Goal: Check status: Check status

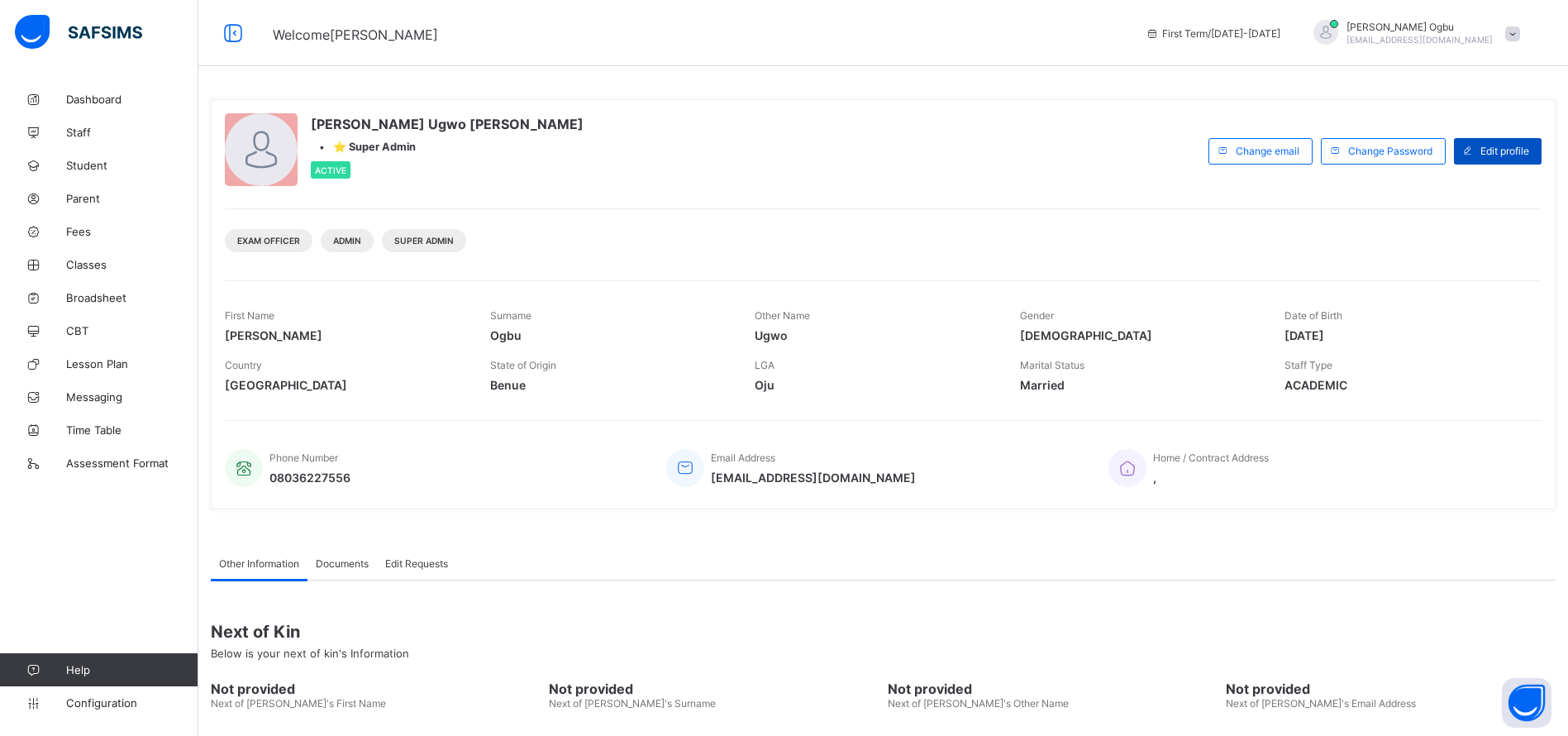
click at [1481, 160] on span at bounding box center [1467, 150] width 26 height 26
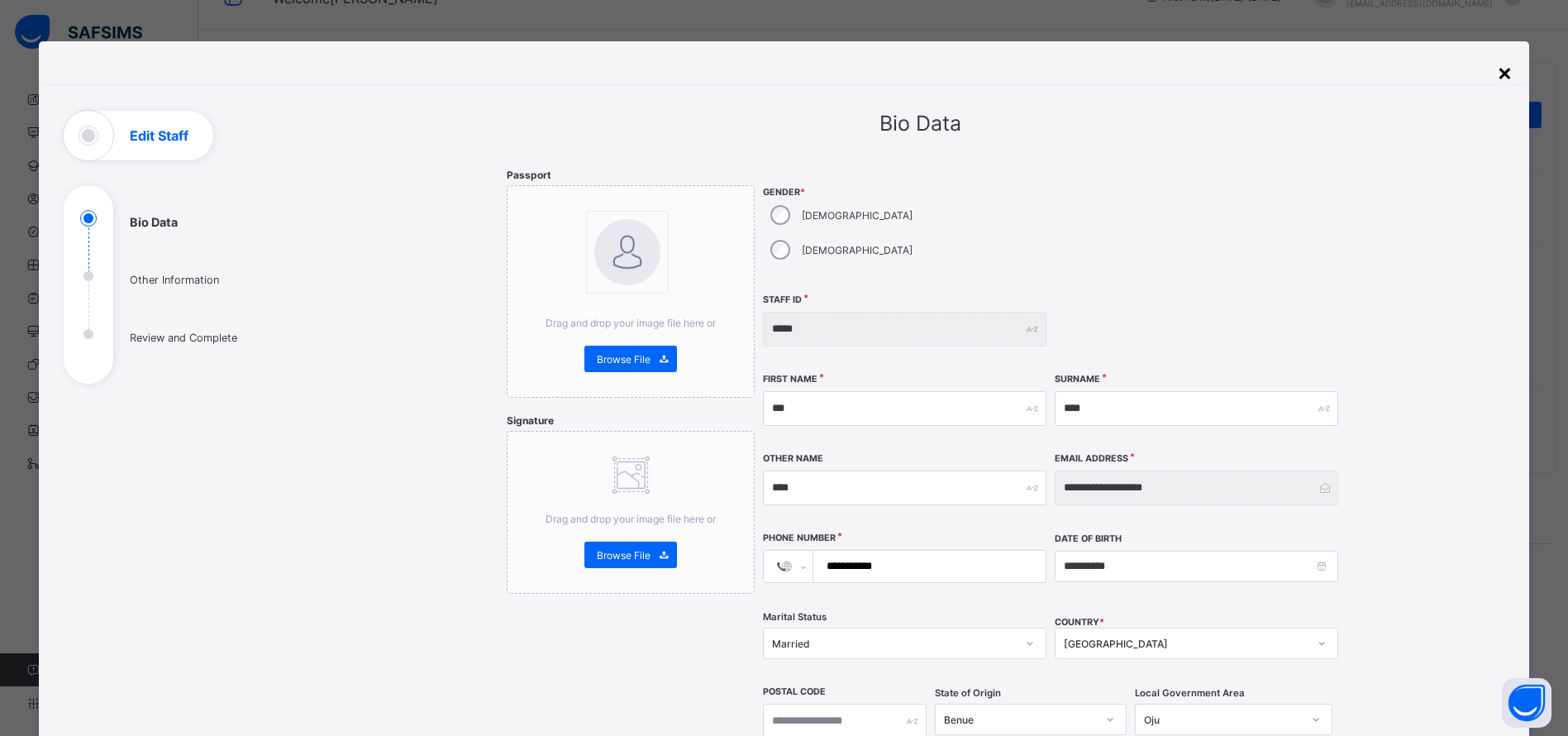
click at [1510, 71] on div "×" at bounding box center [1505, 71] width 15 height 28
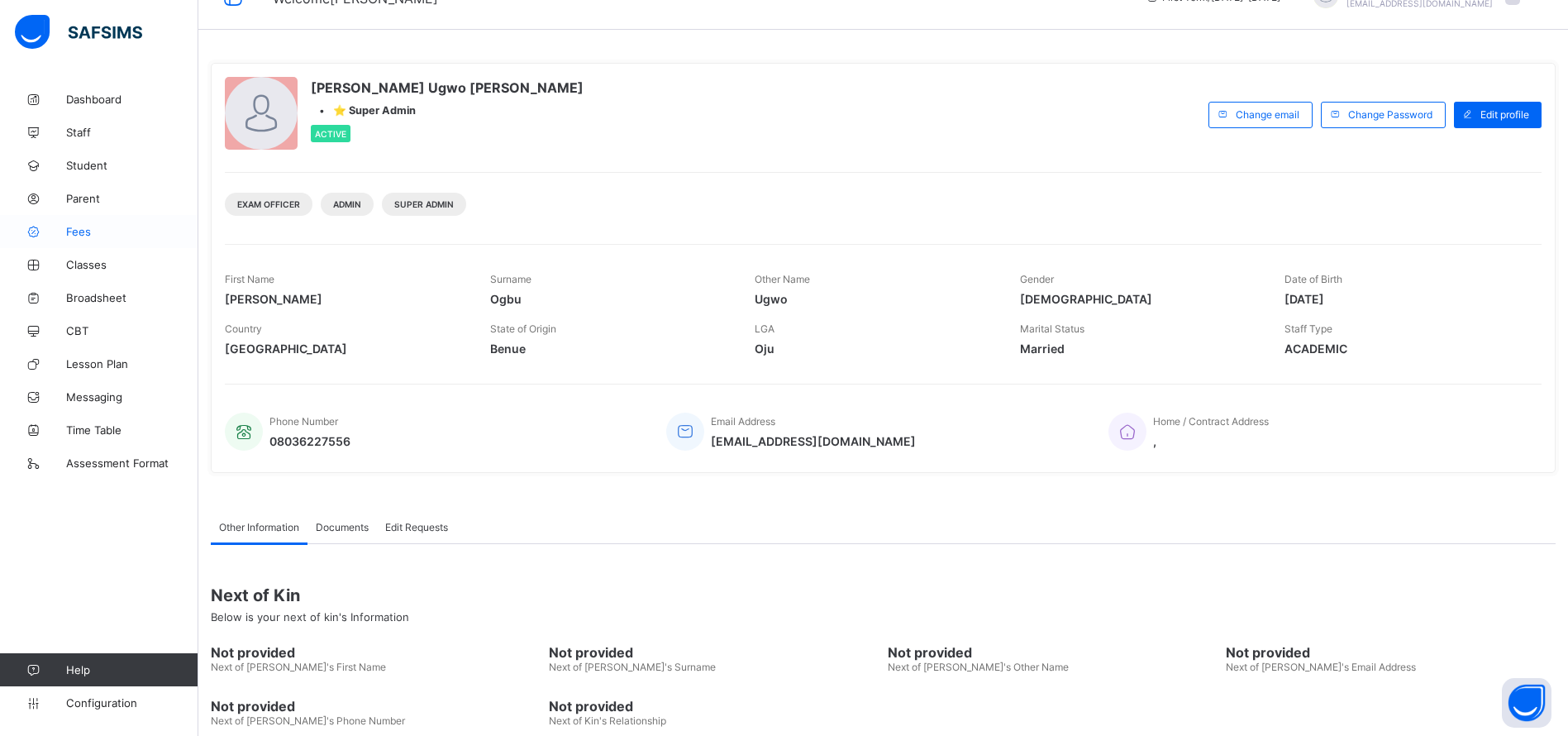
click at [85, 230] on span "Fees" at bounding box center [132, 232] width 132 height 14
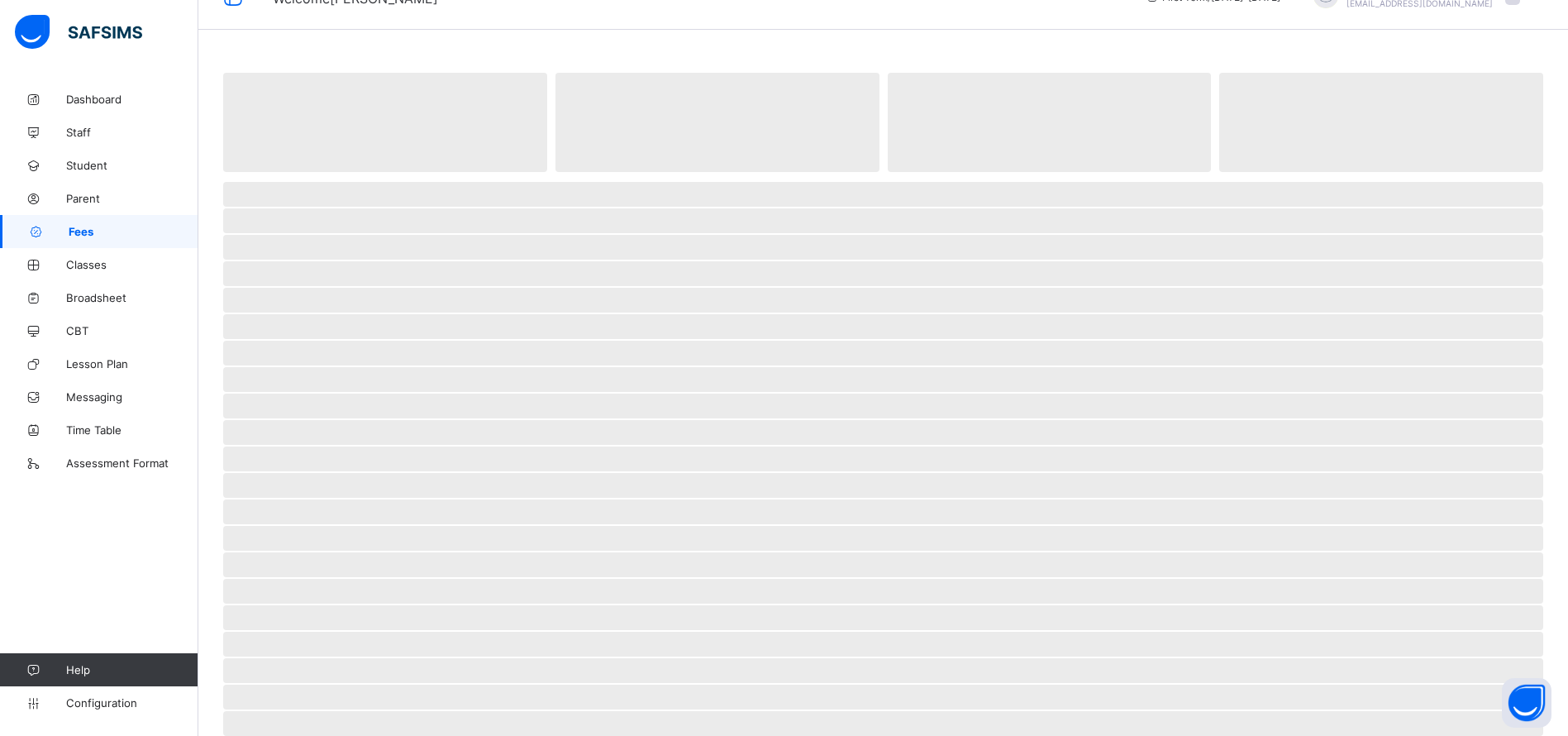
click at [85, 230] on span "Fees" at bounding box center [133, 232] width 130 height 14
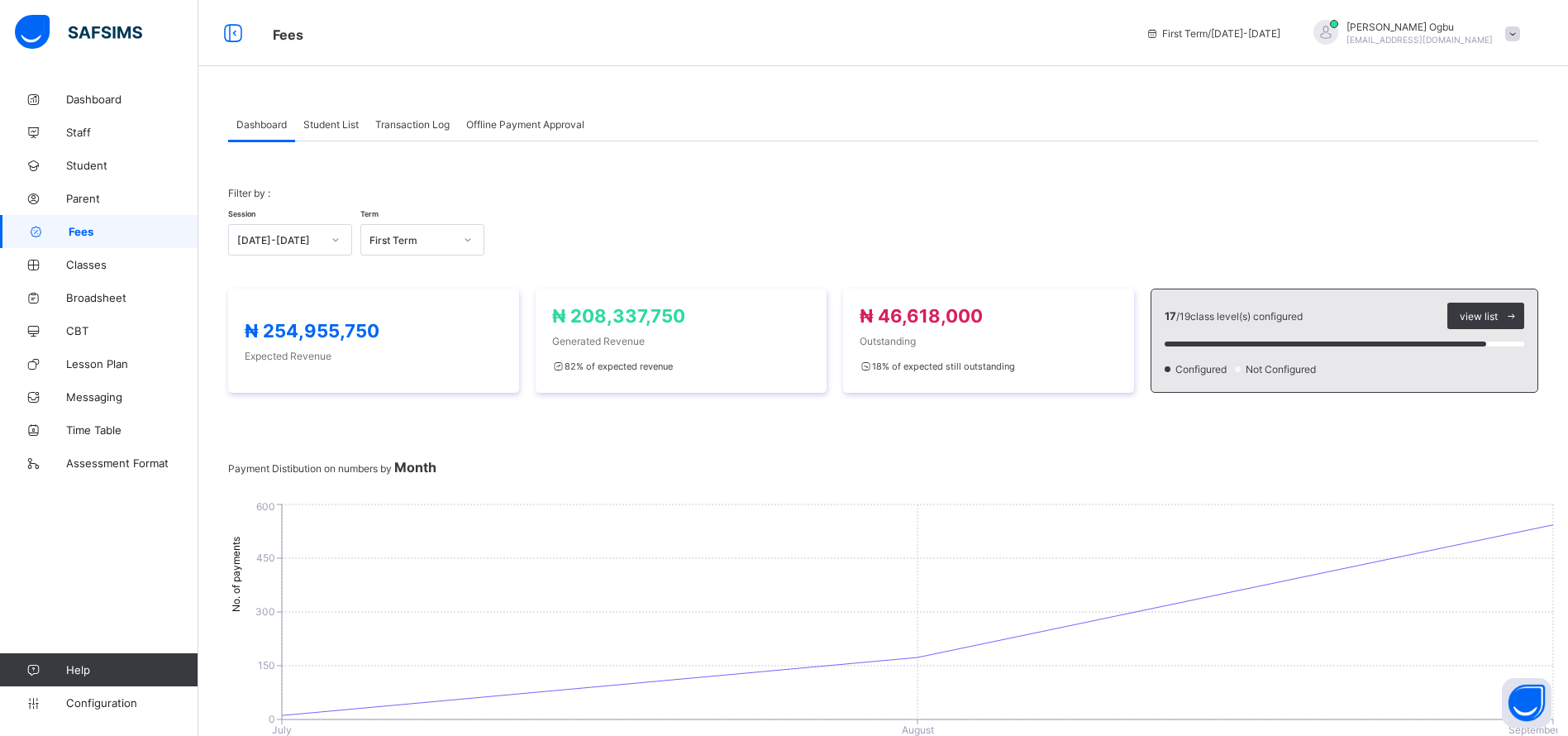
click at [85, 230] on span "Fees" at bounding box center [133, 232] width 130 height 14
click at [429, 117] on div "Transaction Log" at bounding box center [413, 123] width 91 height 33
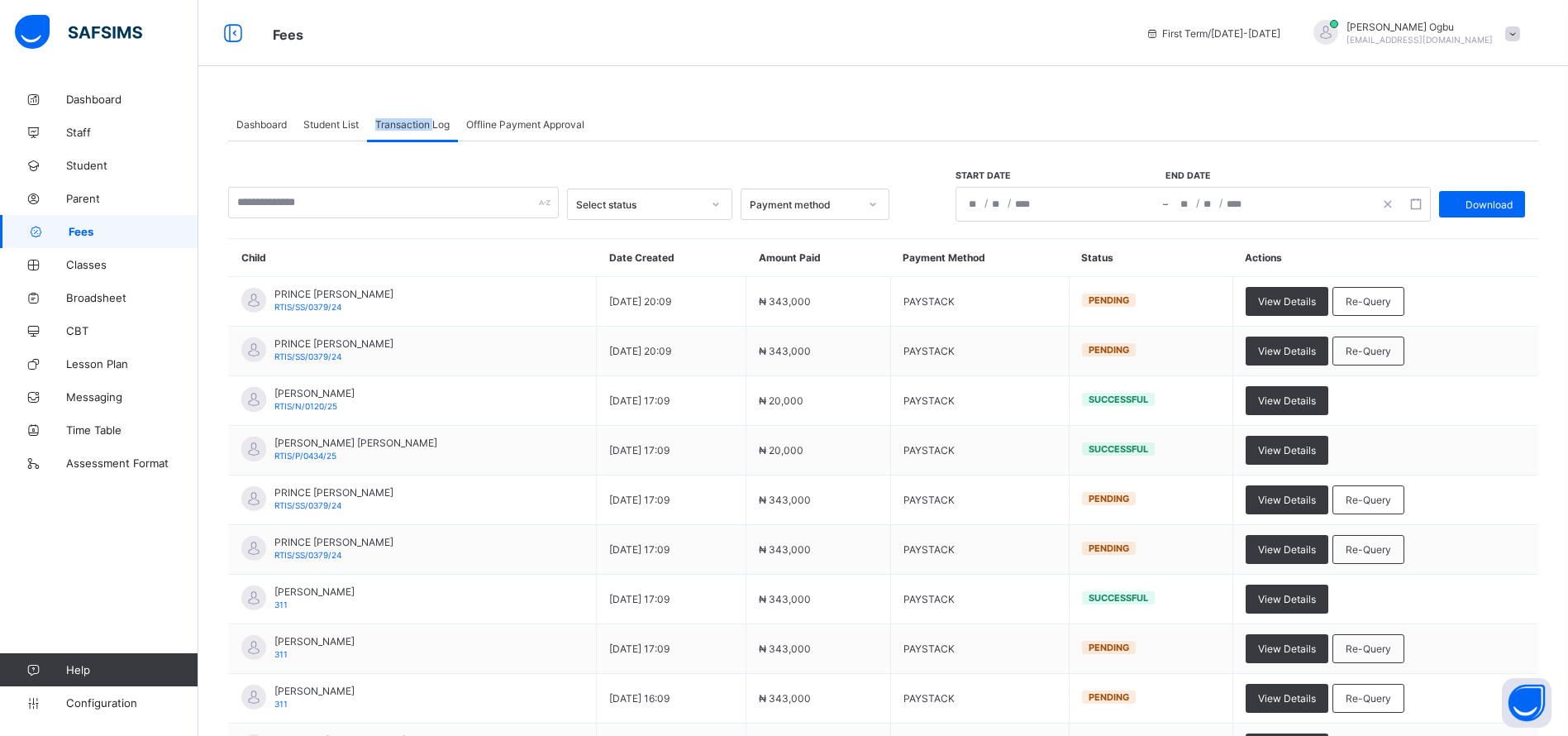
click at [429, 117] on div "Transaction Log" at bounding box center [413, 123] width 91 height 33
click at [421, 205] on input "text" at bounding box center [393, 203] width 331 height 32
click at [1036, 54] on div "Fees First Term / 2025-2026 Ann Ogbu ogbuann@rtis-edu.ng" at bounding box center [784, 33] width 1568 height 67
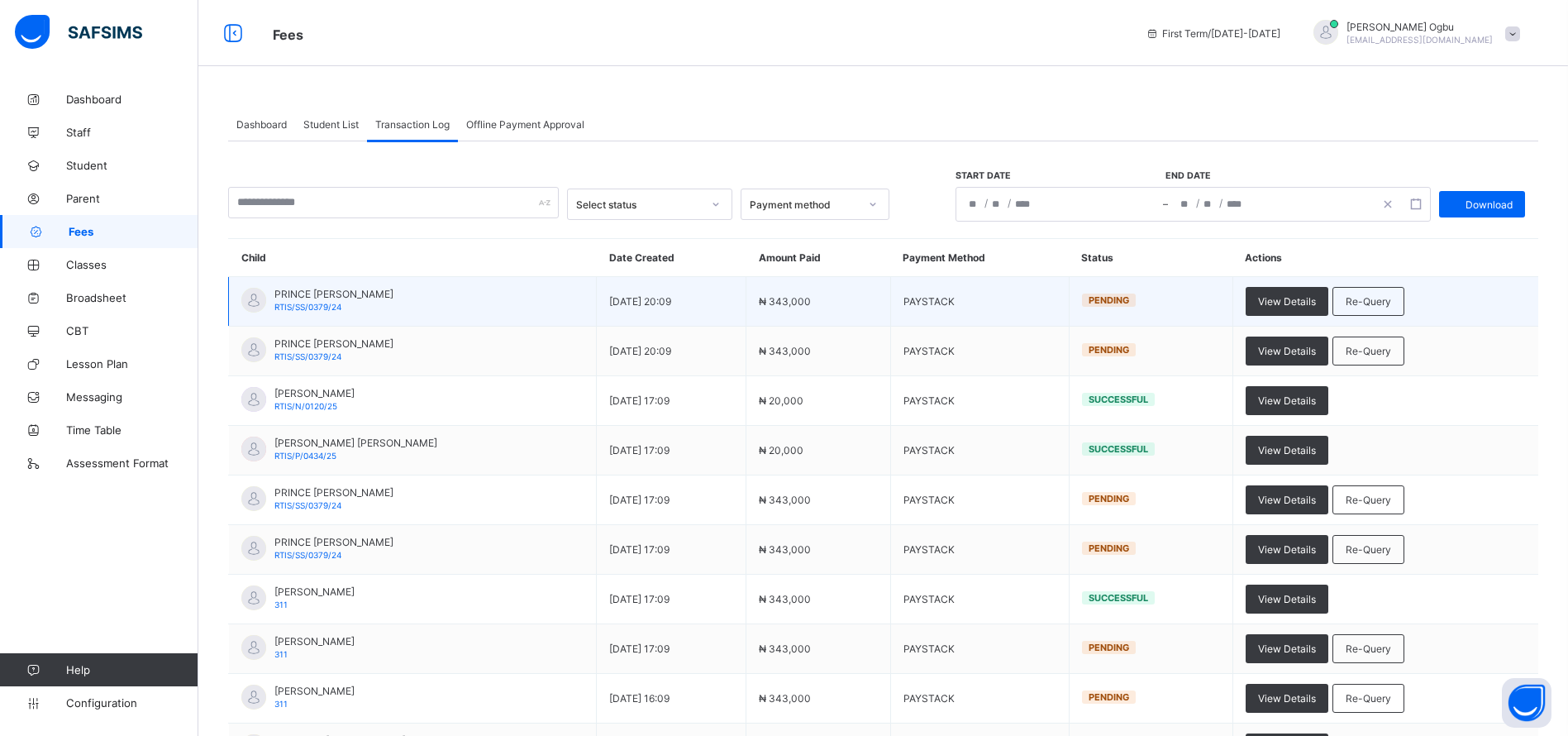
drag, startPoint x: 411, startPoint y: 291, endPoint x: 281, endPoint y: 293, distance: 130.0
click at [337, 294] on td "PRINCE AKINYEMI MICHEAL RTIS/SS/0379/24" at bounding box center [413, 301] width 368 height 49
click at [299, 298] on span "PRINCE [PERSON_NAME]" at bounding box center [334, 293] width 119 height 13
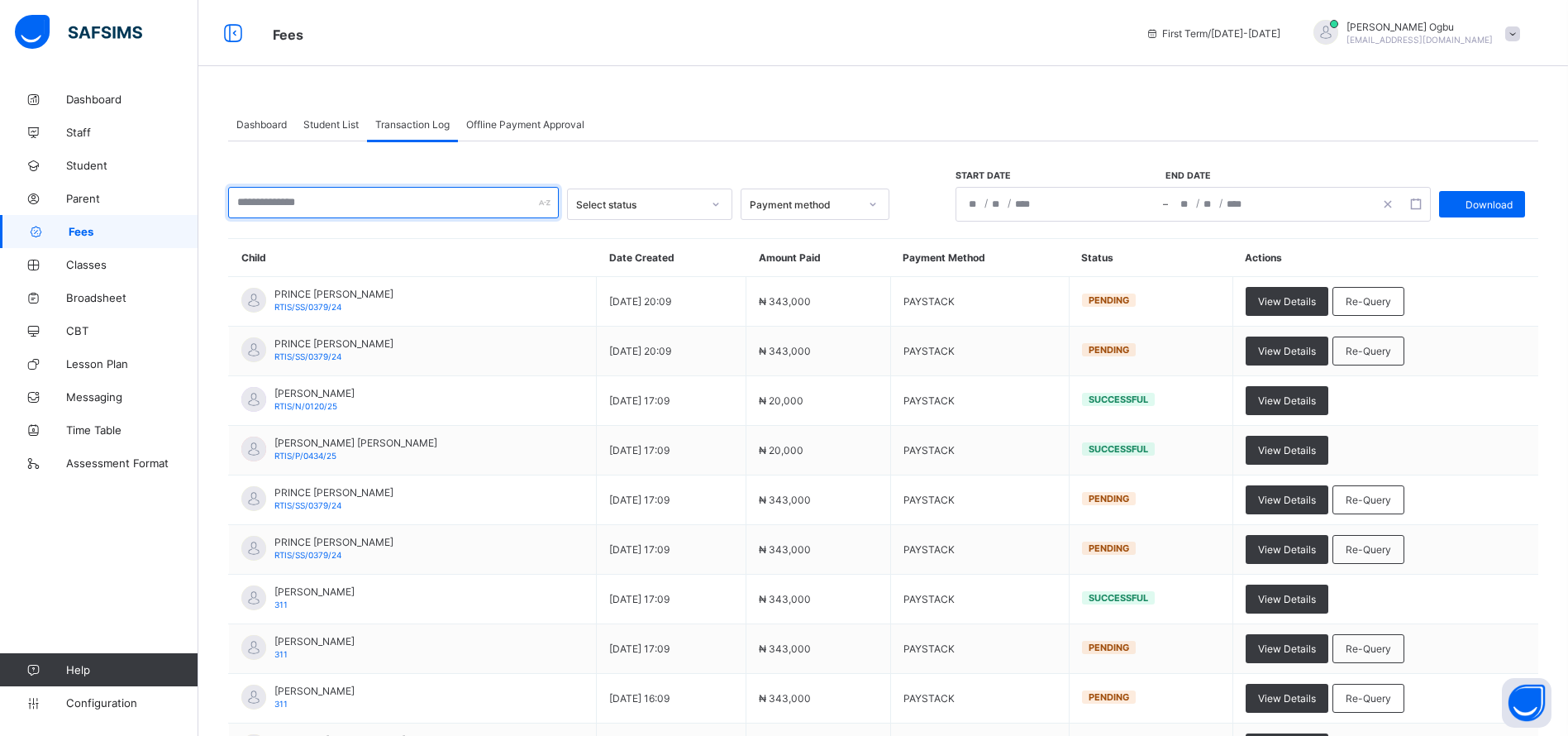
click at [348, 205] on input "text" at bounding box center [393, 203] width 331 height 32
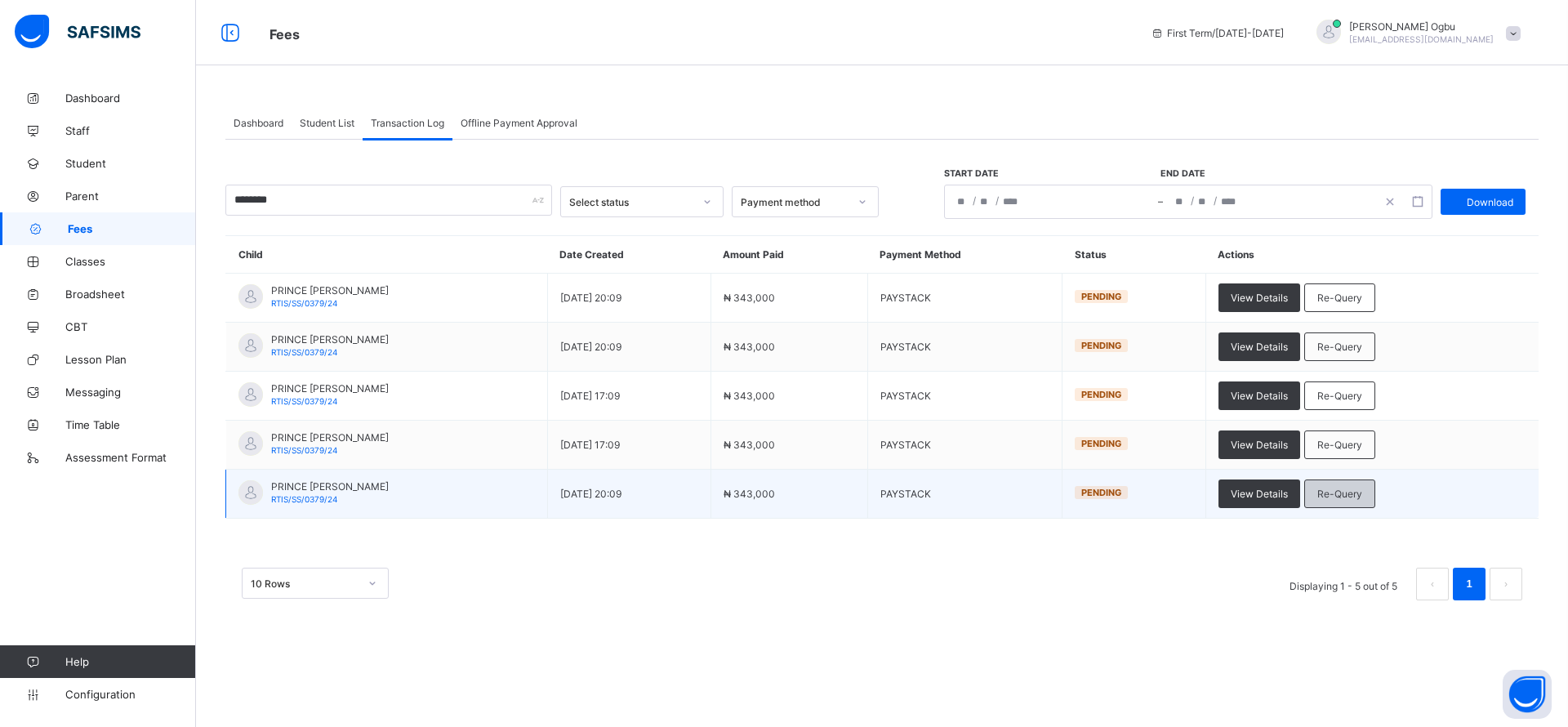
click at [1344, 495] on span "Re-Query" at bounding box center [1339, 494] width 45 height 12
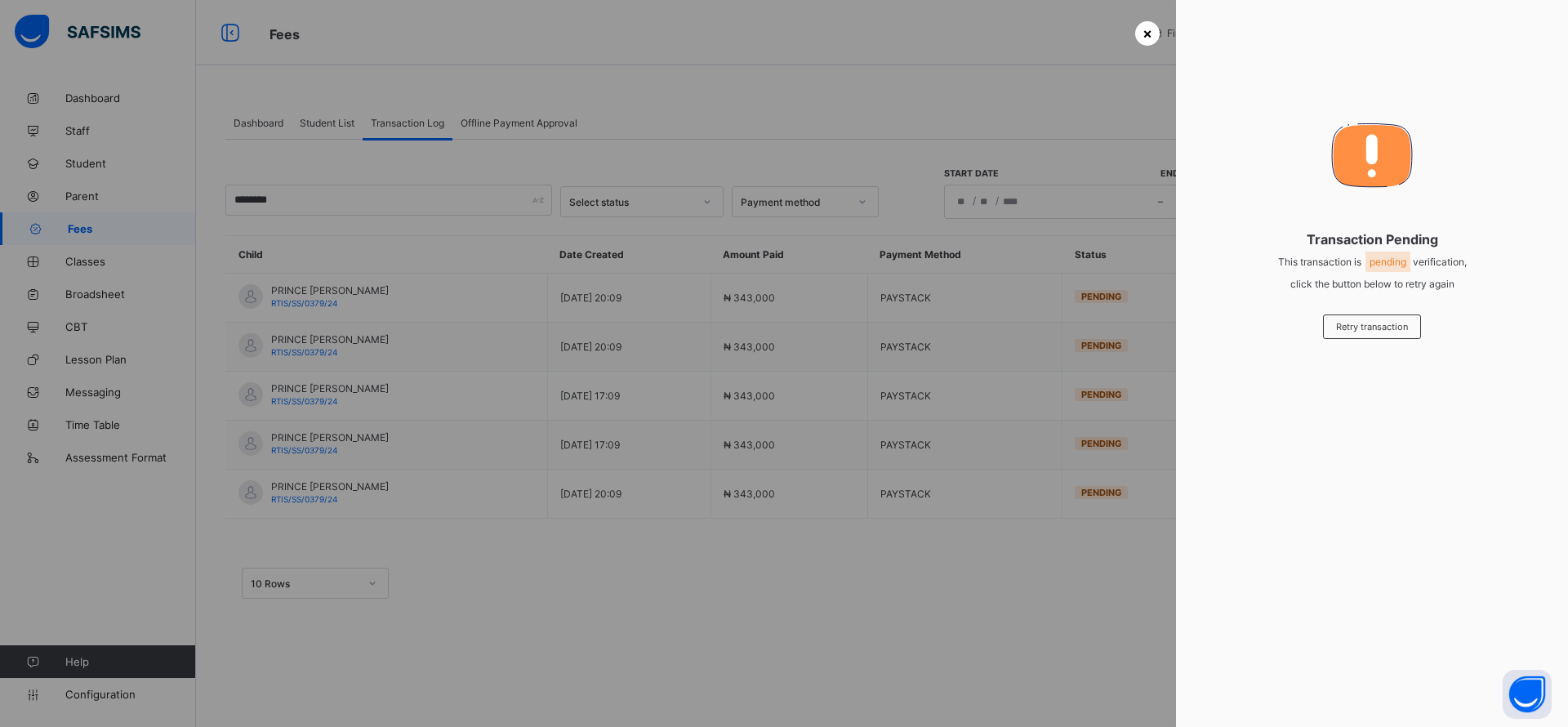
click at [1151, 30] on span "×" at bounding box center [1147, 33] width 10 height 17
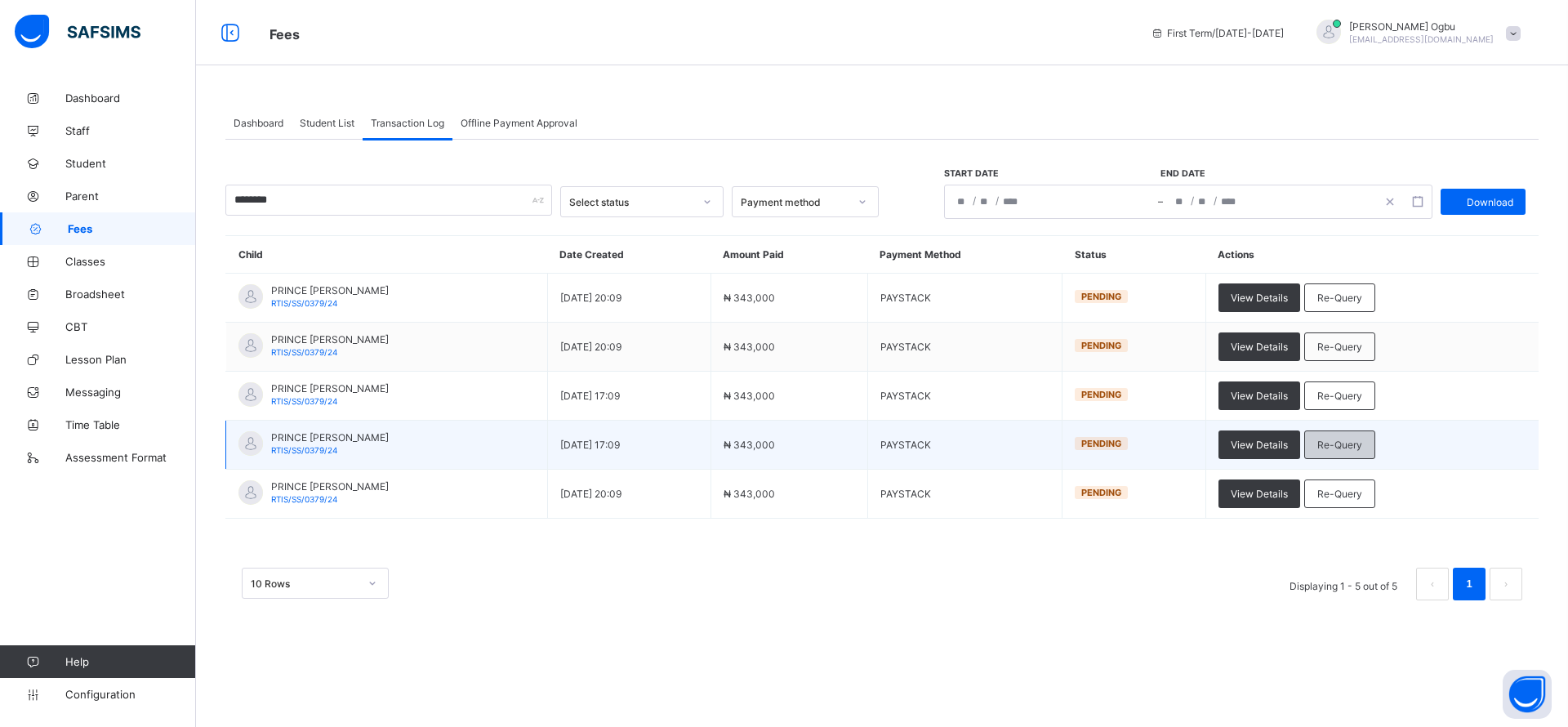
click at [1351, 442] on span "Re-Query" at bounding box center [1339, 444] width 45 height 12
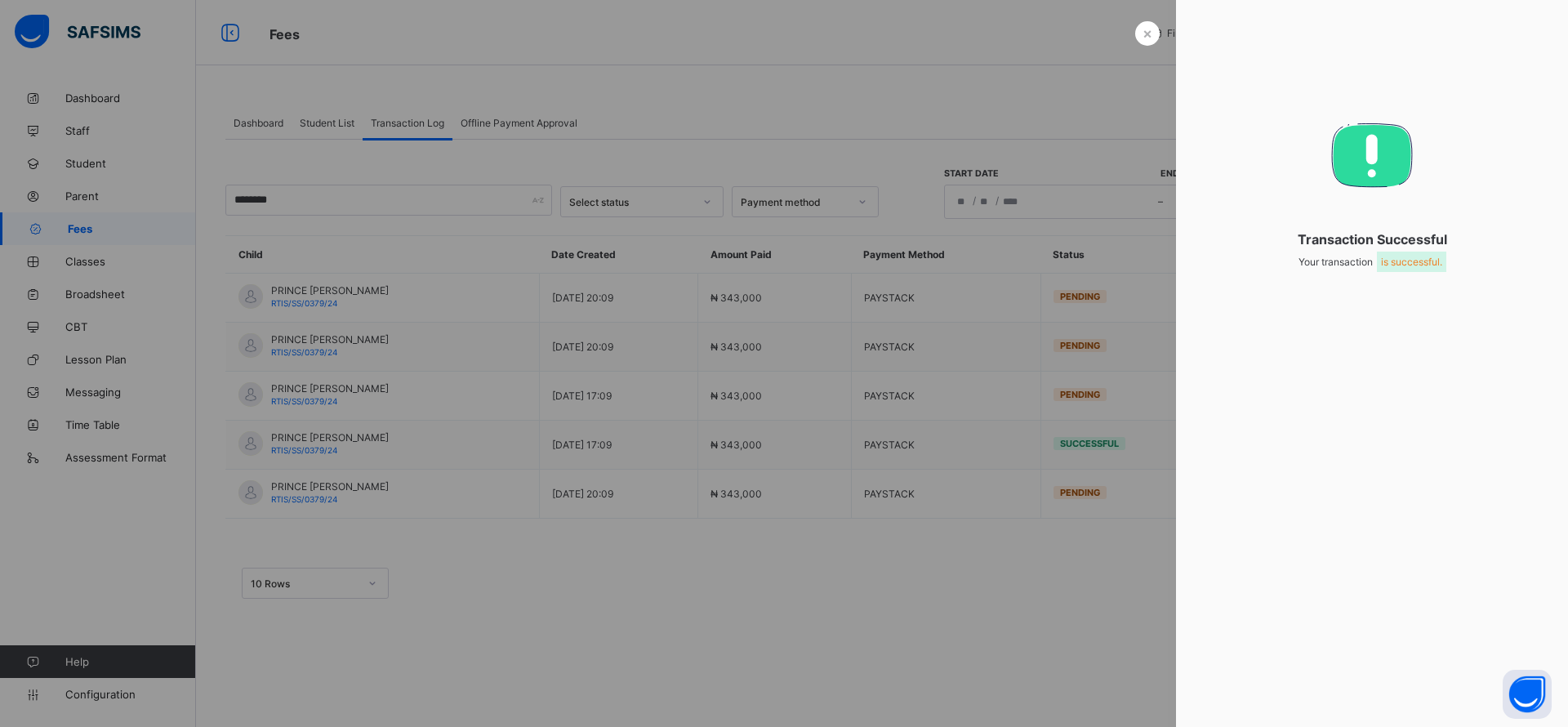
click at [1015, 612] on div at bounding box center [784, 363] width 1568 height 727
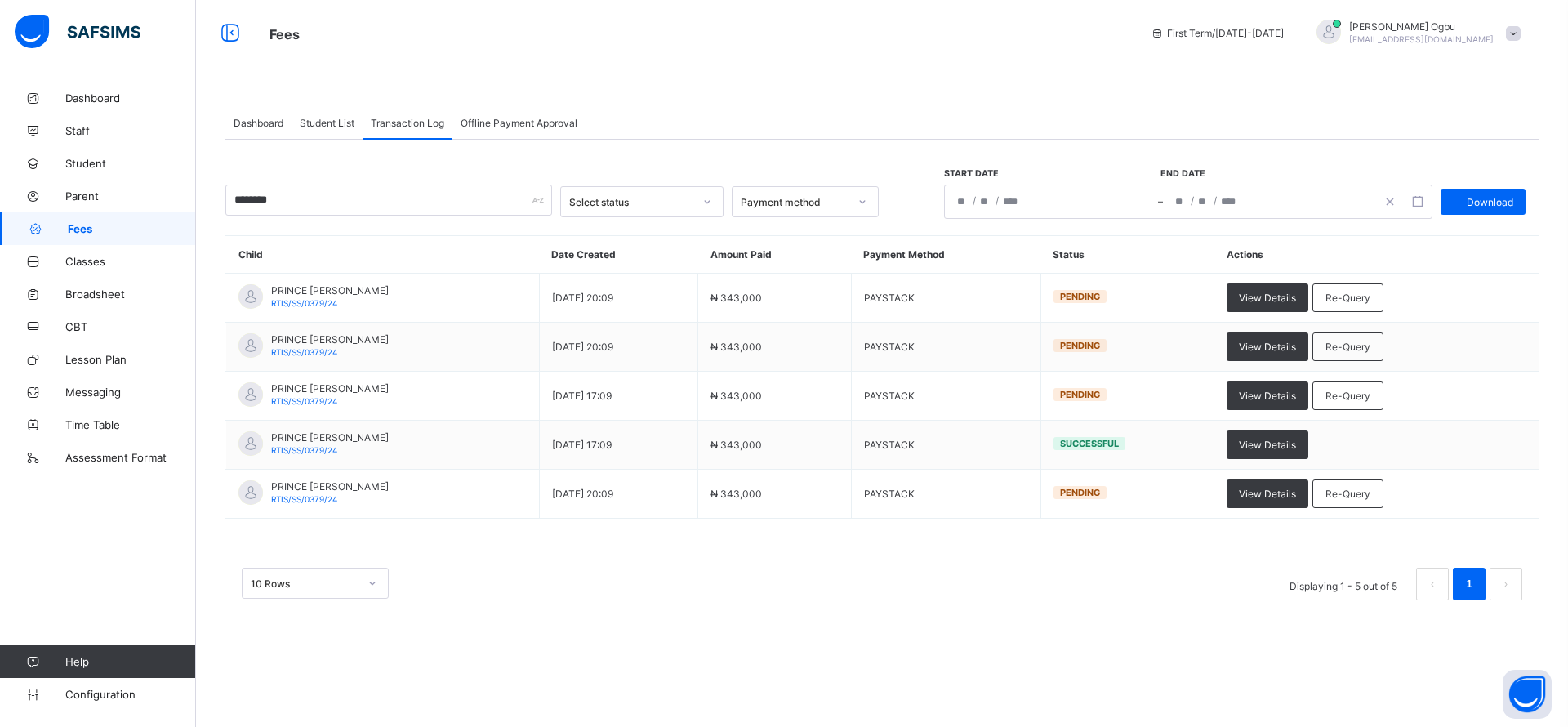
click at [1150, 578] on div "10 Rows Displaying 1 - 5 out of 5 1" at bounding box center [882, 584] width 1280 height 32
click at [352, 206] on input "********" at bounding box center [389, 200] width 327 height 31
type input "*"
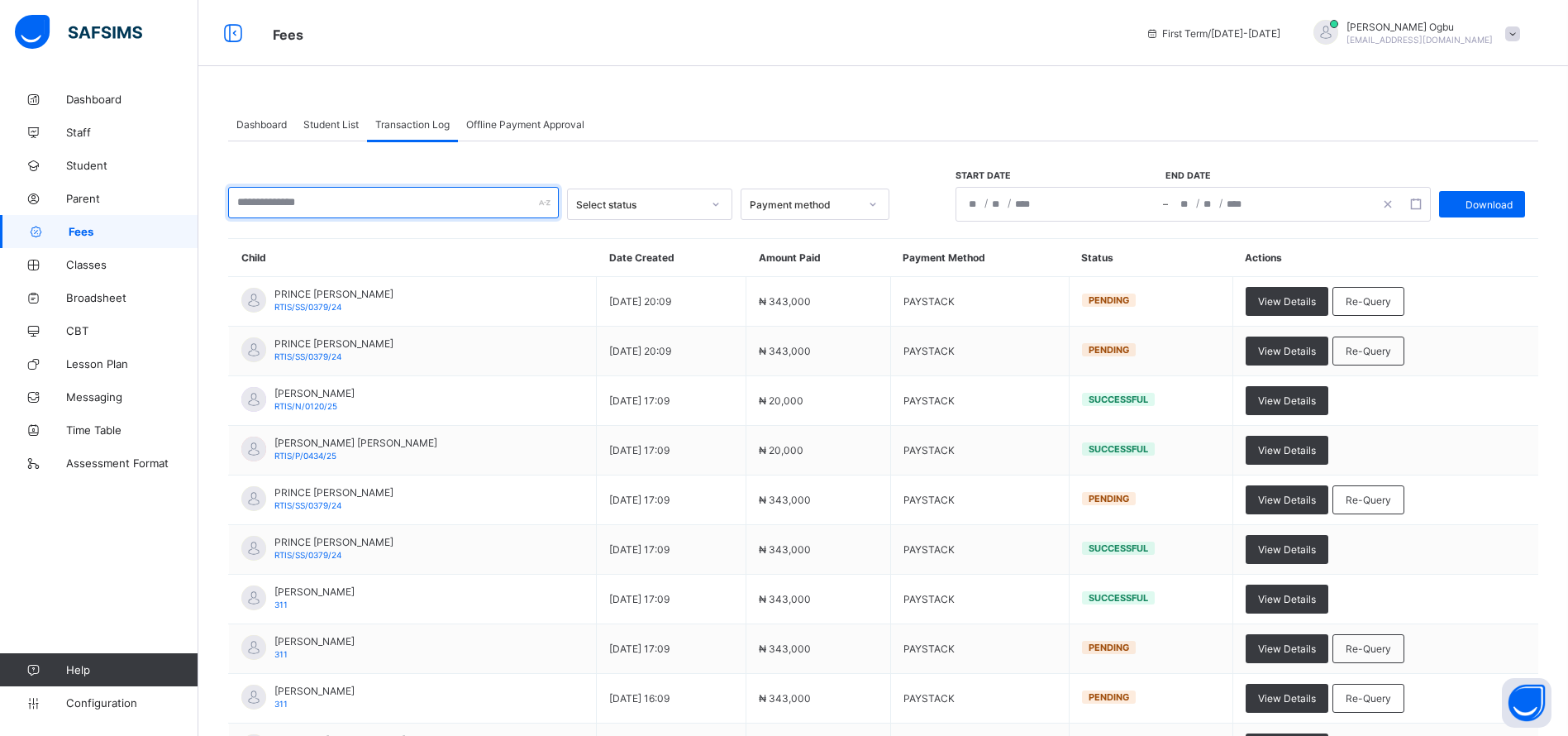
scroll to position [161, 0]
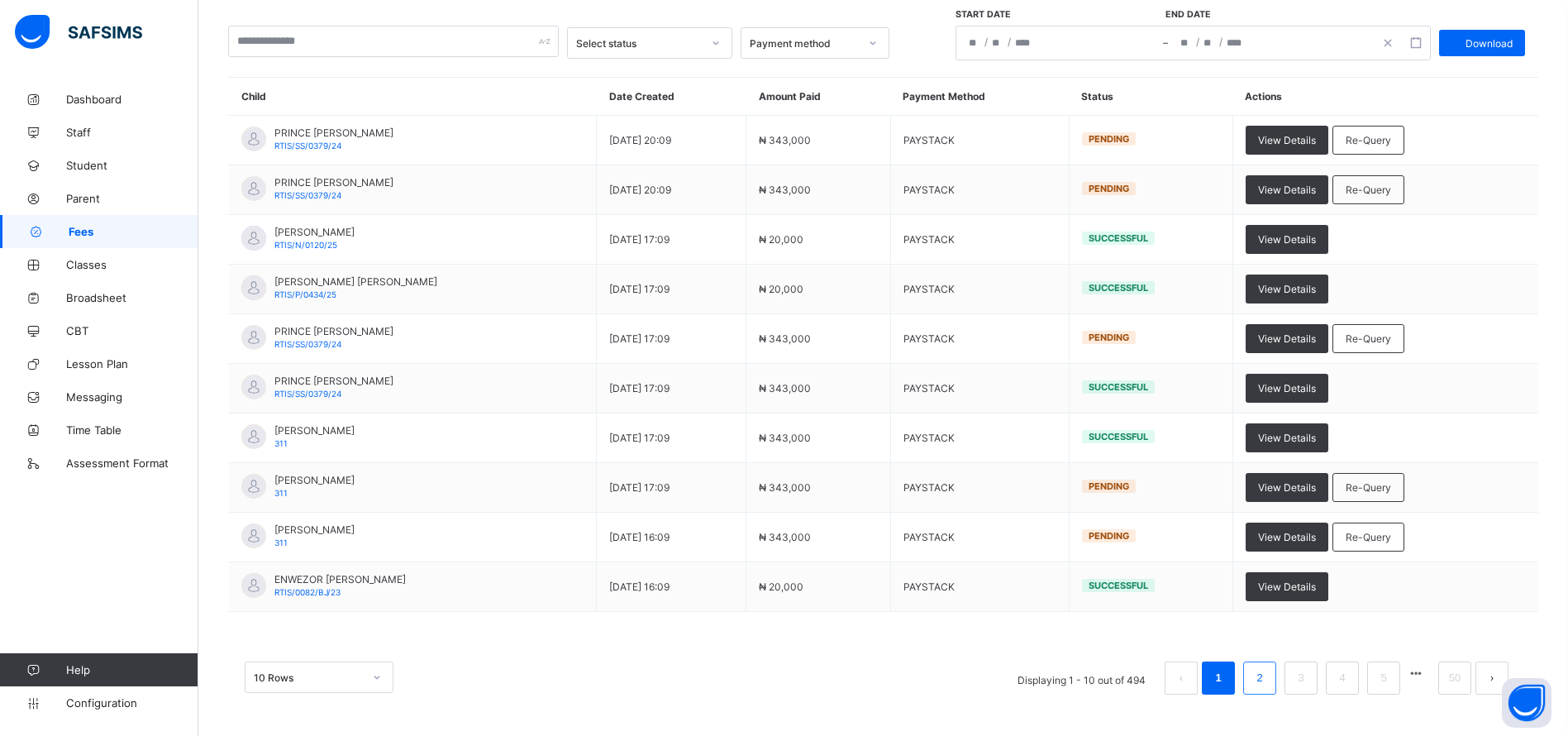
click at [1267, 677] on link "2" at bounding box center [1259, 678] width 15 height 21
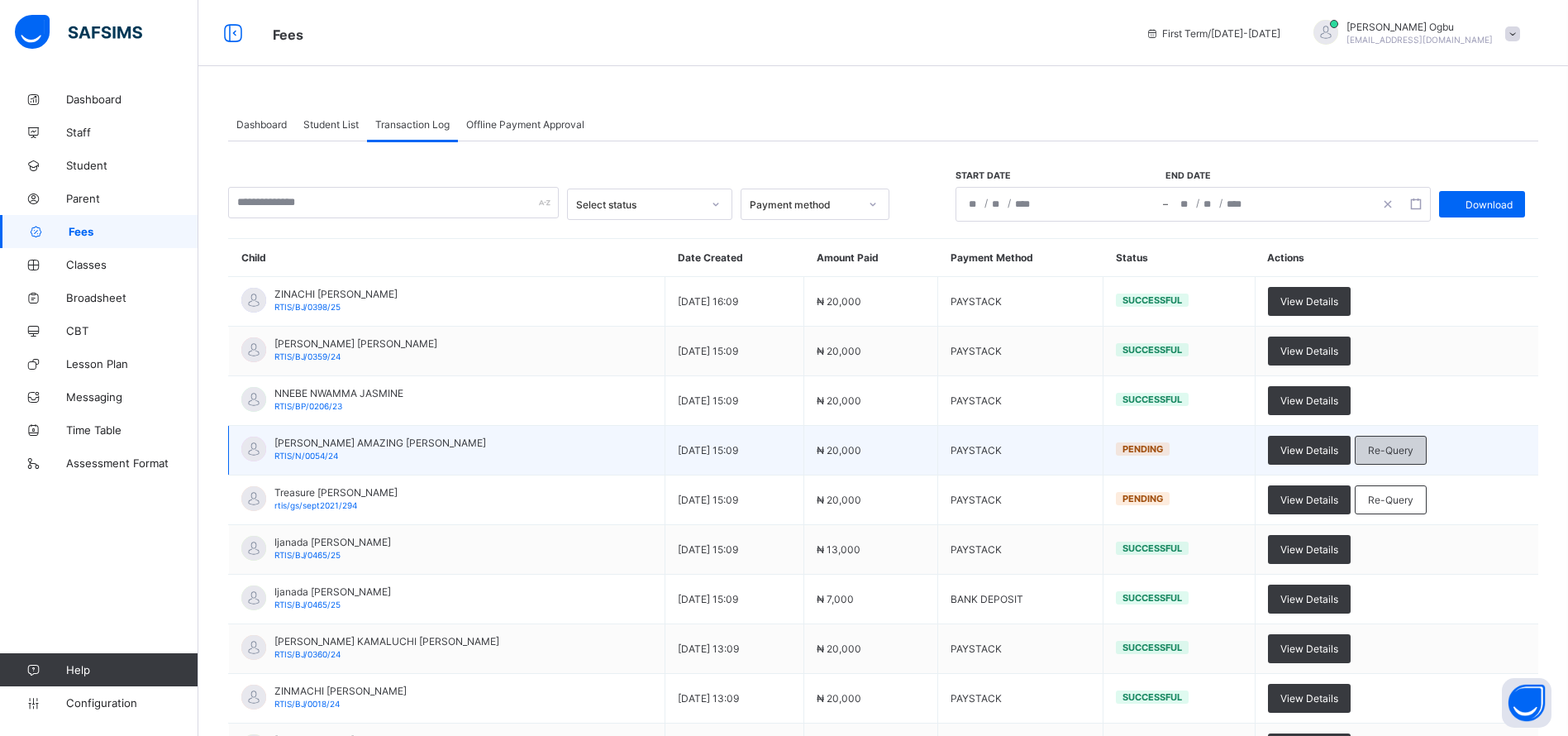
click at [1384, 445] on span "Re-Query" at bounding box center [1391, 450] width 45 height 13
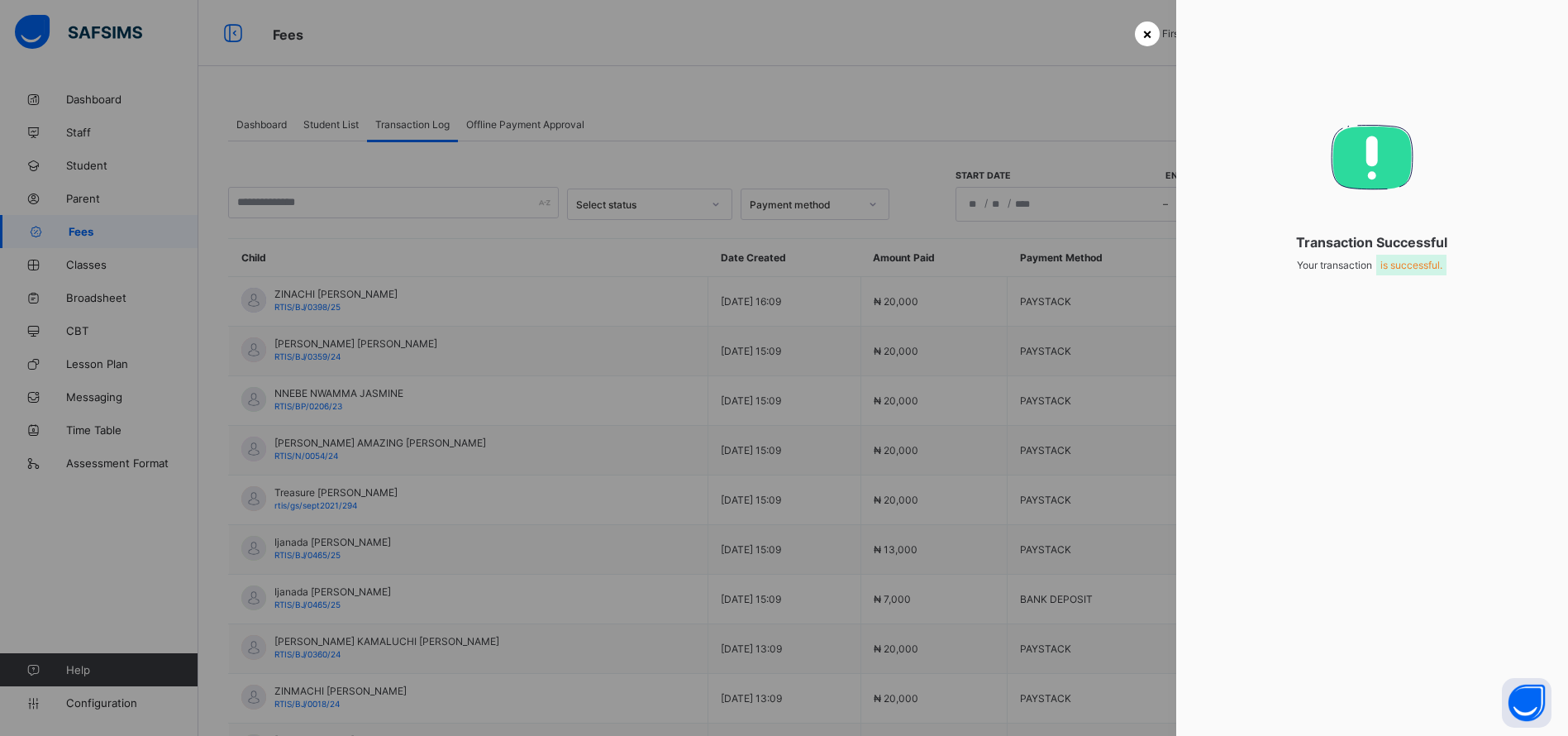
click at [1162, 39] on div at bounding box center [784, 368] width 1568 height 736
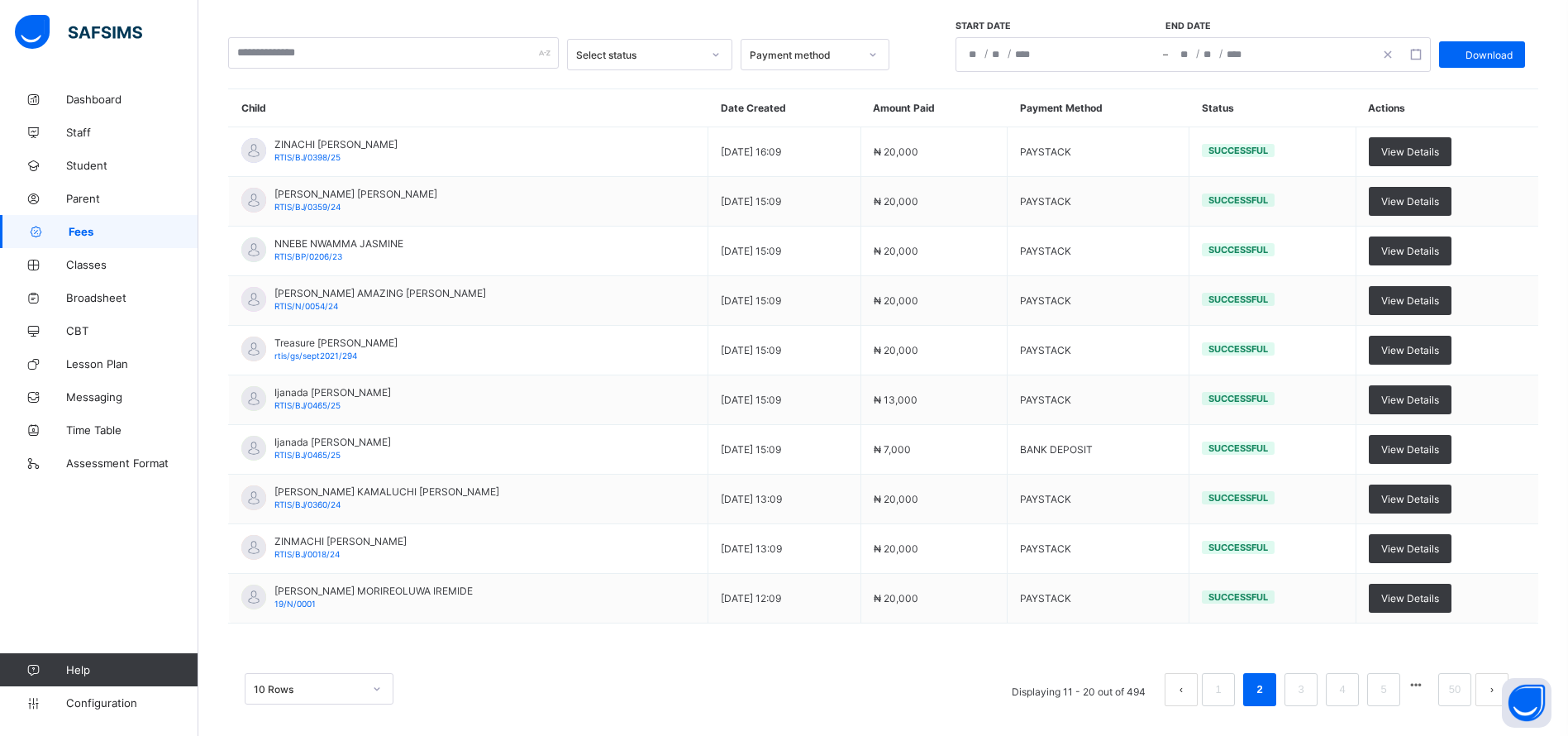
scroll to position [161, 0]
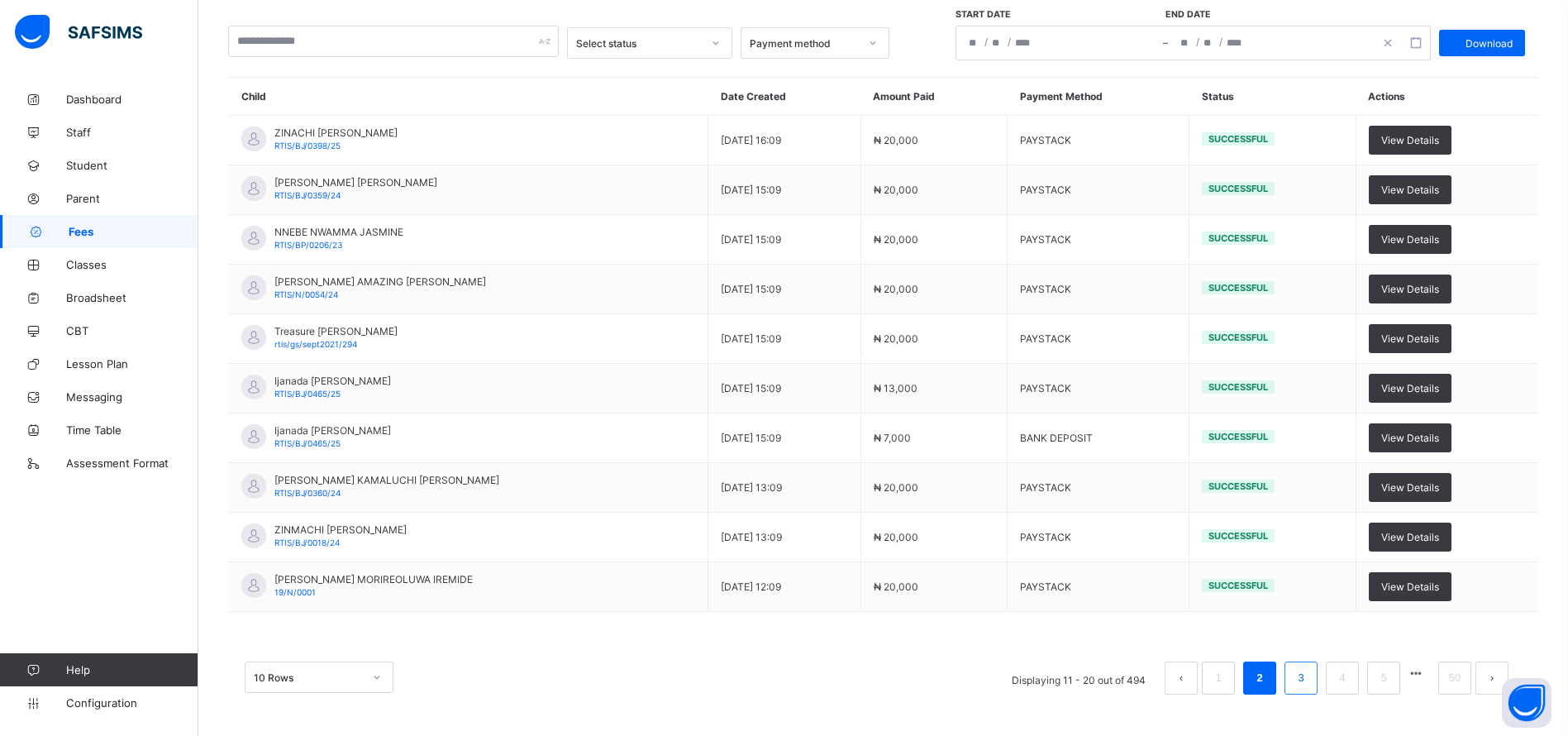
click at [1310, 682] on li "3" at bounding box center [1301, 678] width 33 height 33
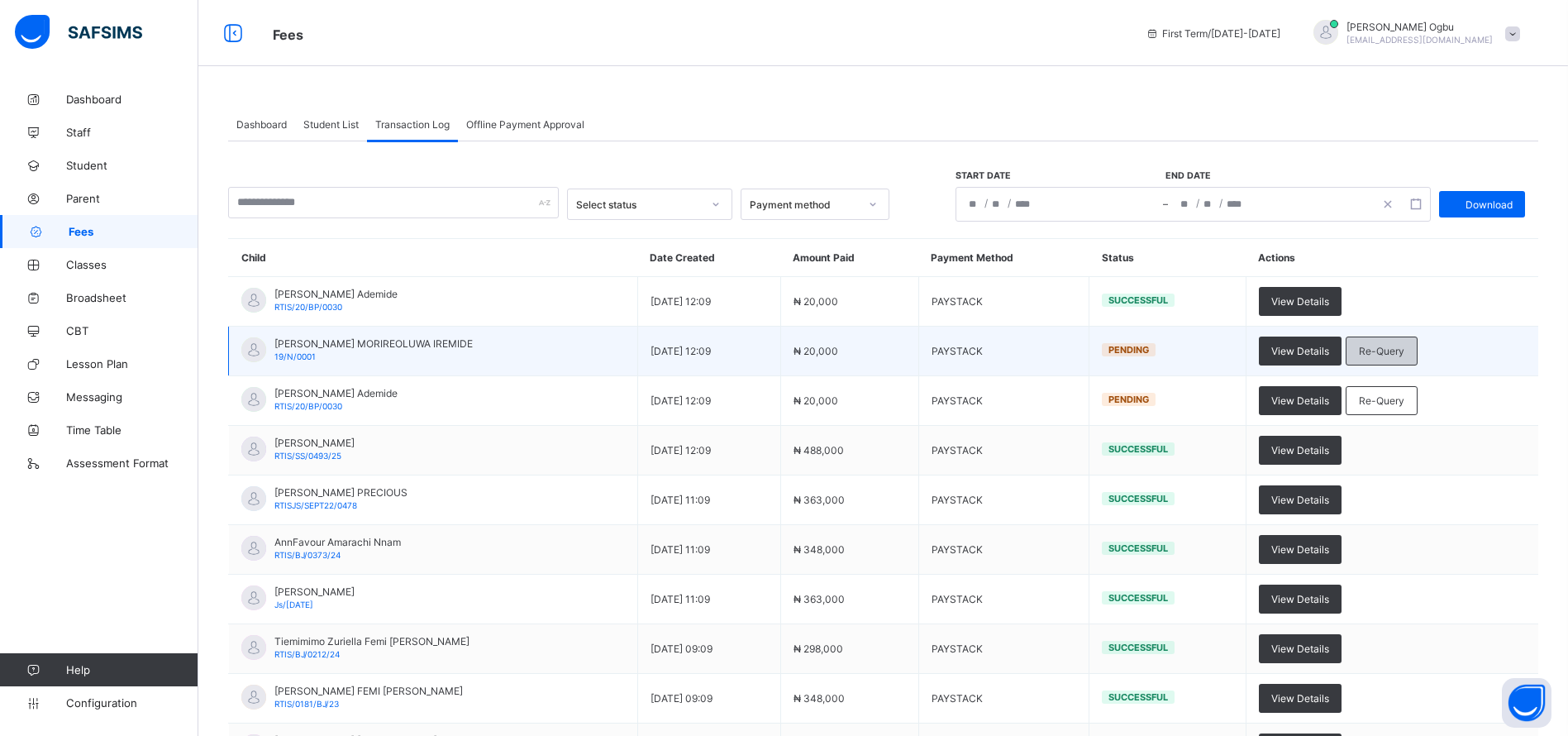
click at [1405, 351] on span "Re-Query" at bounding box center [1381, 351] width 45 height 13
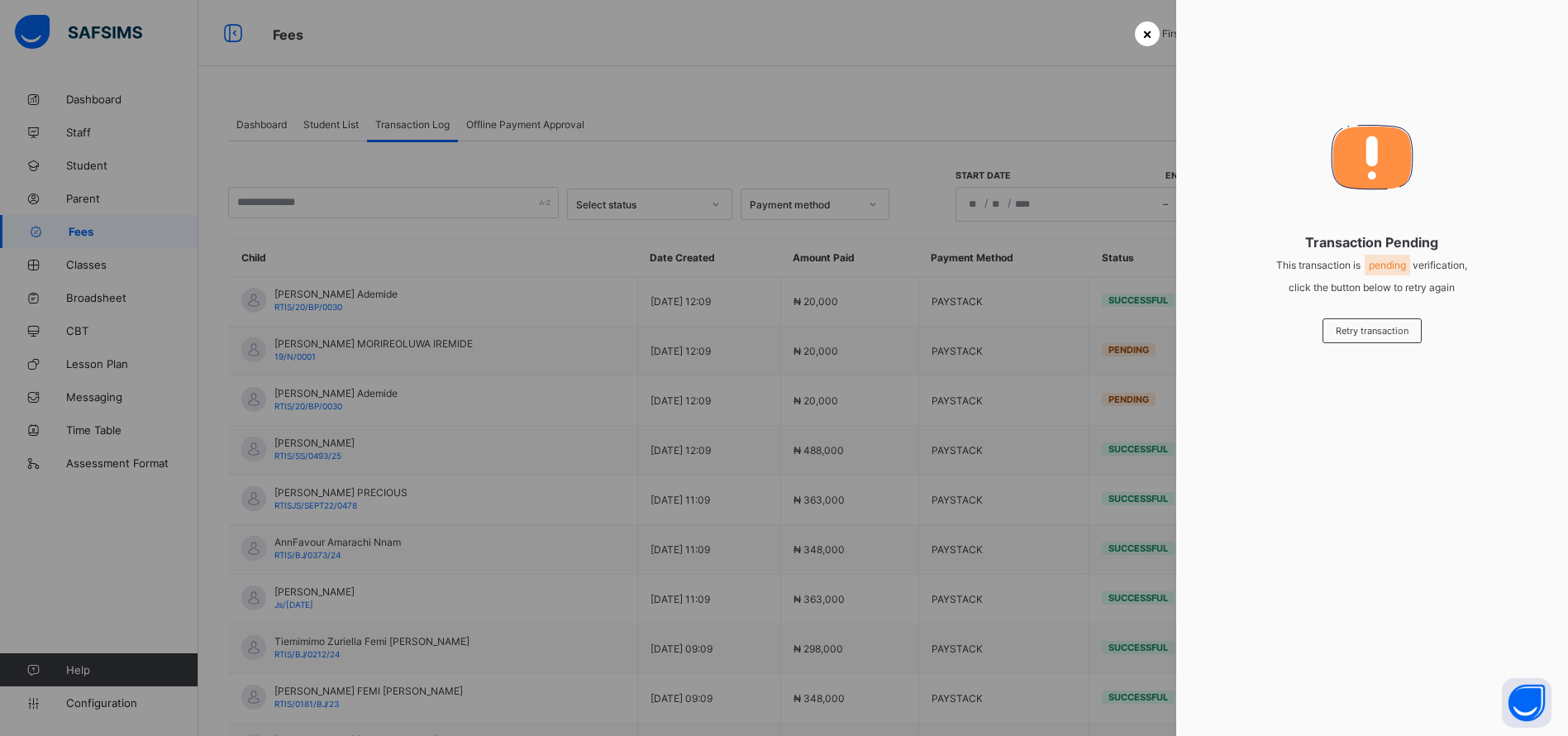
click at [1143, 33] on span "×" at bounding box center [1148, 34] width 10 height 17
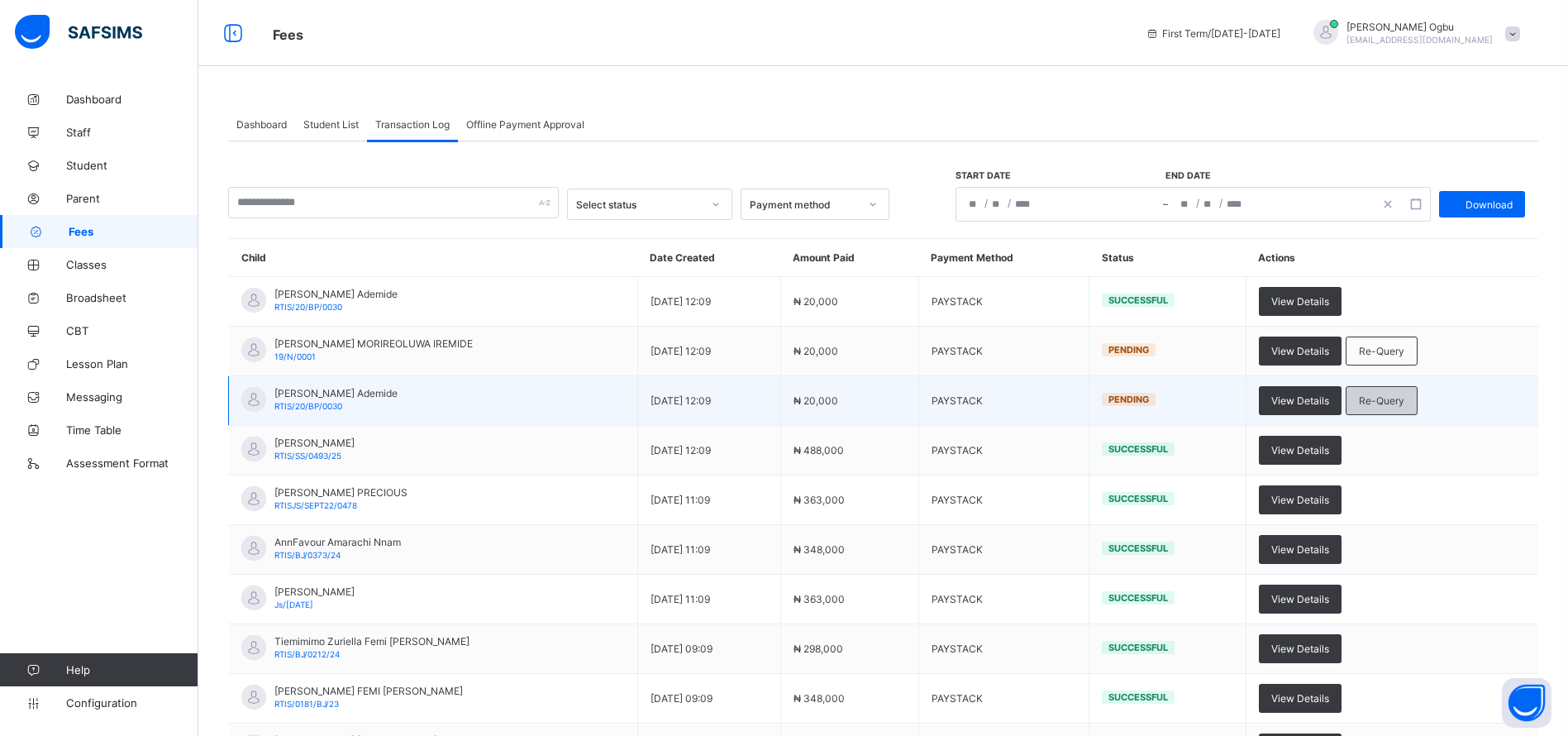
click at [1390, 401] on span "Re-Query" at bounding box center [1381, 400] width 45 height 13
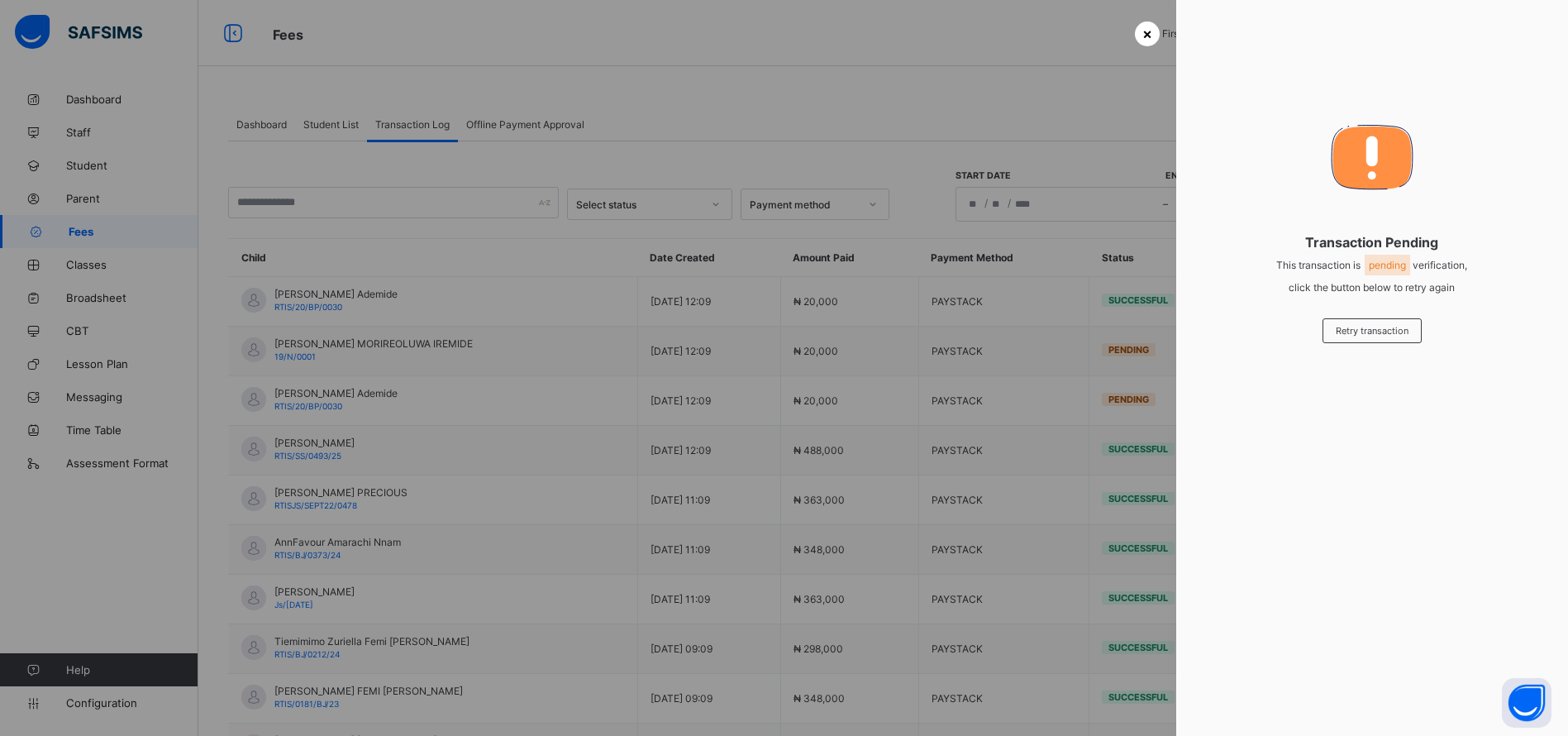
click at [1143, 30] on span "×" at bounding box center [1148, 34] width 10 height 17
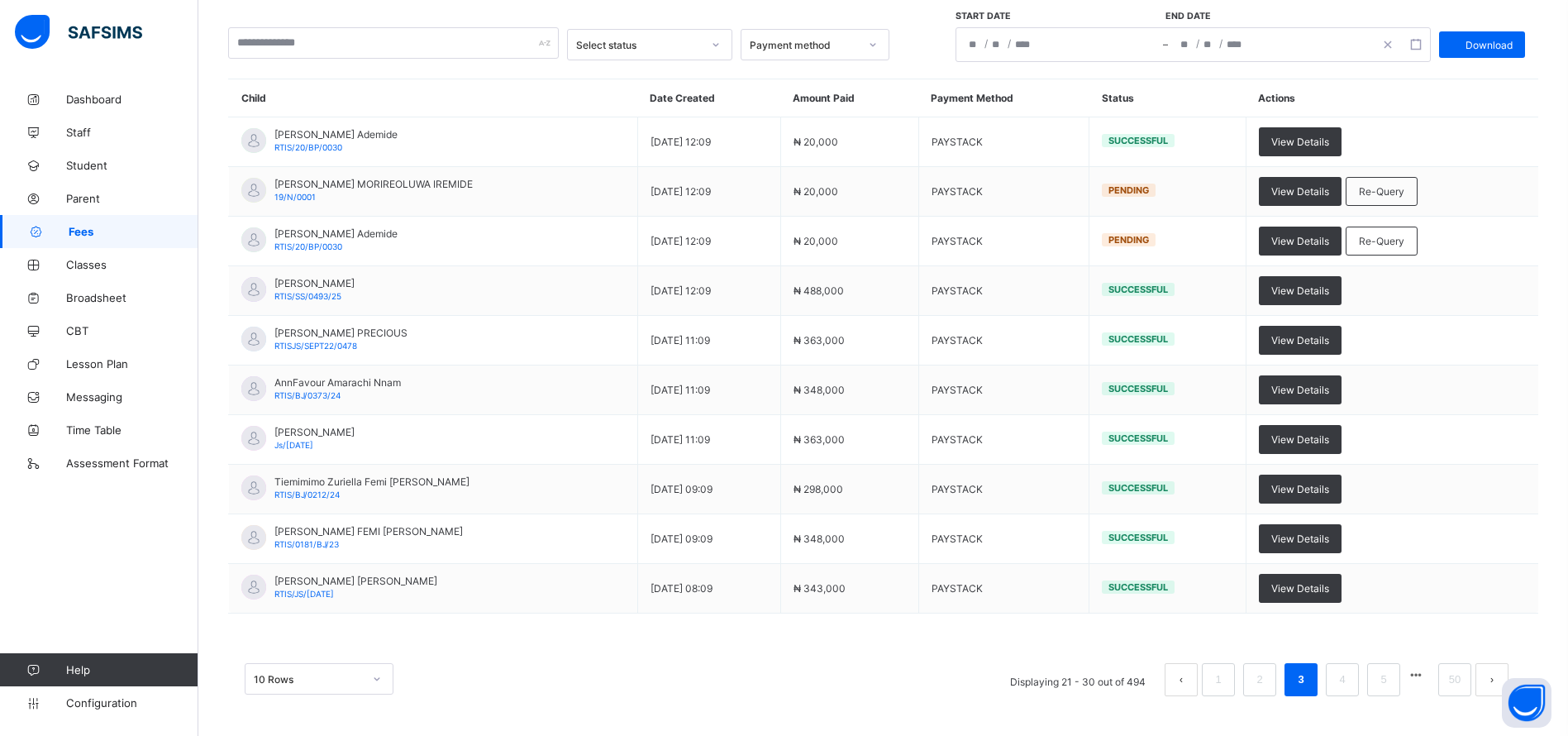
scroll to position [161, 0]
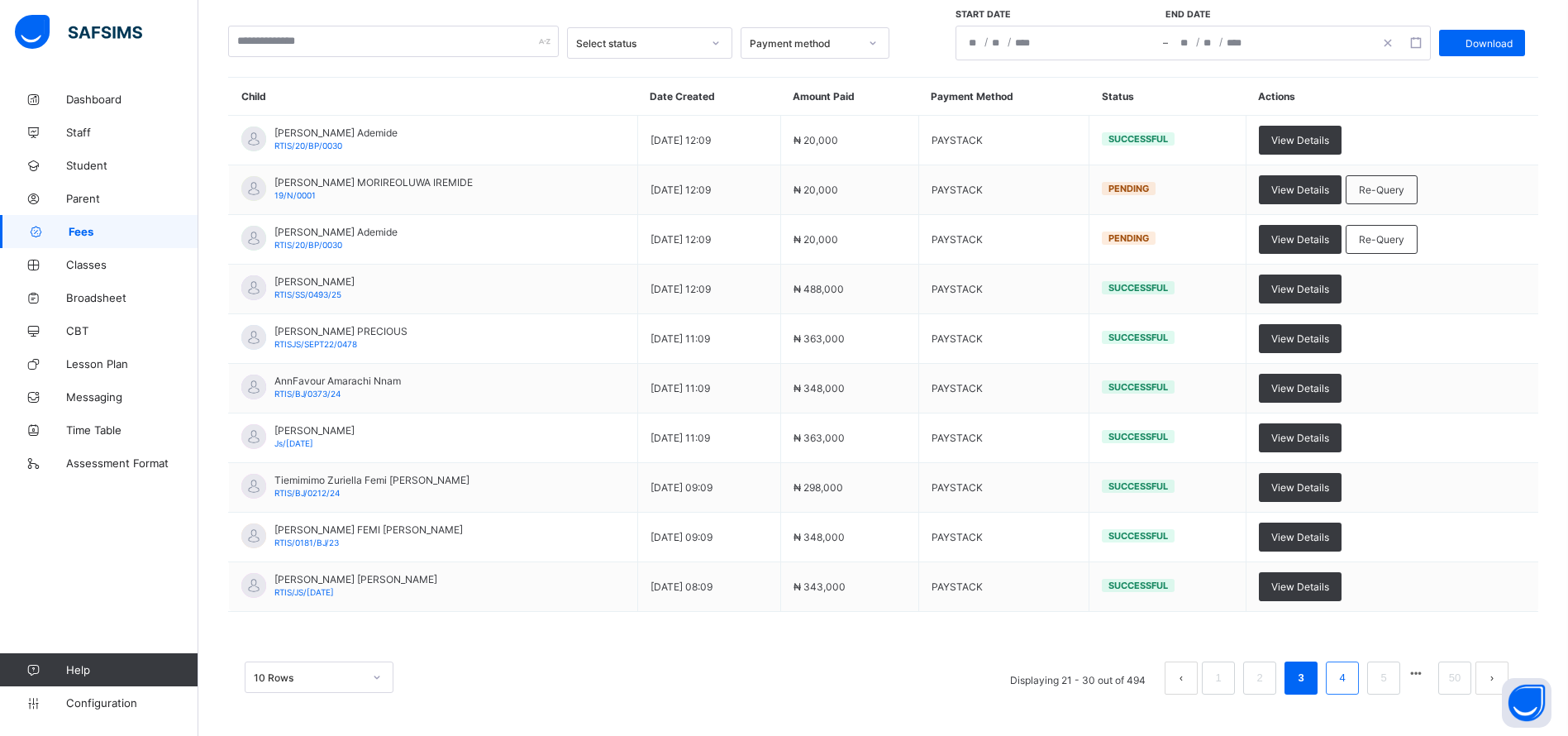
click at [1350, 683] on link "4" at bounding box center [1342, 678] width 15 height 21
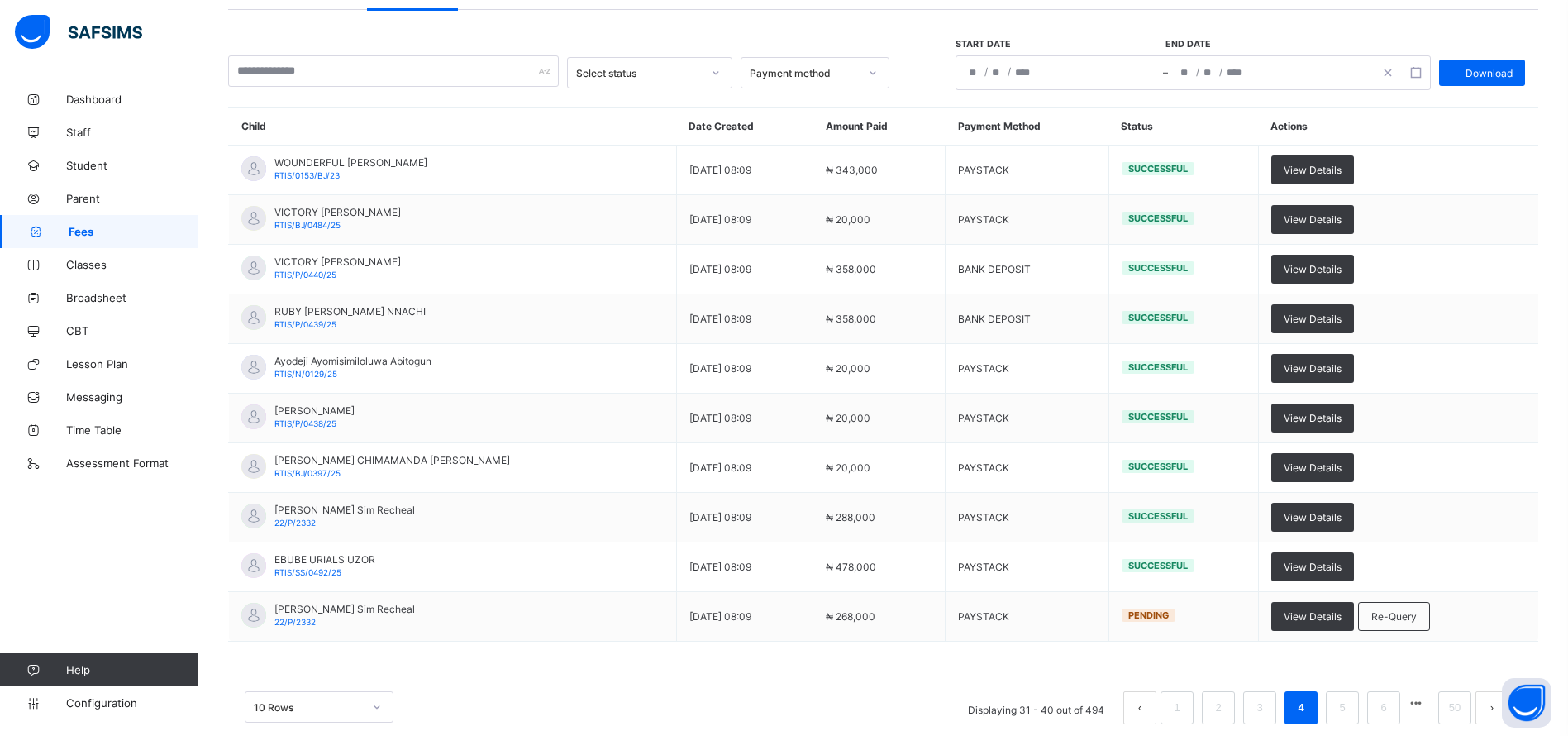
scroll to position [133, 0]
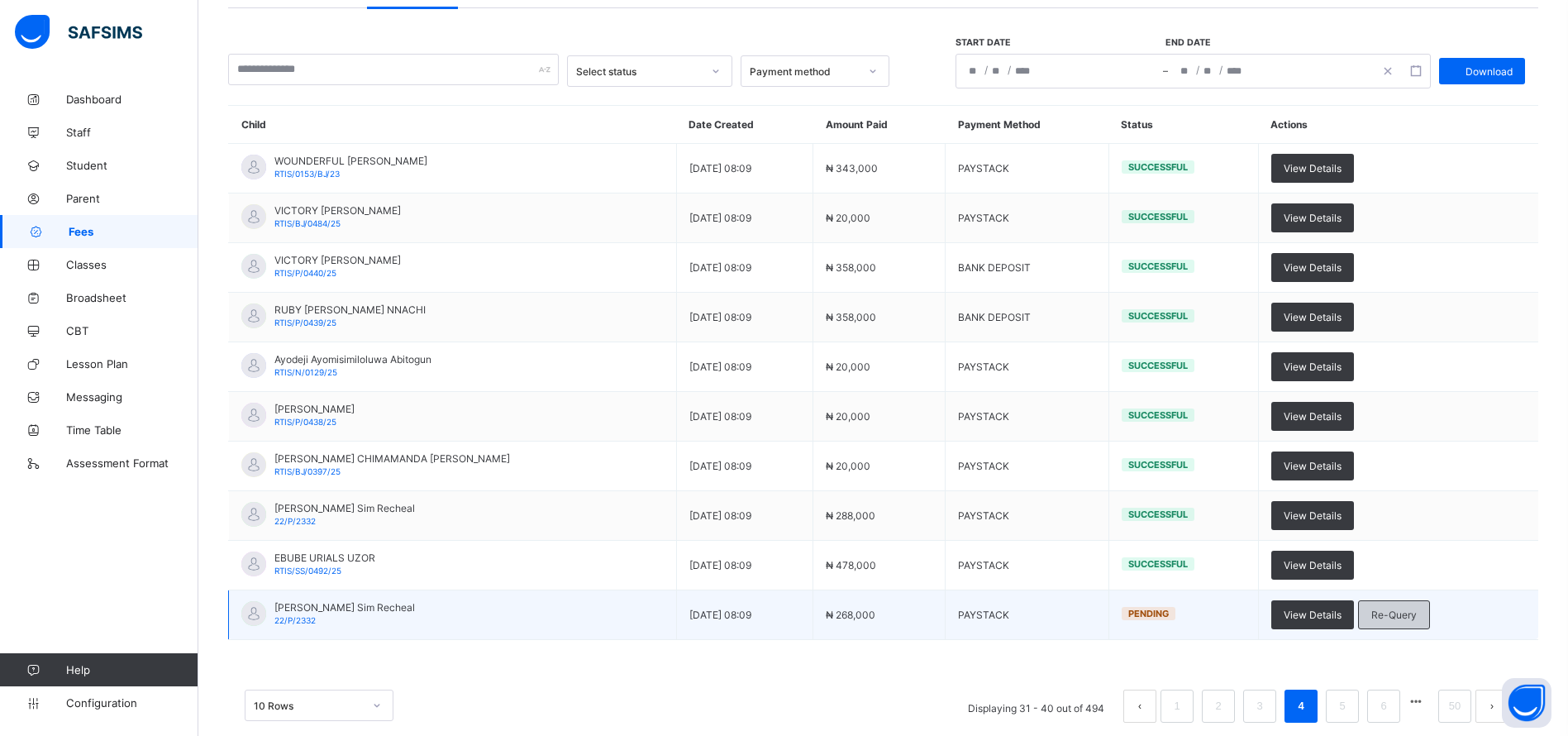
click at [1405, 618] on span "Re-Query" at bounding box center [1393, 614] width 45 height 13
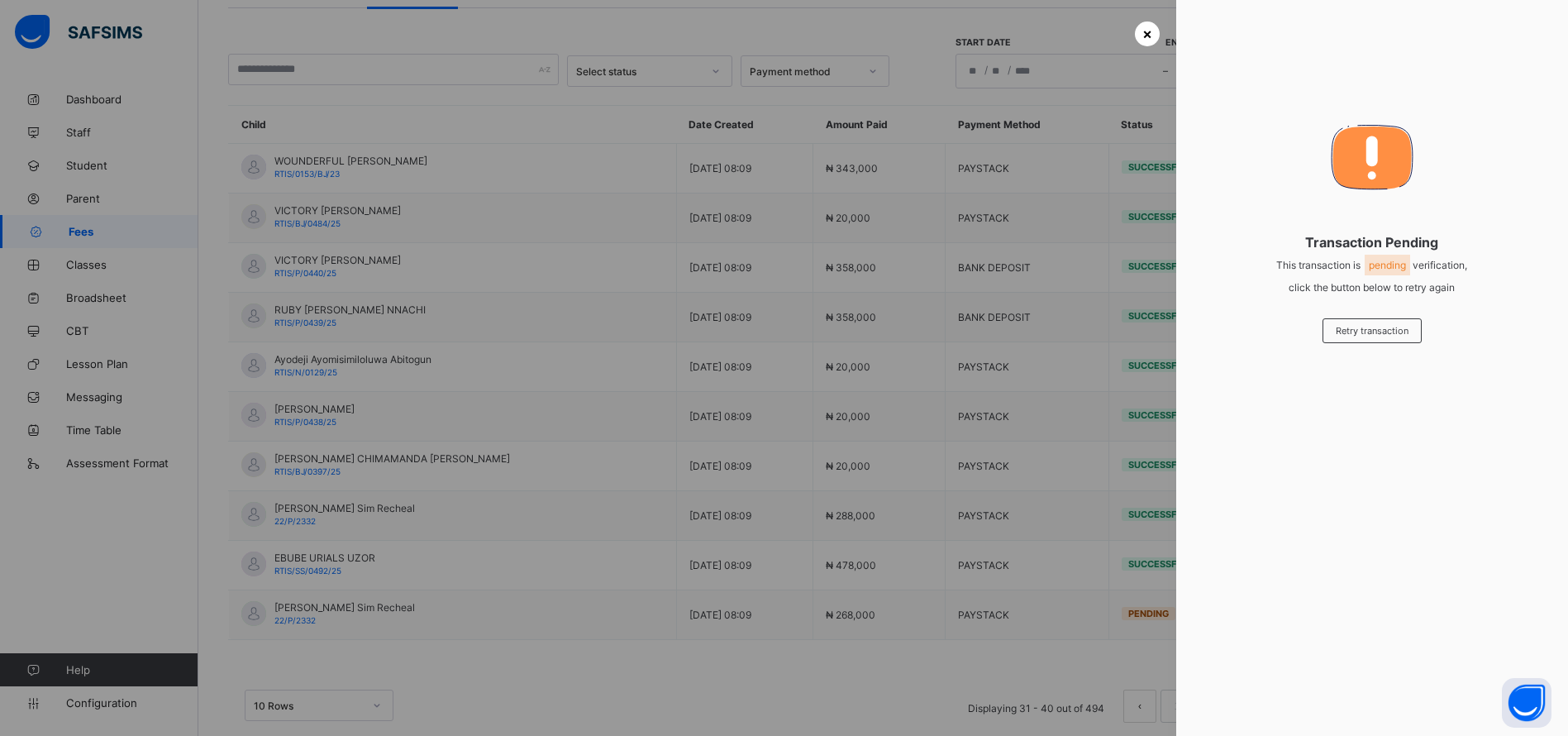
click at [1143, 29] on span "×" at bounding box center [1148, 34] width 10 height 17
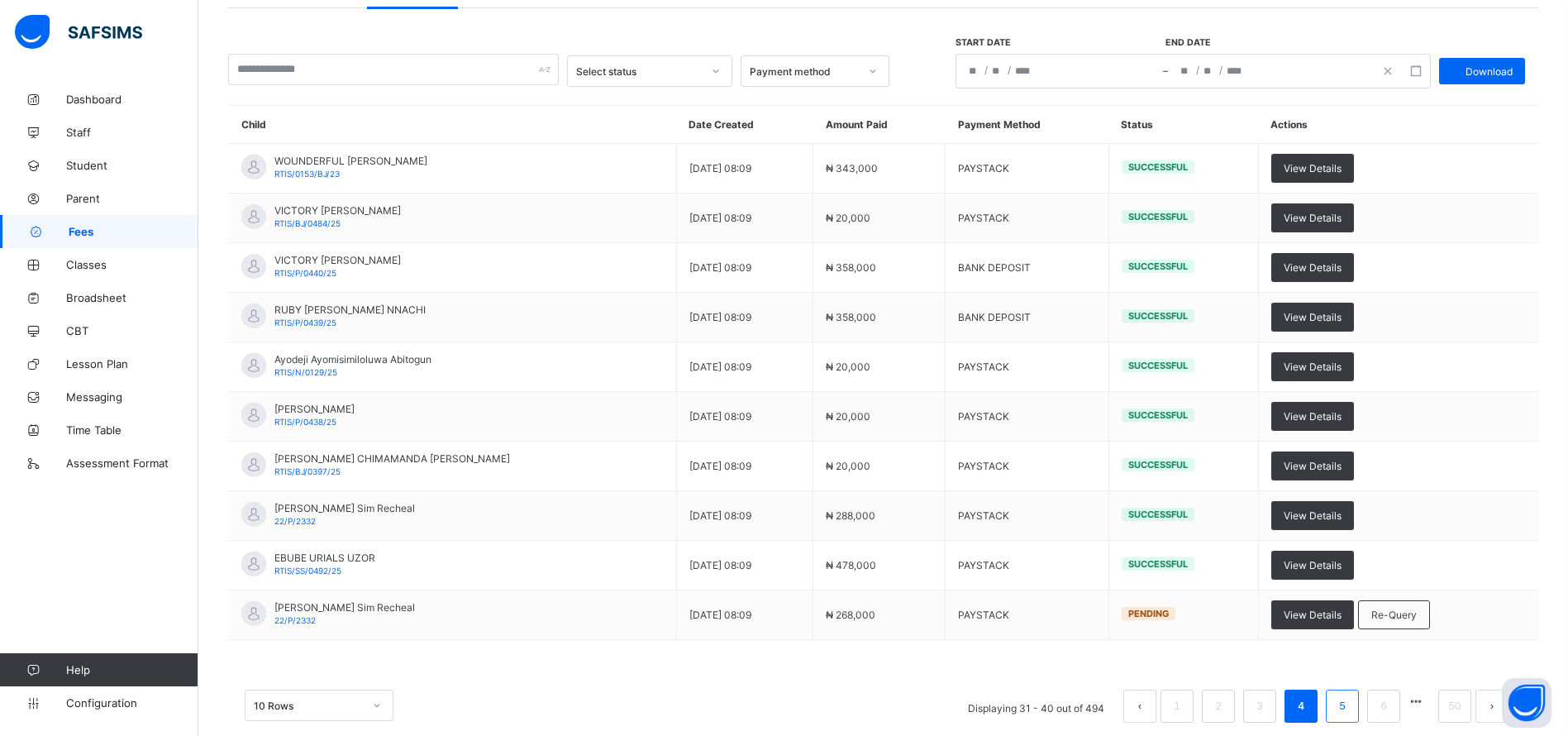
click at [1350, 705] on link "5" at bounding box center [1342, 706] width 15 height 21
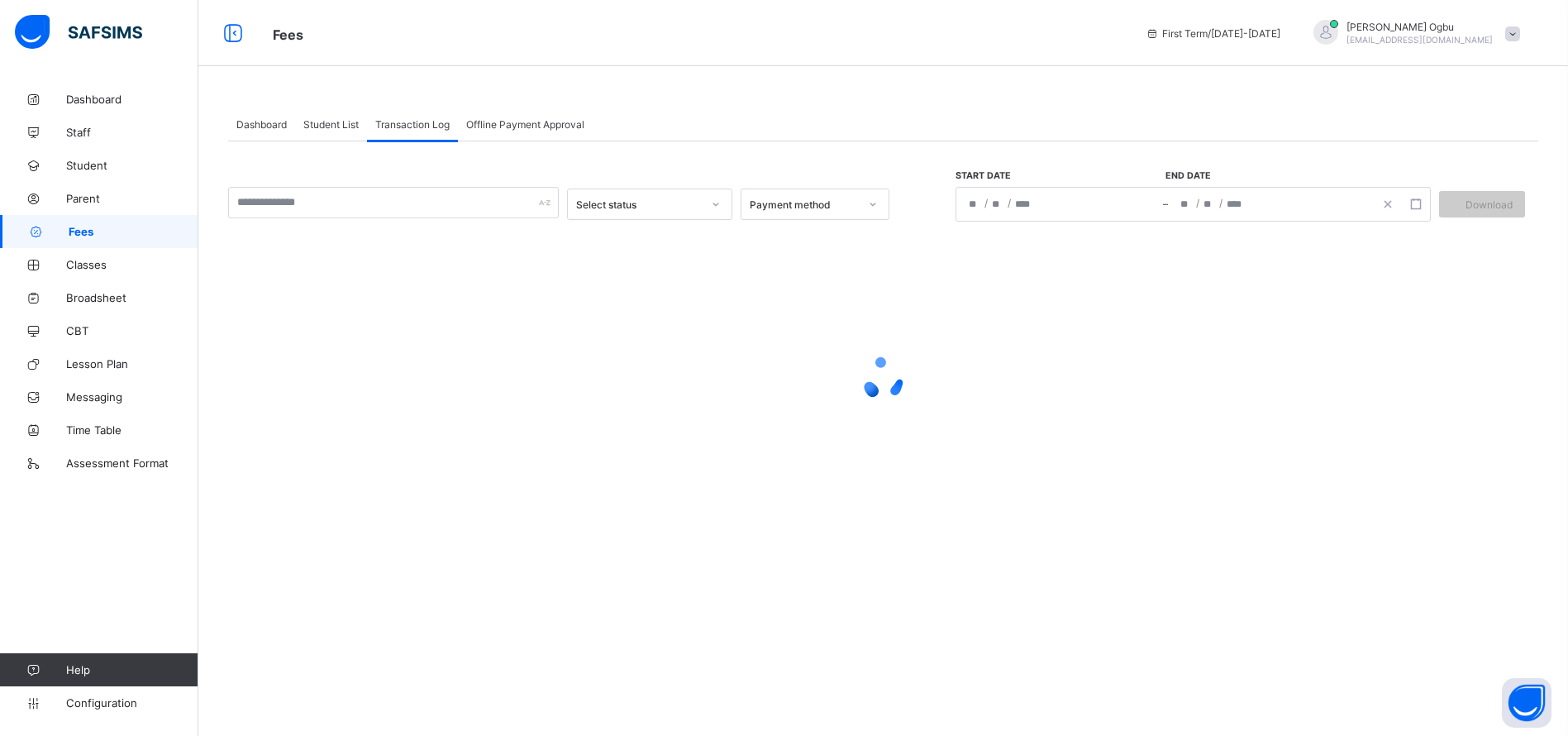
scroll to position [0, 0]
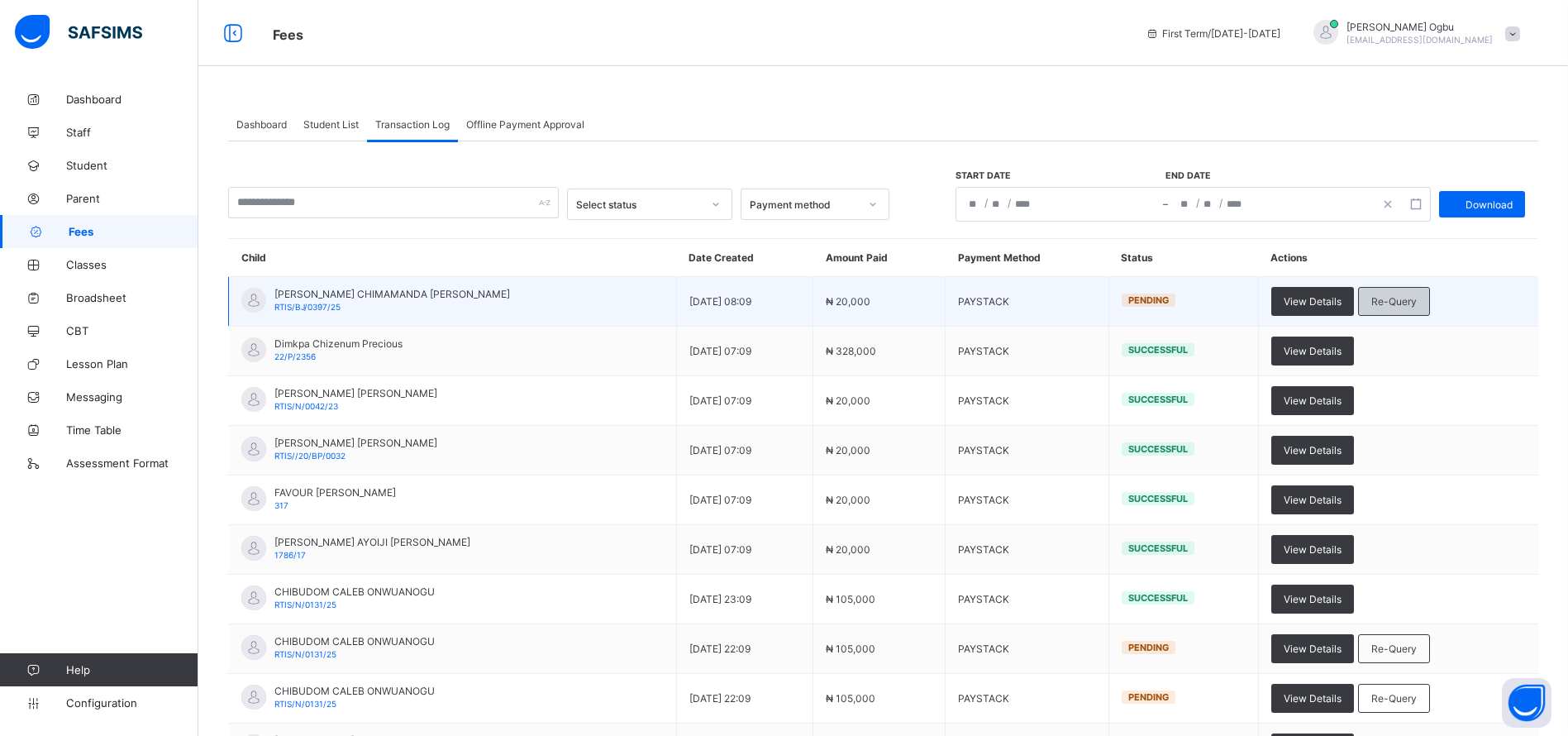
click at [1382, 295] on span "Re-Query" at bounding box center [1393, 301] width 45 height 13
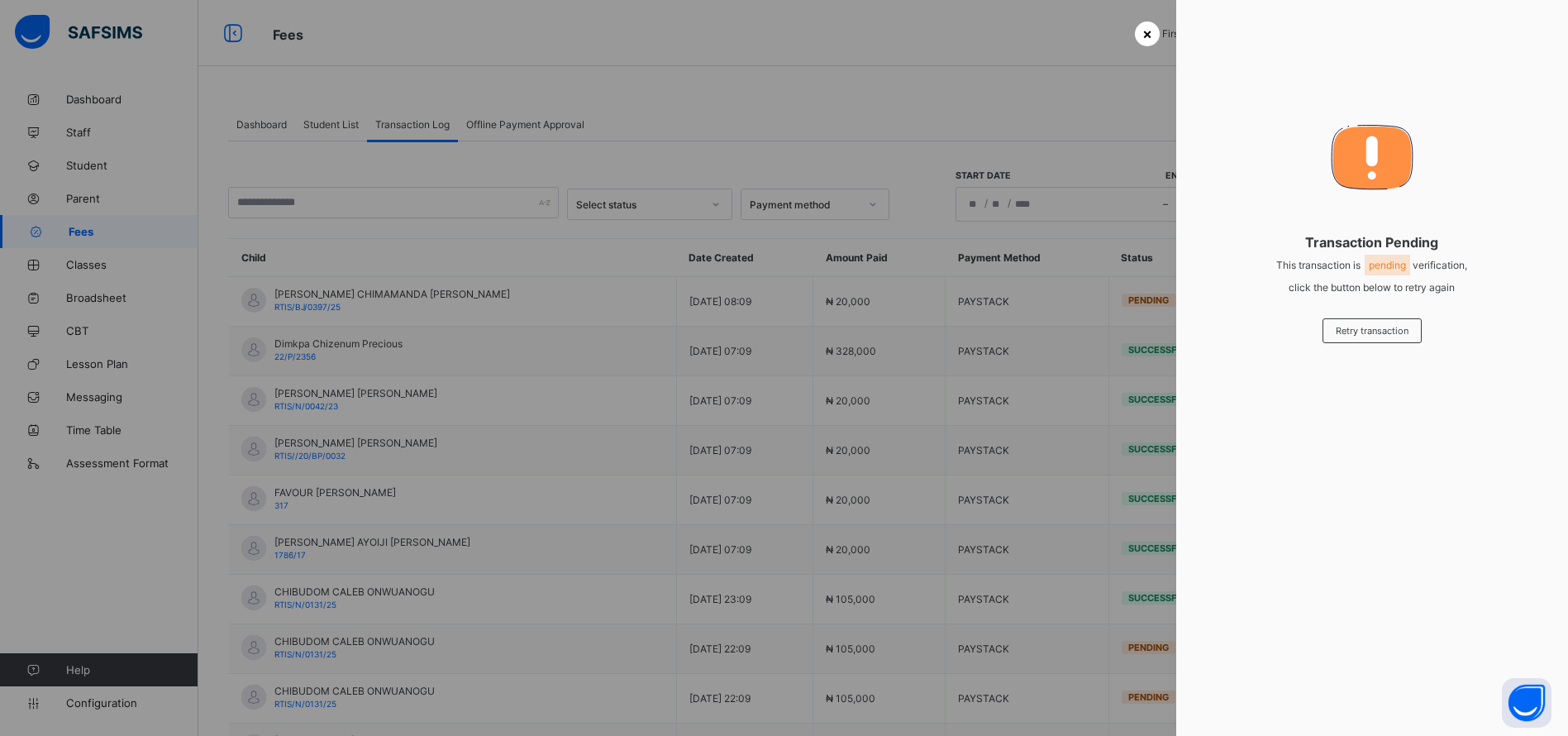
click at [1144, 36] on span "×" at bounding box center [1148, 34] width 10 height 17
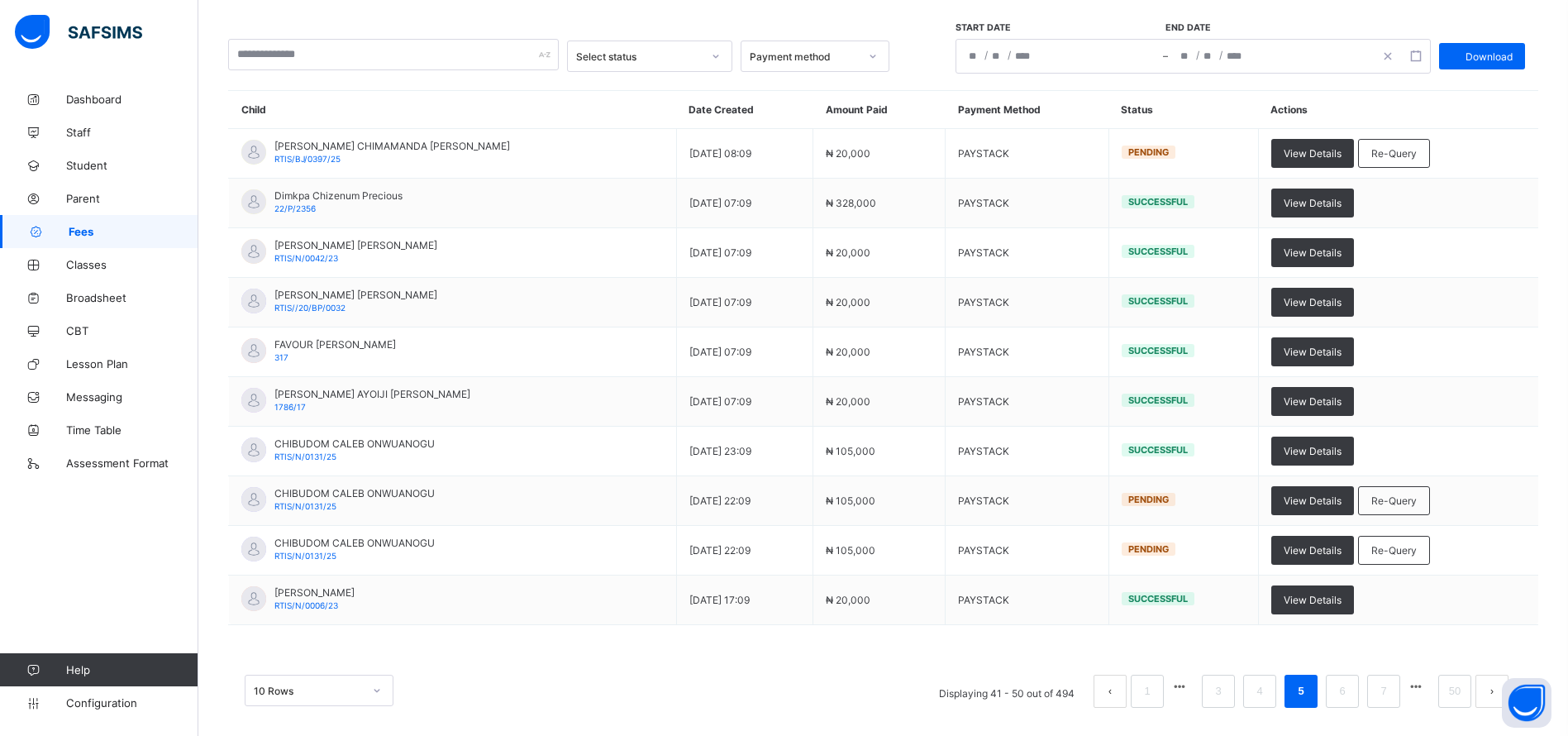
scroll to position [149, 0]
click at [1353, 688] on li "6" at bounding box center [1342, 691] width 33 height 33
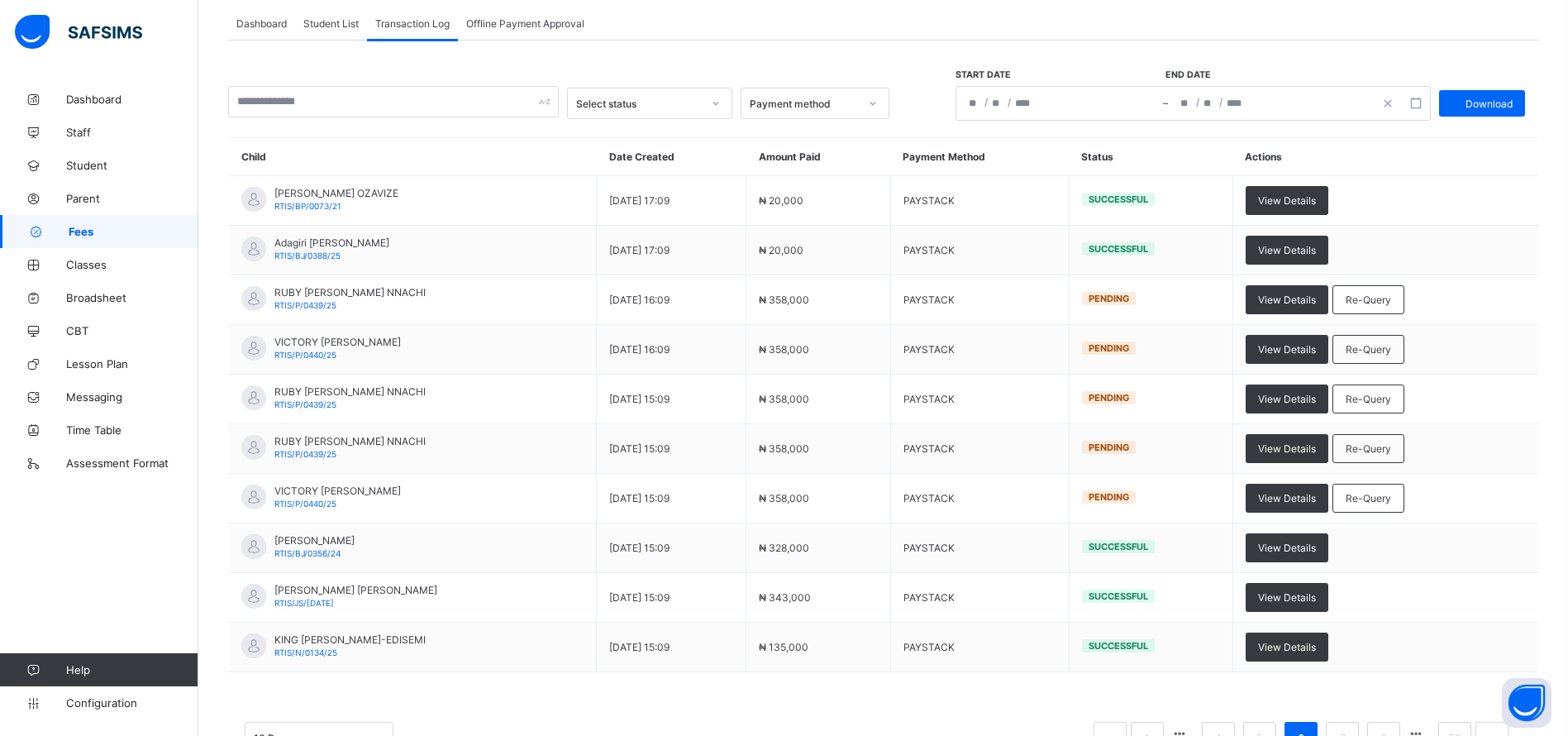
scroll to position [161, 0]
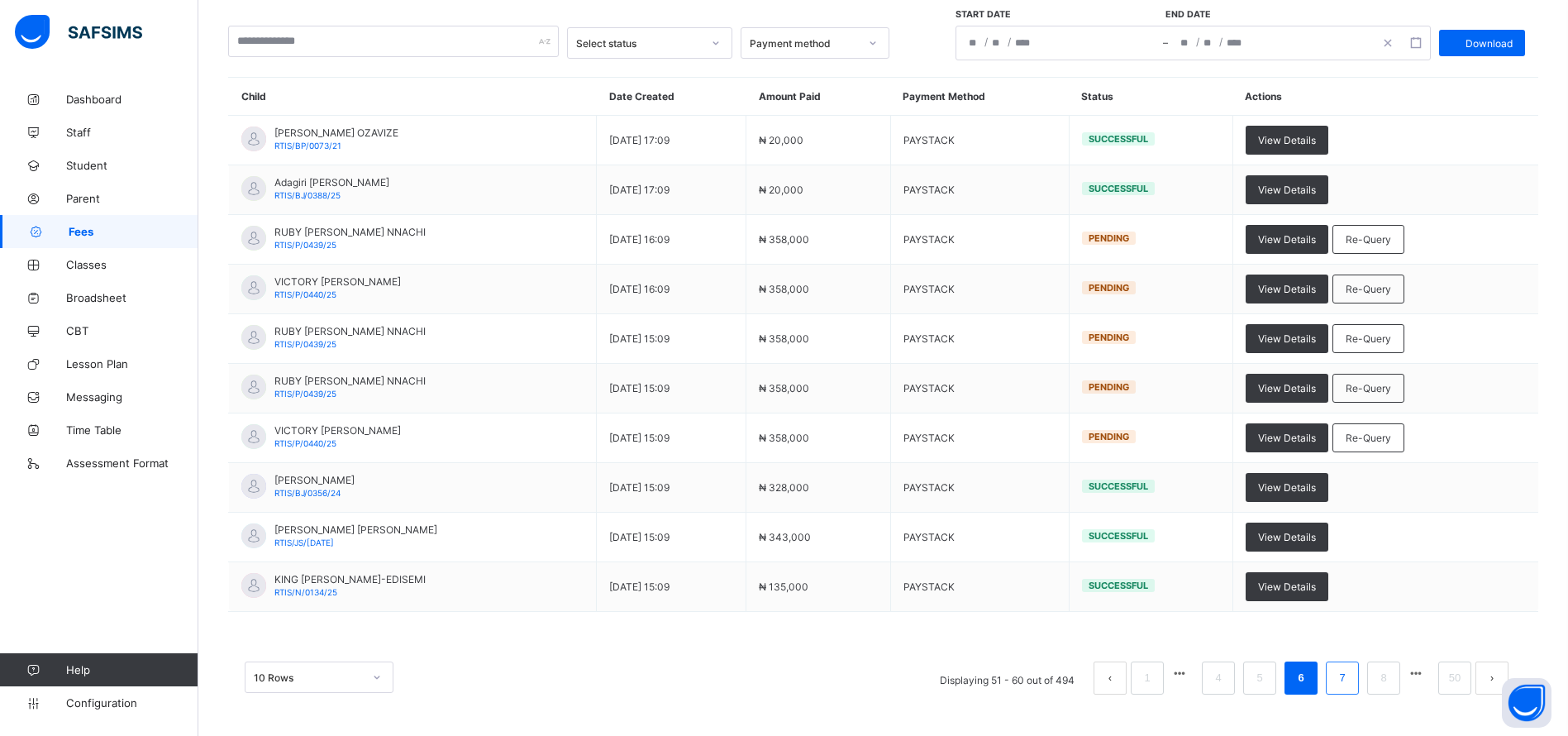
click at [1350, 675] on link "7" at bounding box center [1342, 678] width 15 height 21
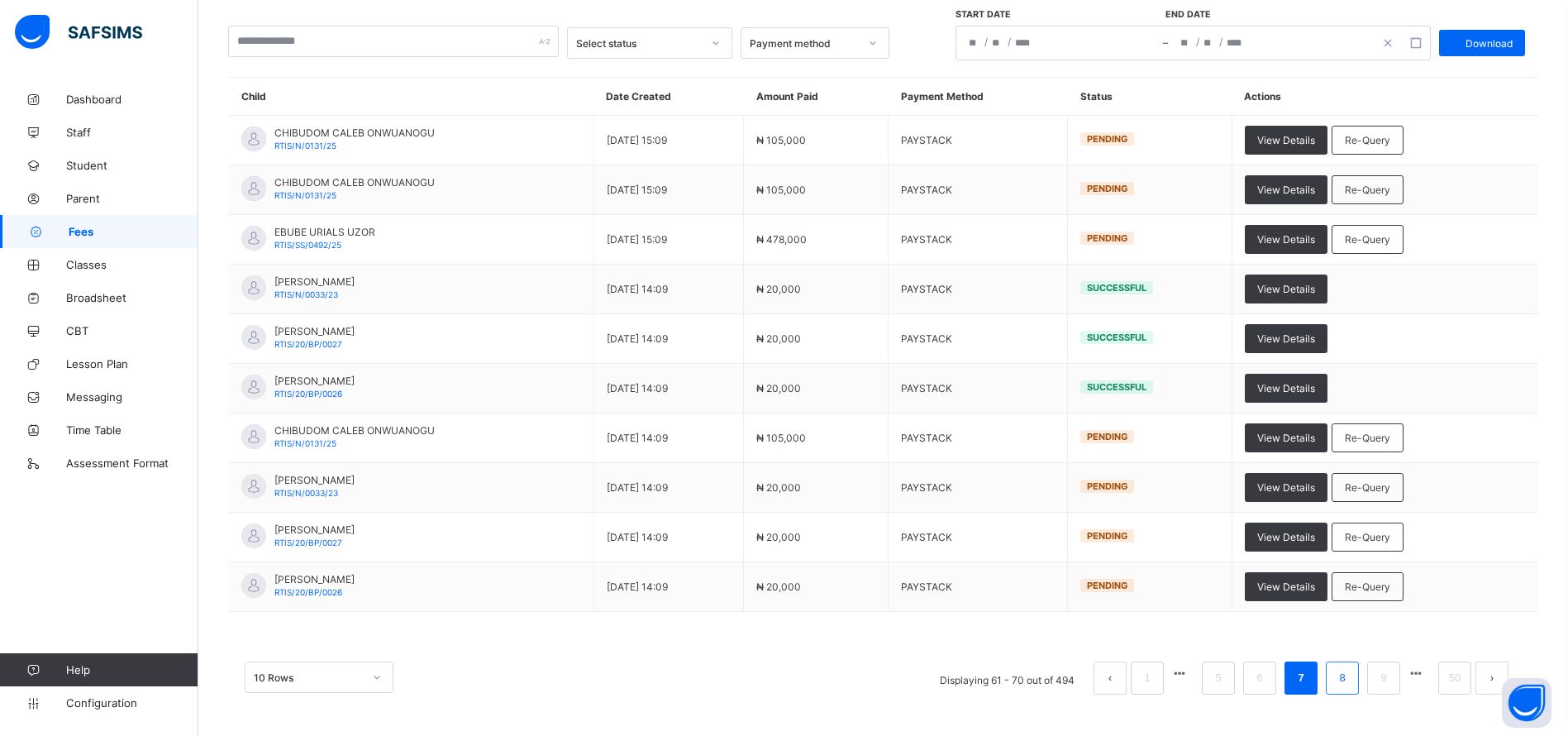
click at [1353, 688] on li "8" at bounding box center [1342, 678] width 33 height 33
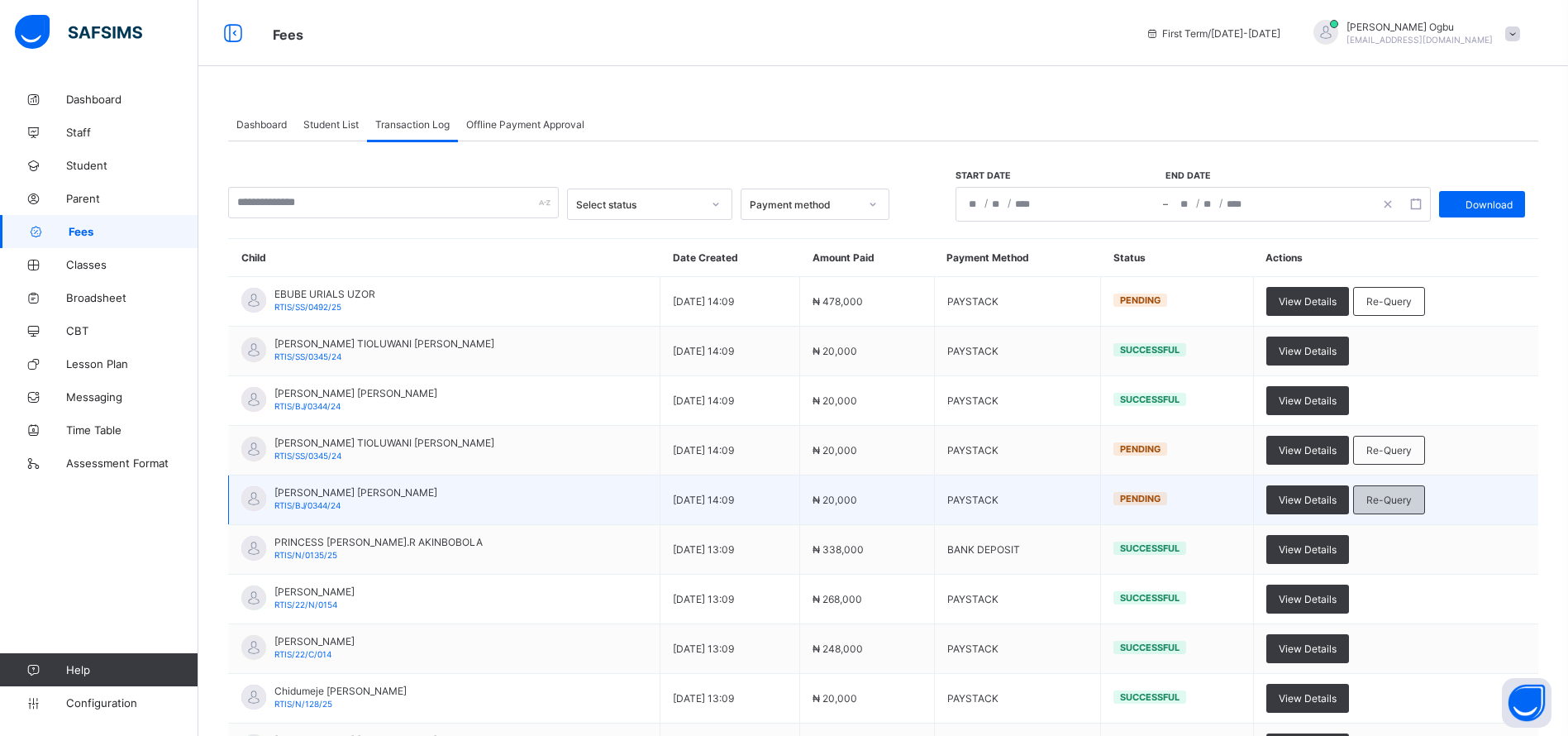
click at [1387, 490] on div "Re-Query" at bounding box center [1389, 500] width 72 height 29
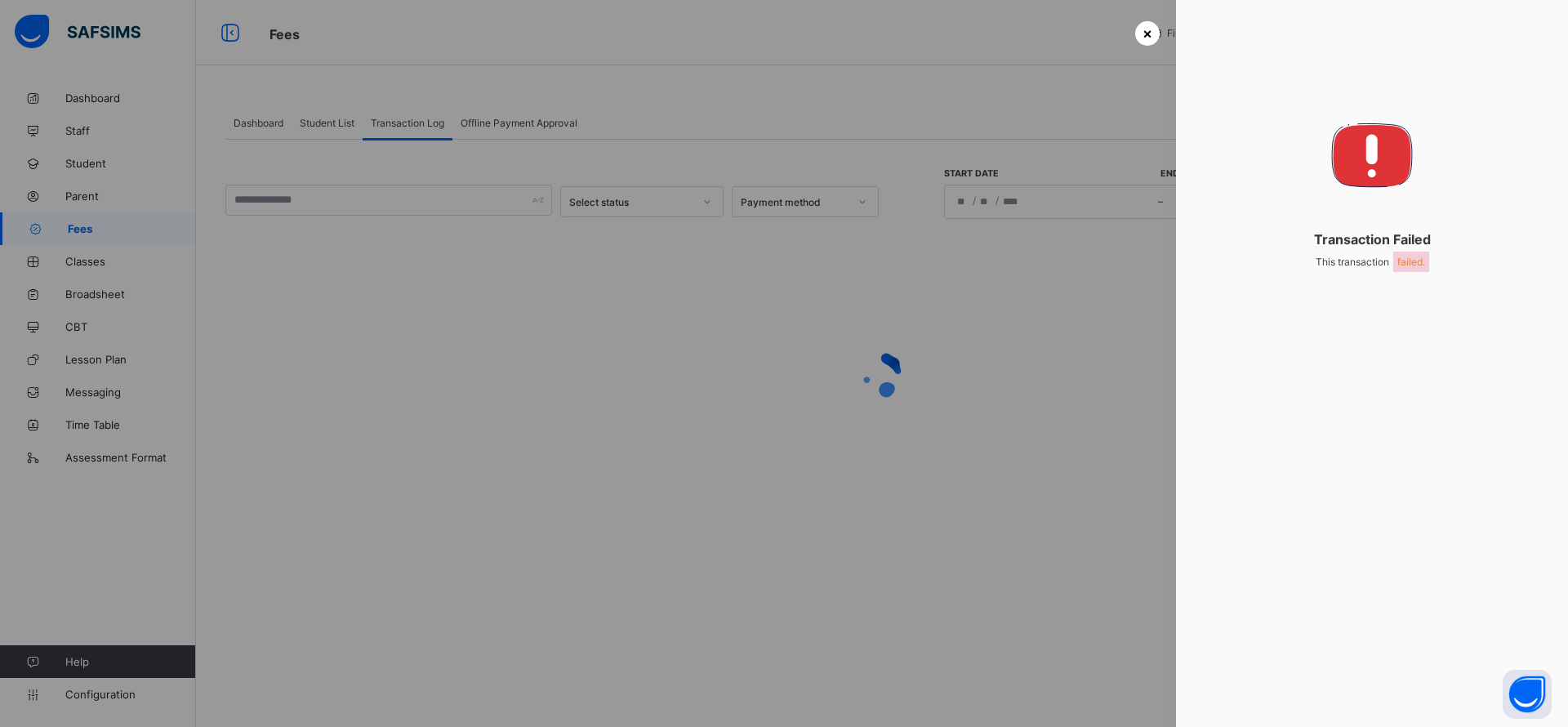
click at [1140, 530] on div "× Transaction Failed This transaction failed." at bounding box center [882, 530] width 1314 height 0
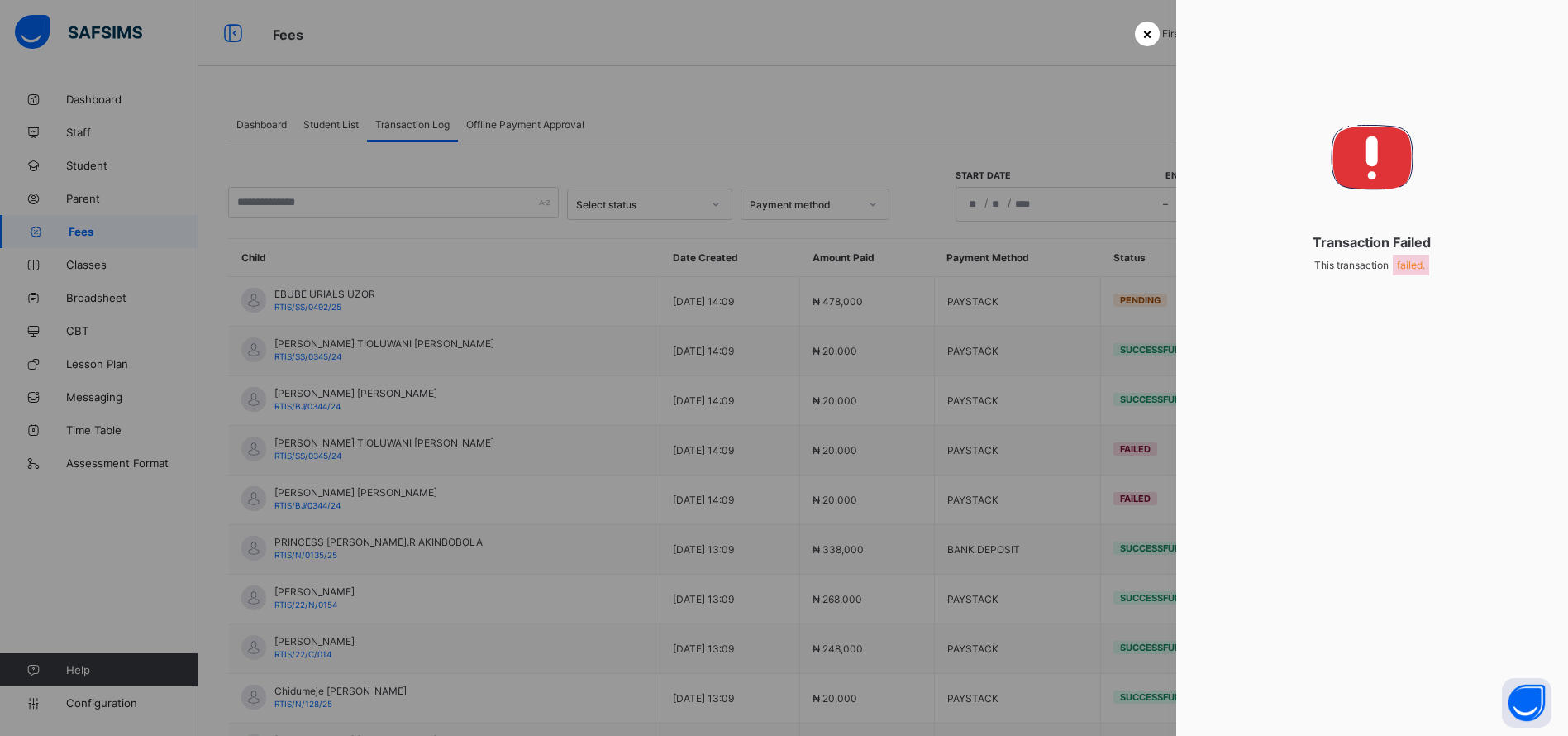
click at [1145, 34] on span "×" at bounding box center [1148, 34] width 10 height 17
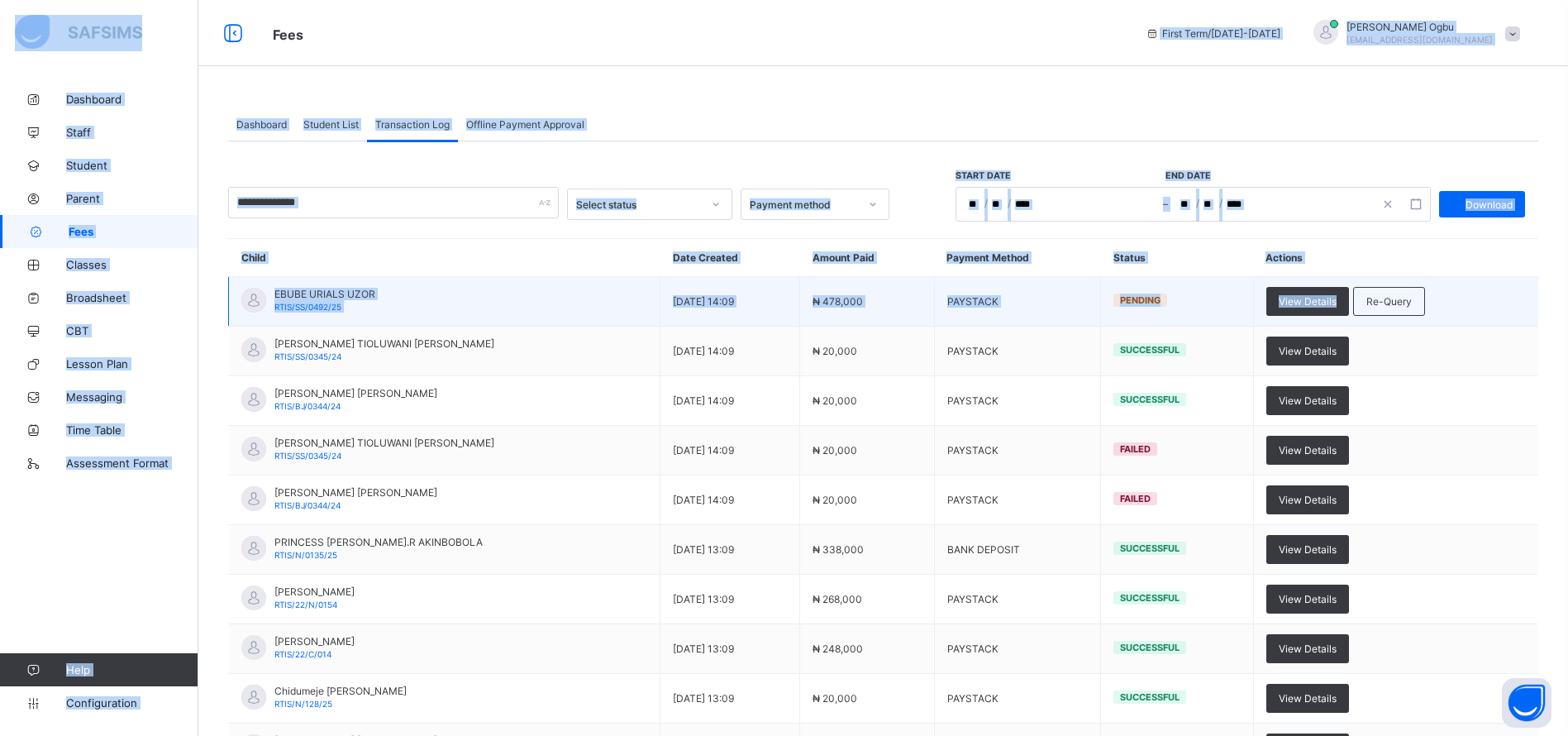
drag, startPoint x: 1145, startPoint y: 34, endPoint x: 1357, endPoint y: 298, distance: 338.6
click at [1357, 298] on div "Fees First Term / 2025-2026 Ann Ogbu ogbuann@rtis-edu.ng Dashboard Staff Studen…" at bounding box center [784, 449] width 1568 height 897
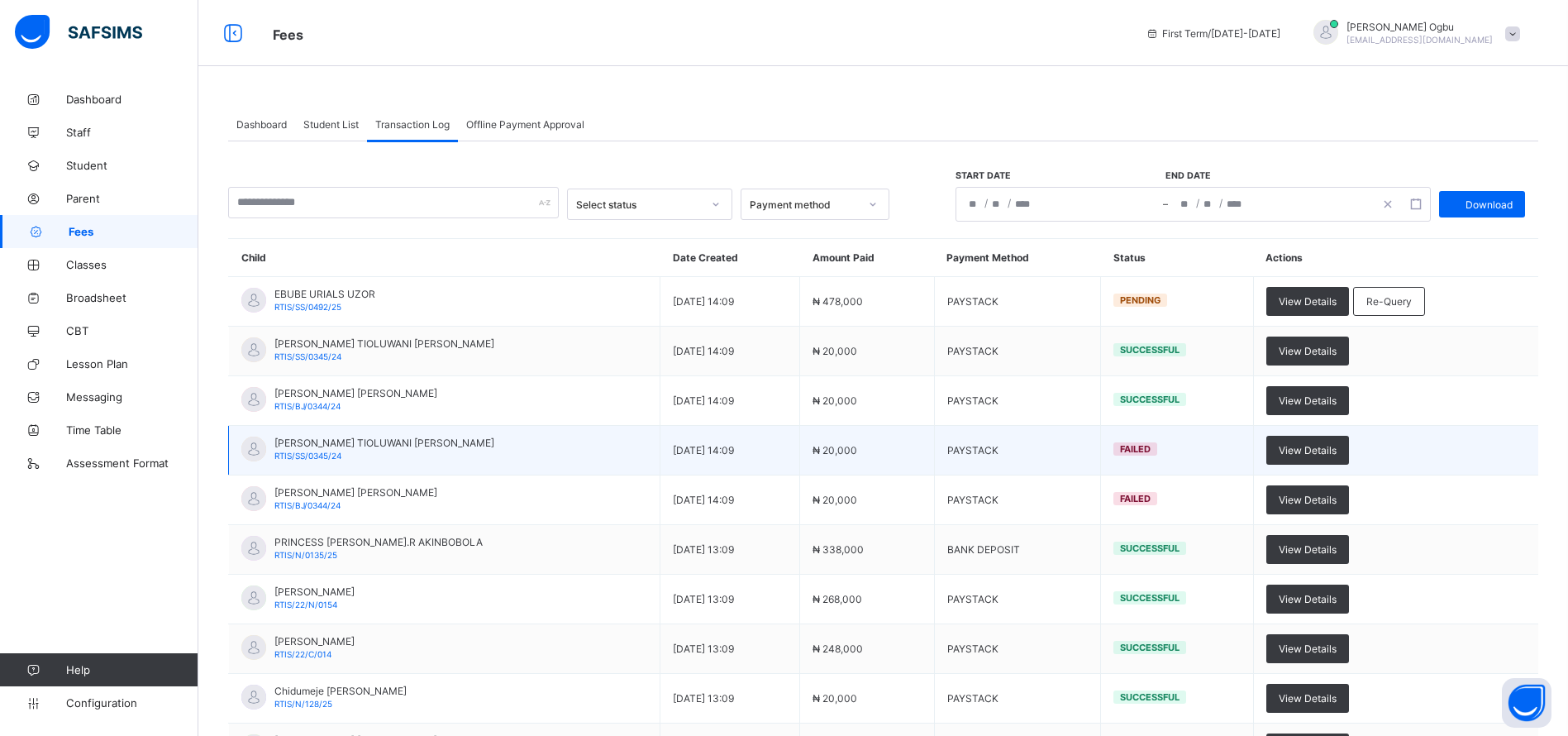
click at [1483, 455] on td "View Details" at bounding box center [1396, 450] width 285 height 49
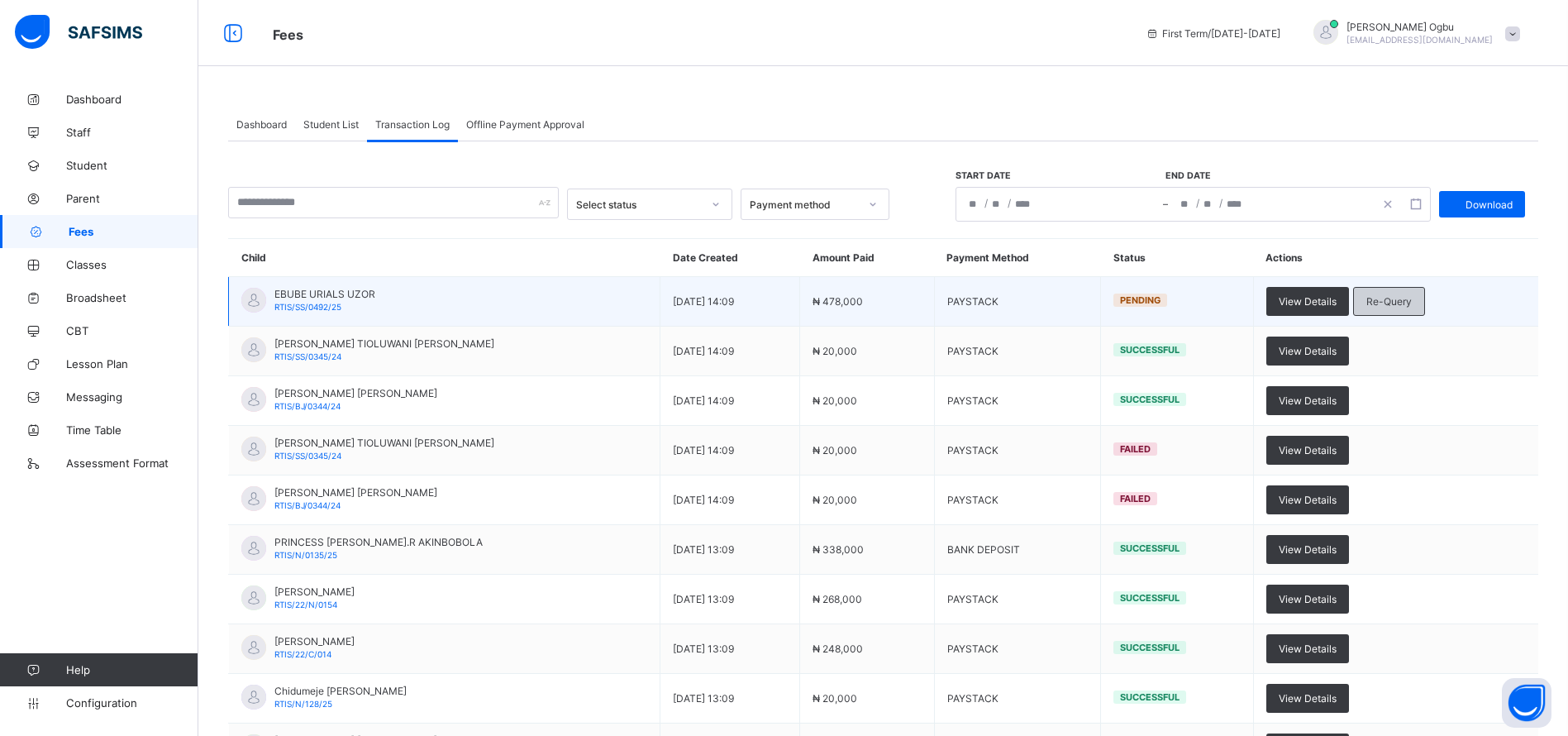
click at [1405, 301] on span "Re-Query" at bounding box center [1389, 301] width 45 height 13
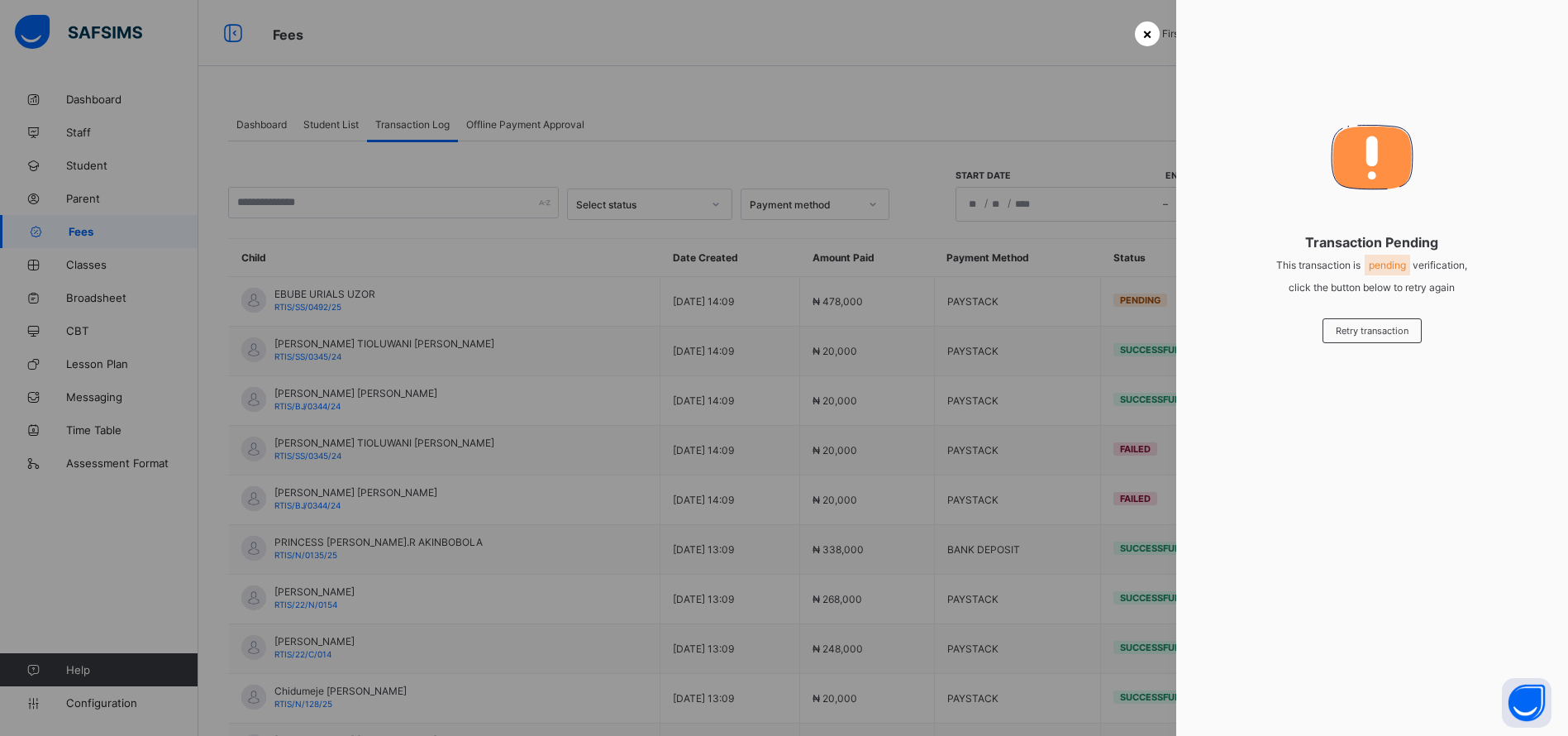
click at [1143, 31] on span "×" at bounding box center [1148, 34] width 10 height 17
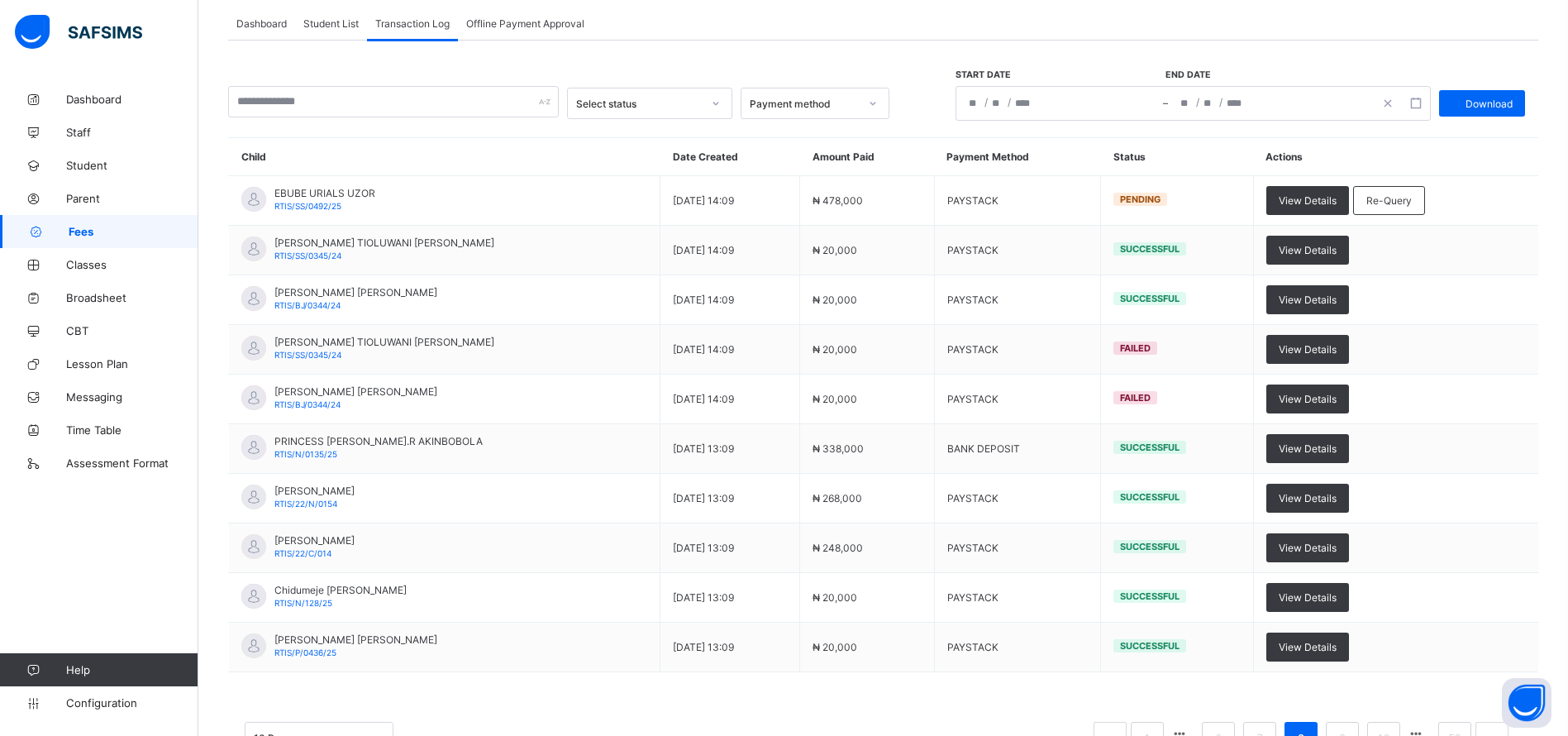
scroll to position [161, 0]
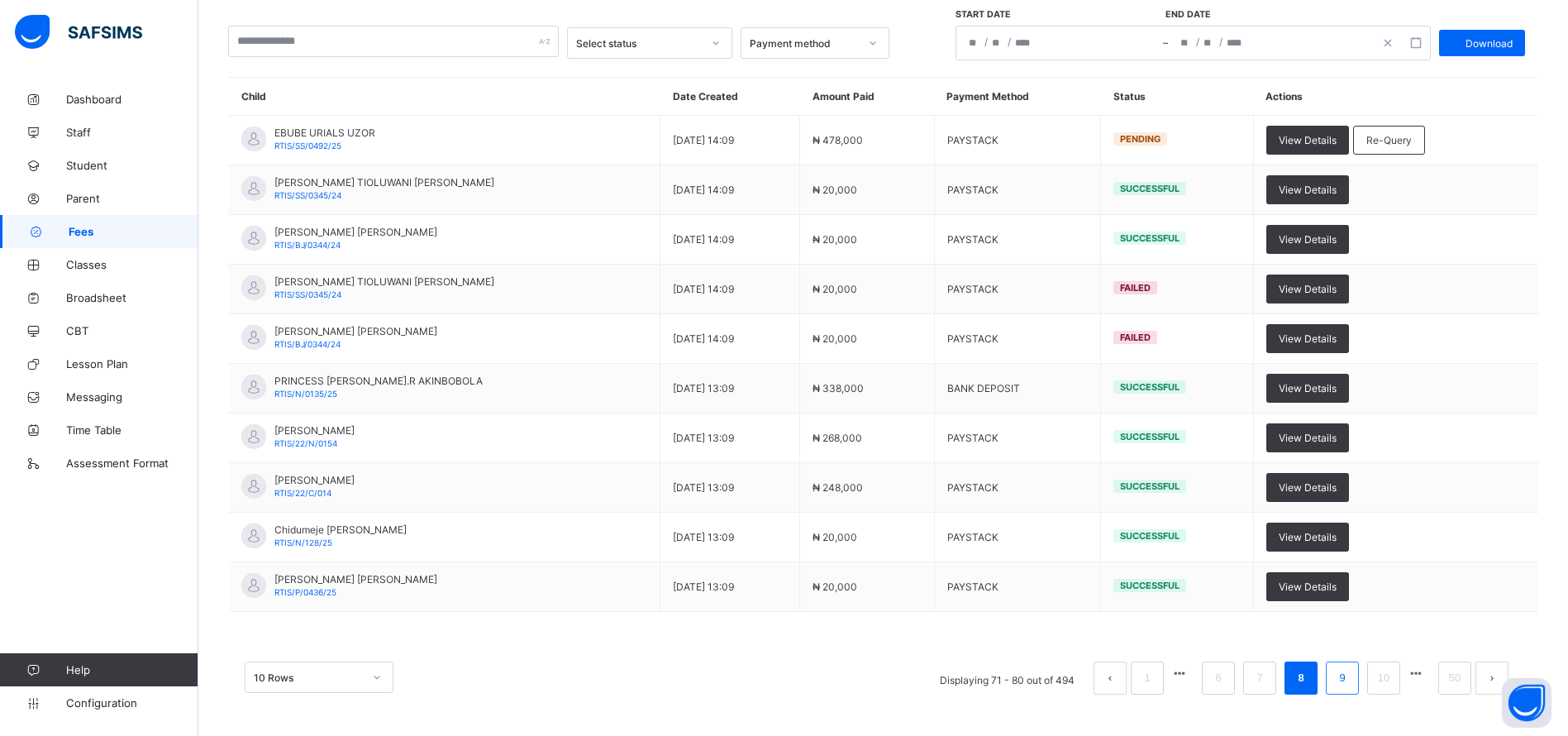
click at [1348, 684] on li "9" at bounding box center [1342, 678] width 33 height 33
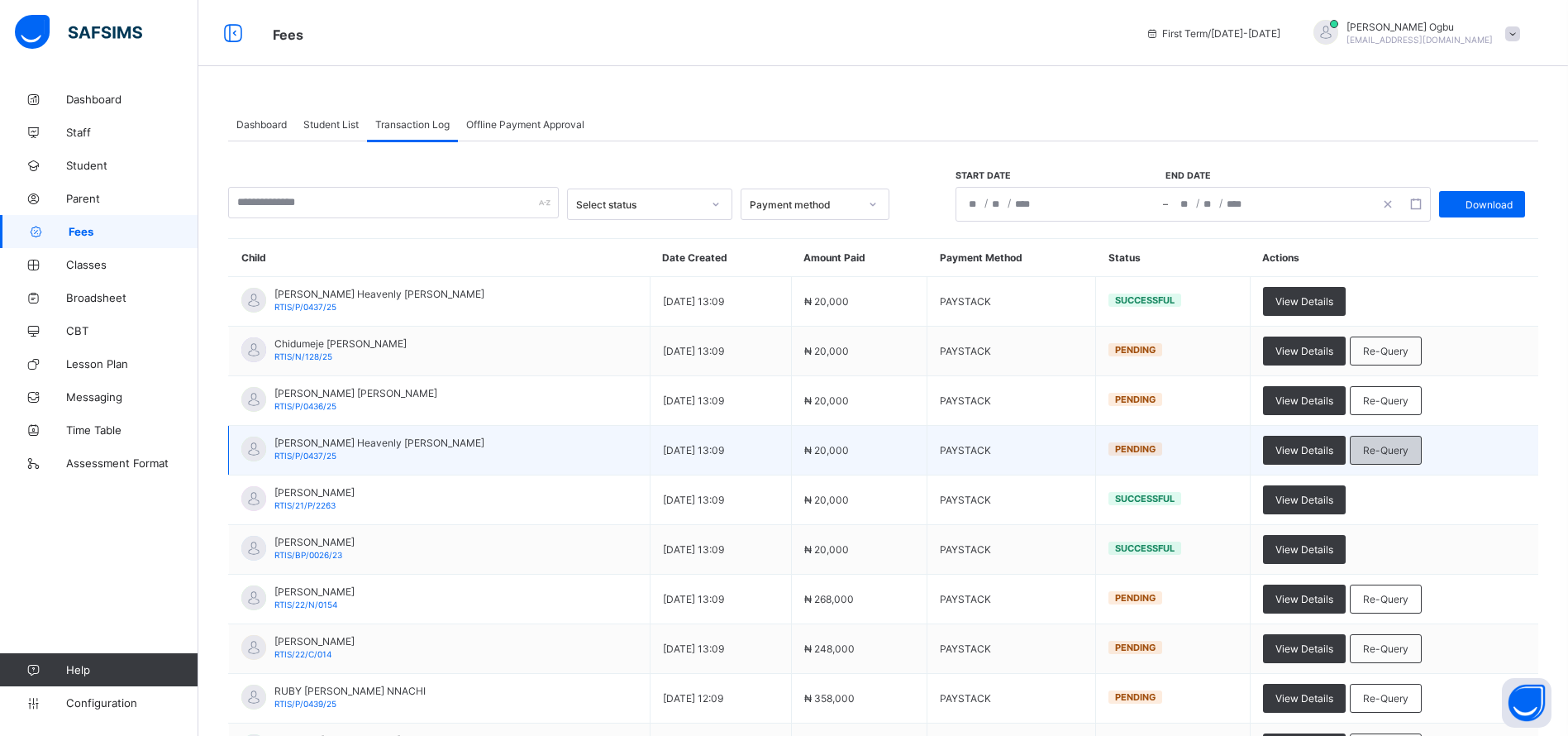
click at [1392, 449] on span "Re-Query" at bounding box center [1386, 450] width 45 height 13
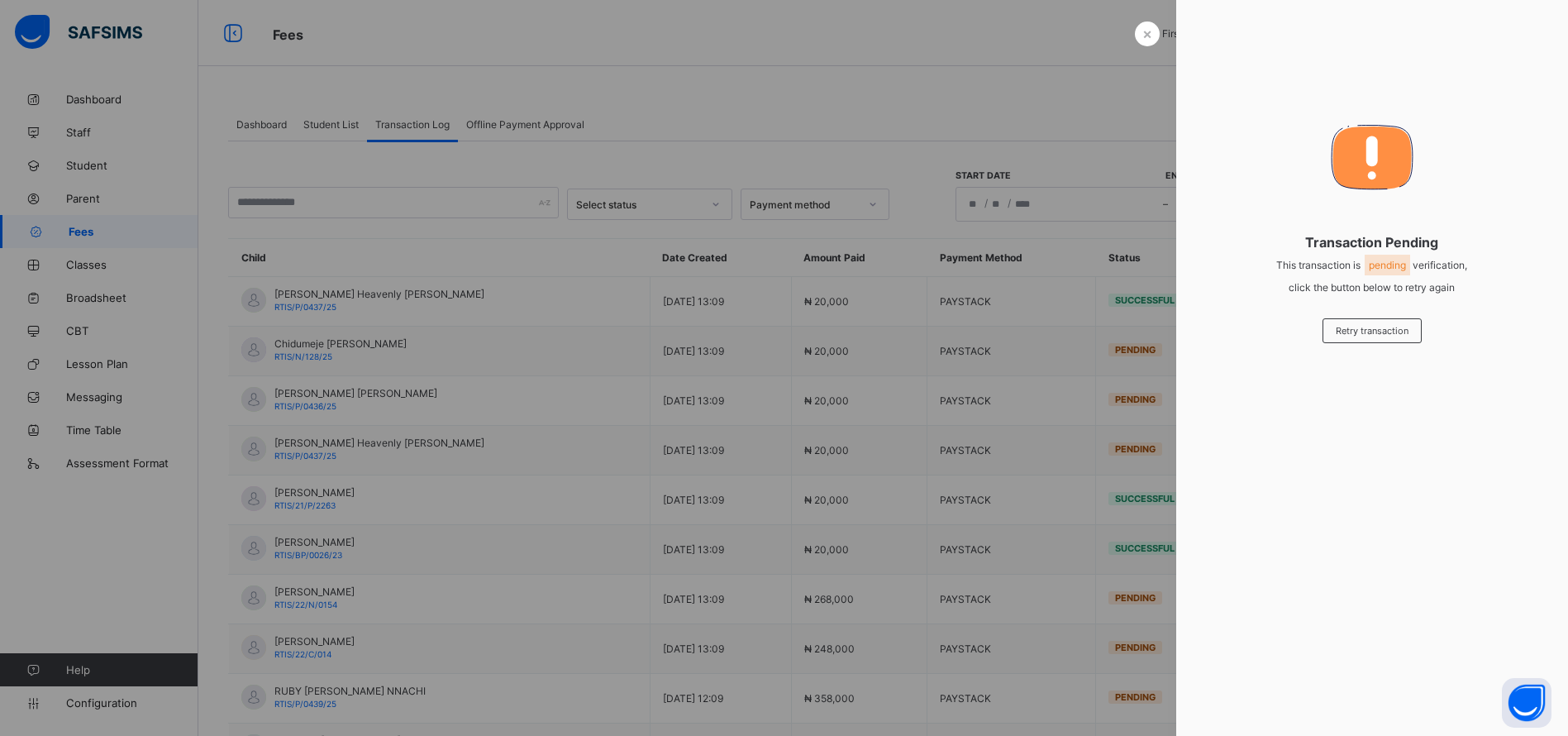
drag, startPoint x: 1392, startPoint y: 449, endPoint x: 1005, endPoint y: 451, distance: 387.0
click at [1005, 451] on div at bounding box center [784, 368] width 1568 height 736
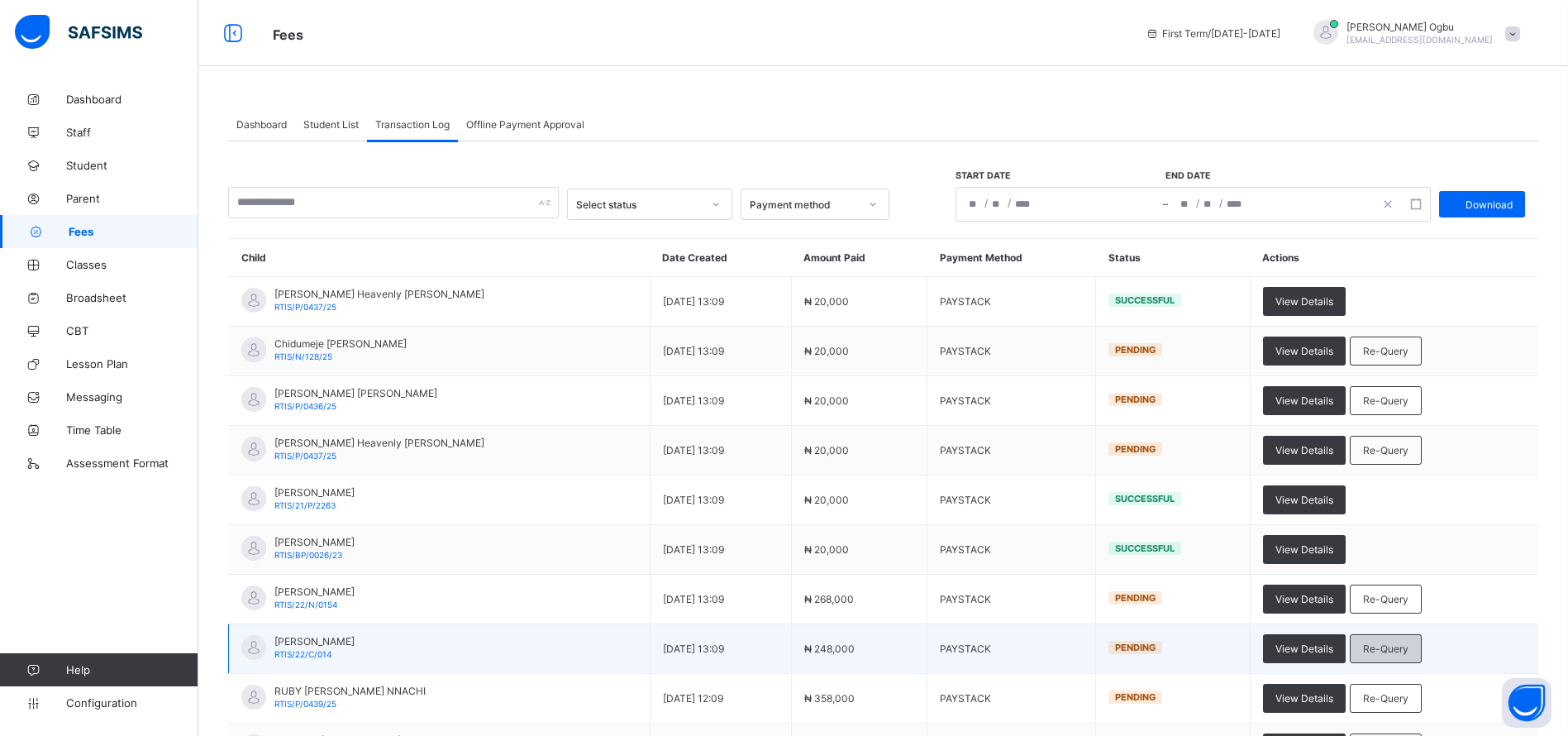
click at [1377, 645] on span "Re-Query" at bounding box center [1386, 648] width 45 height 13
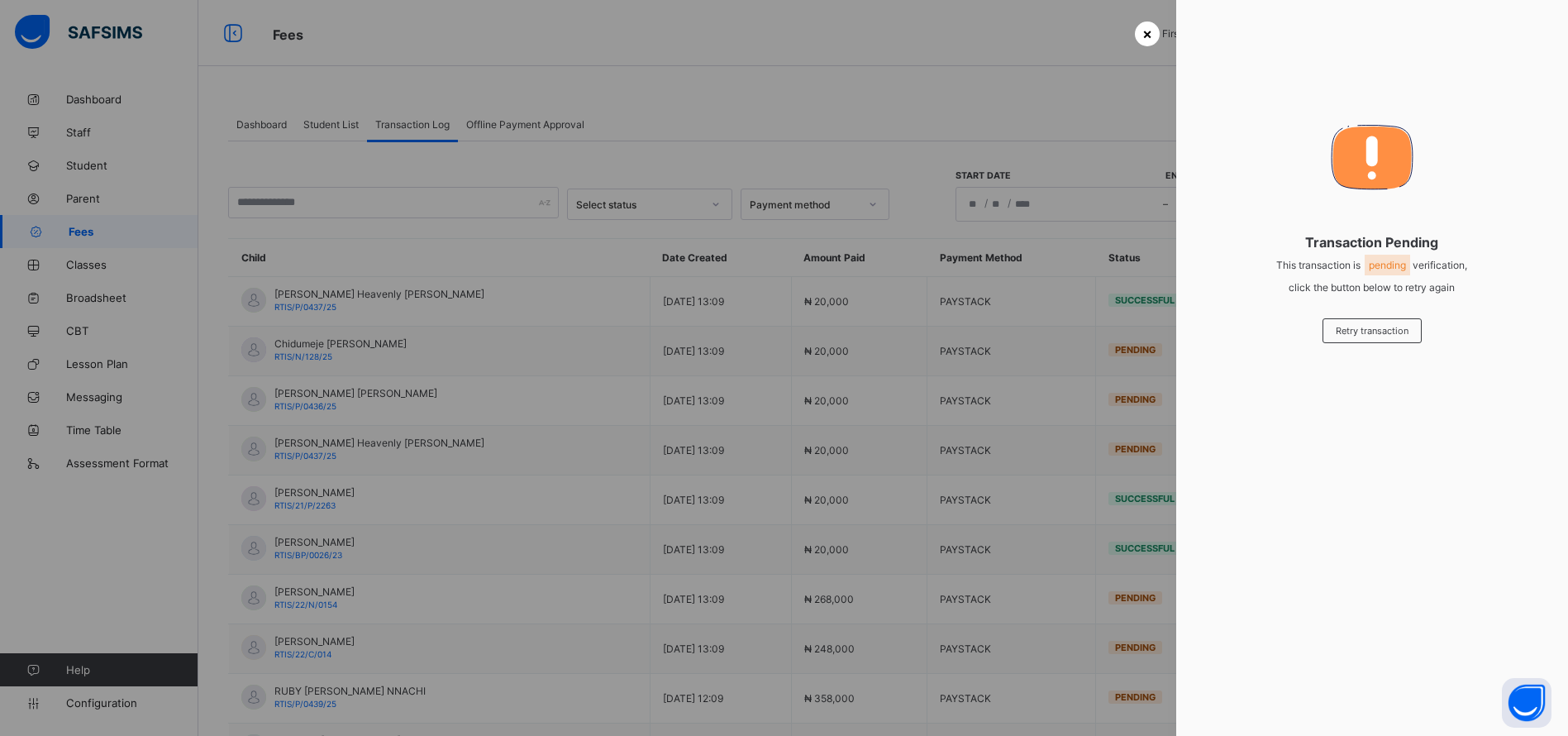
click at [1143, 31] on span "×" at bounding box center [1148, 34] width 10 height 17
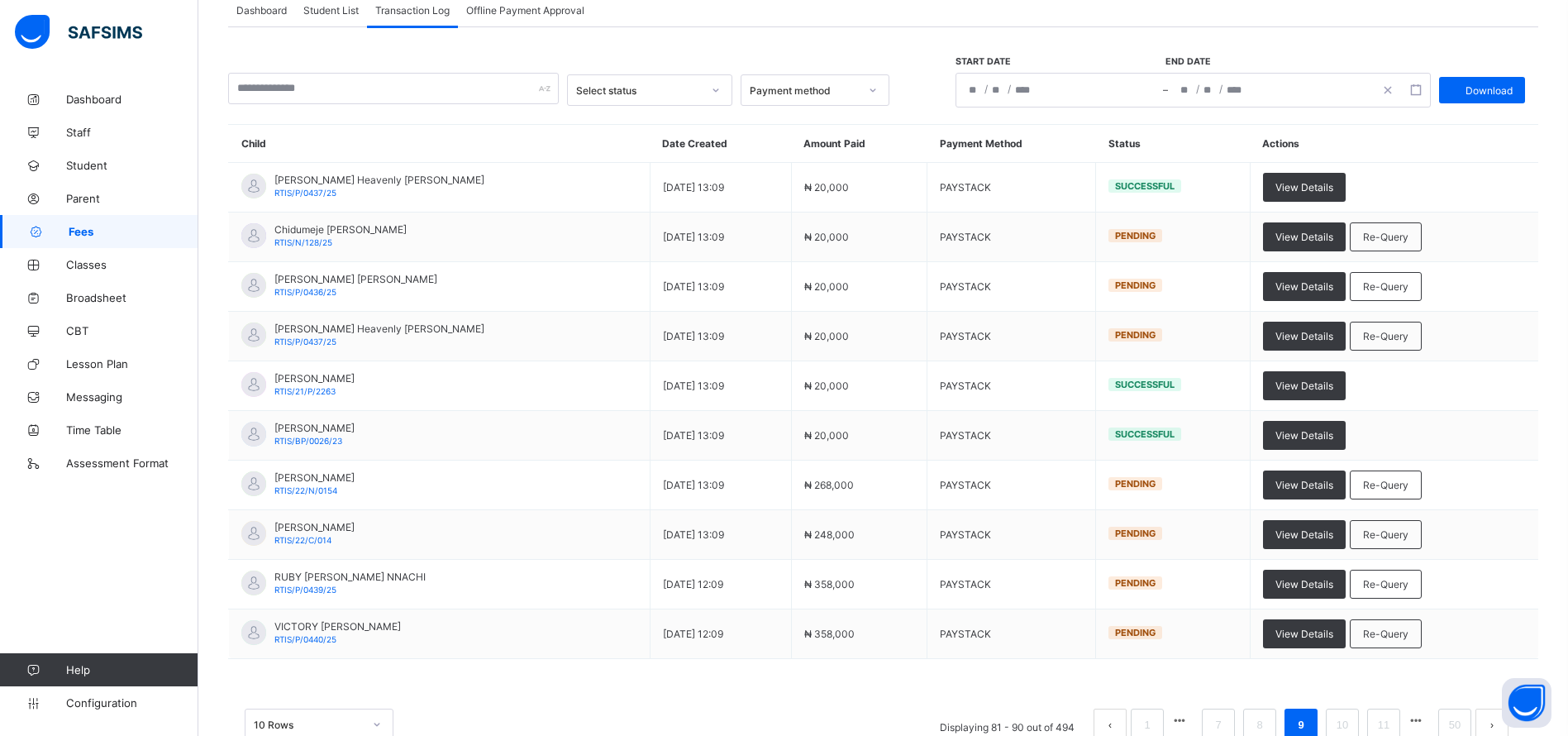
scroll to position [161, 0]
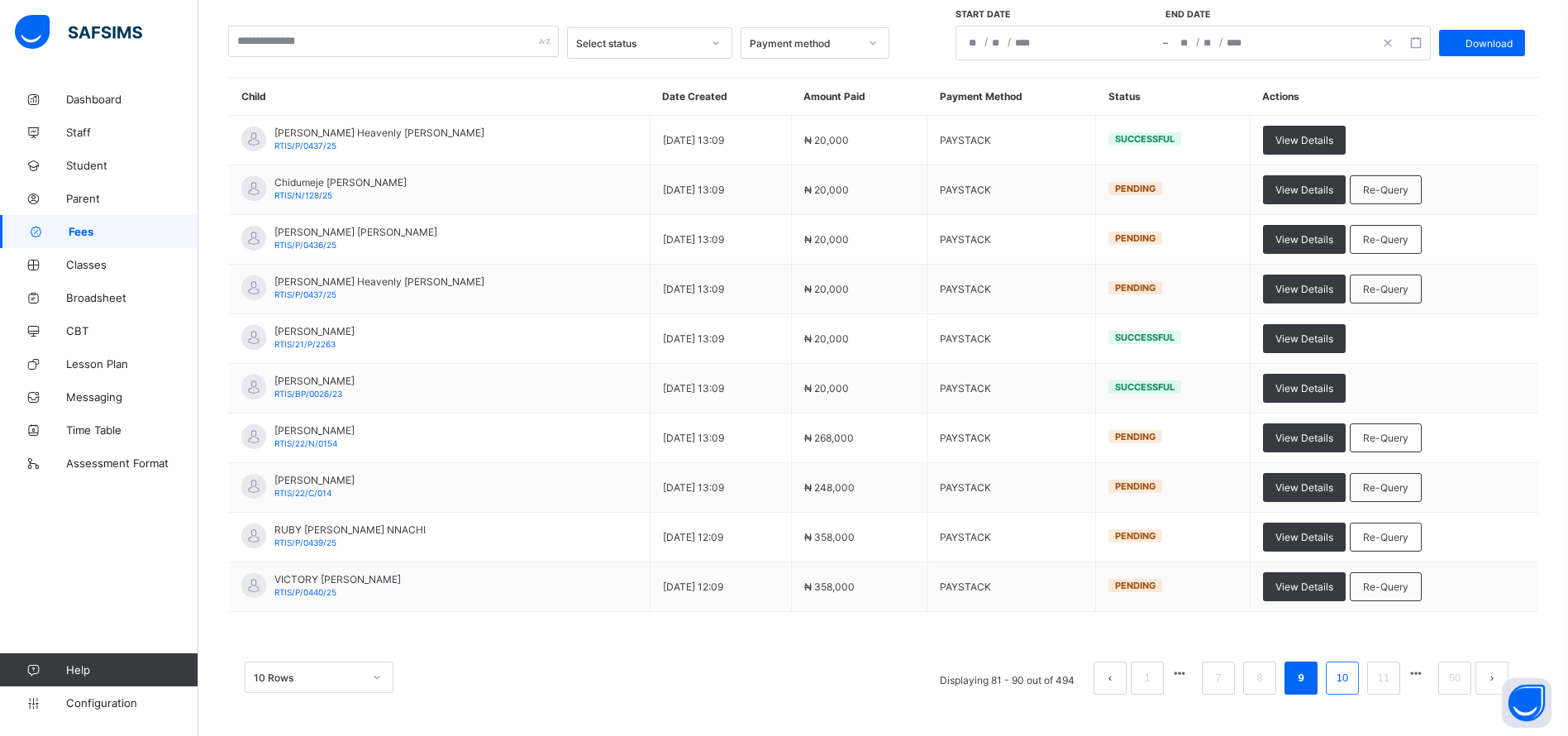
click at [1359, 666] on li "10" at bounding box center [1342, 678] width 33 height 33
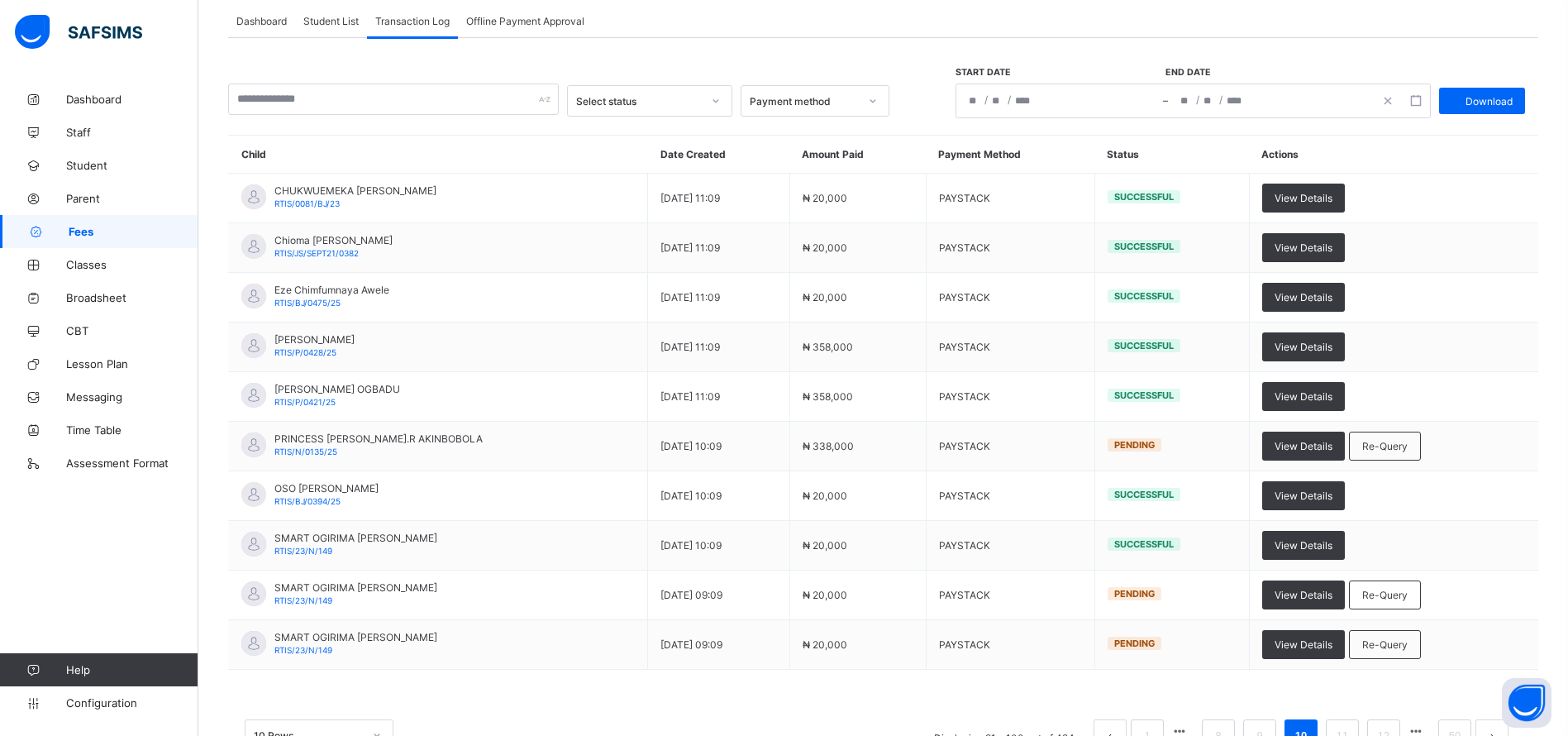
scroll to position [110, 0]
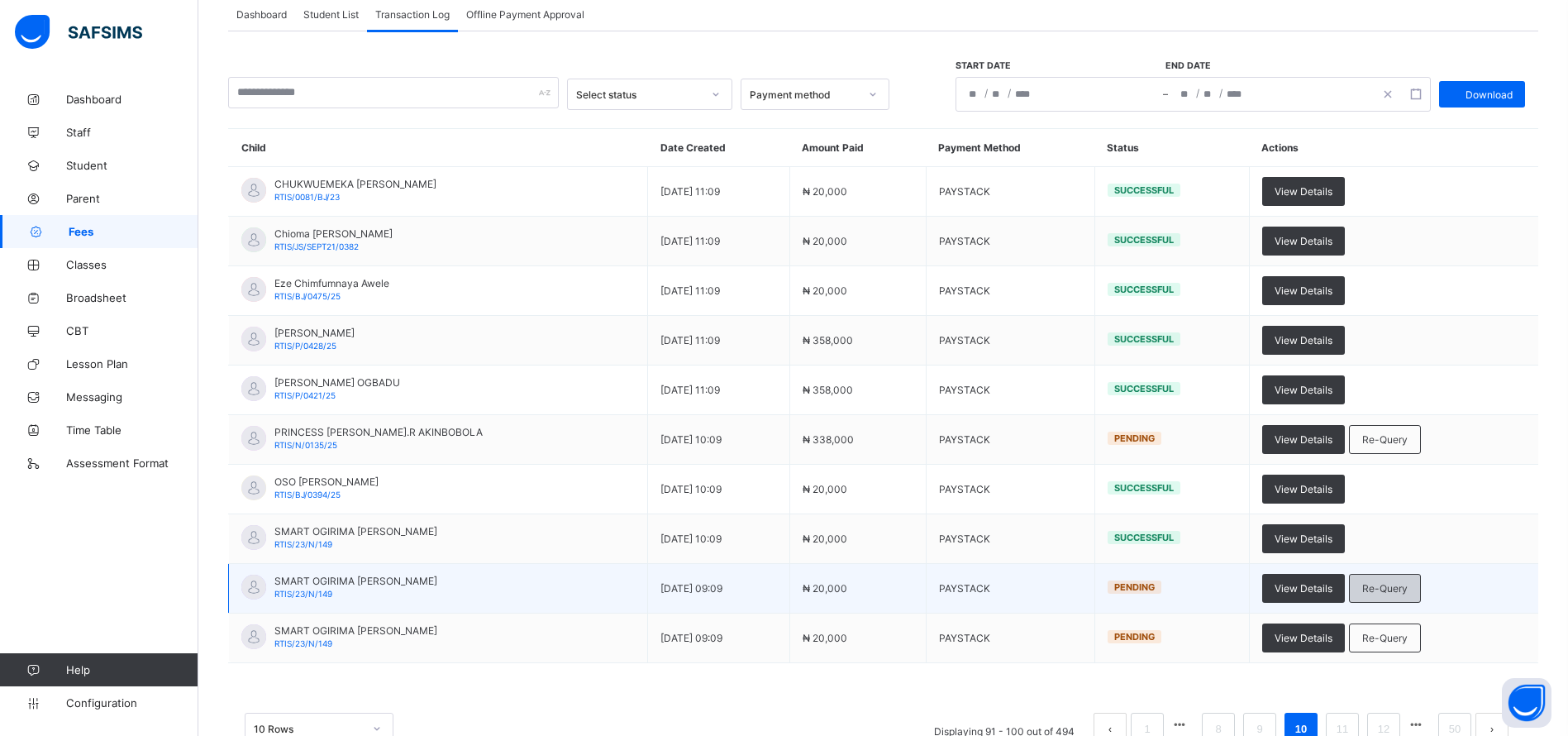
click at [1394, 588] on span "Re-Query" at bounding box center [1385, 588] width 45 height 13
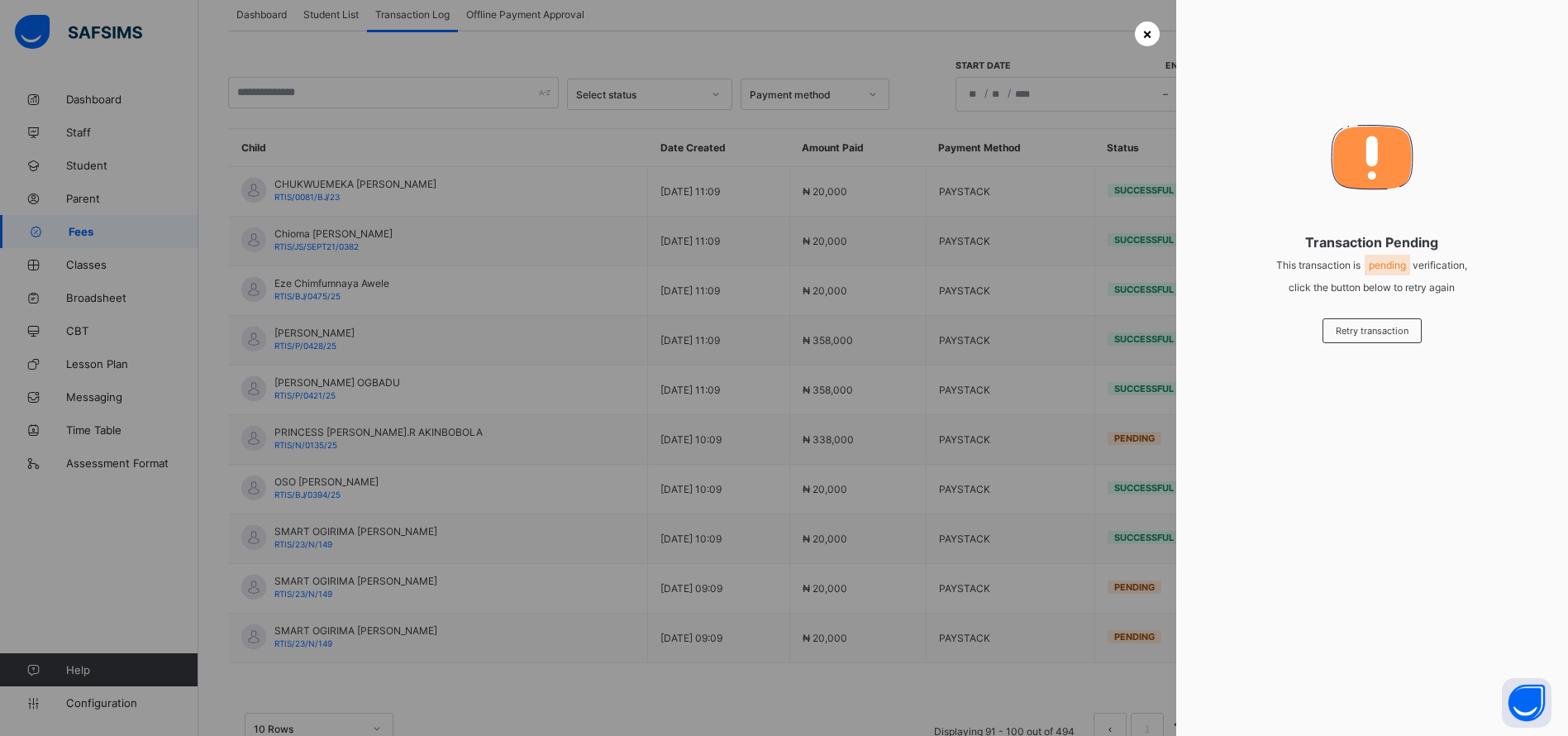
click at [1143, 31] on span "×" at bounding box center [1148, 34] width 10 height 17
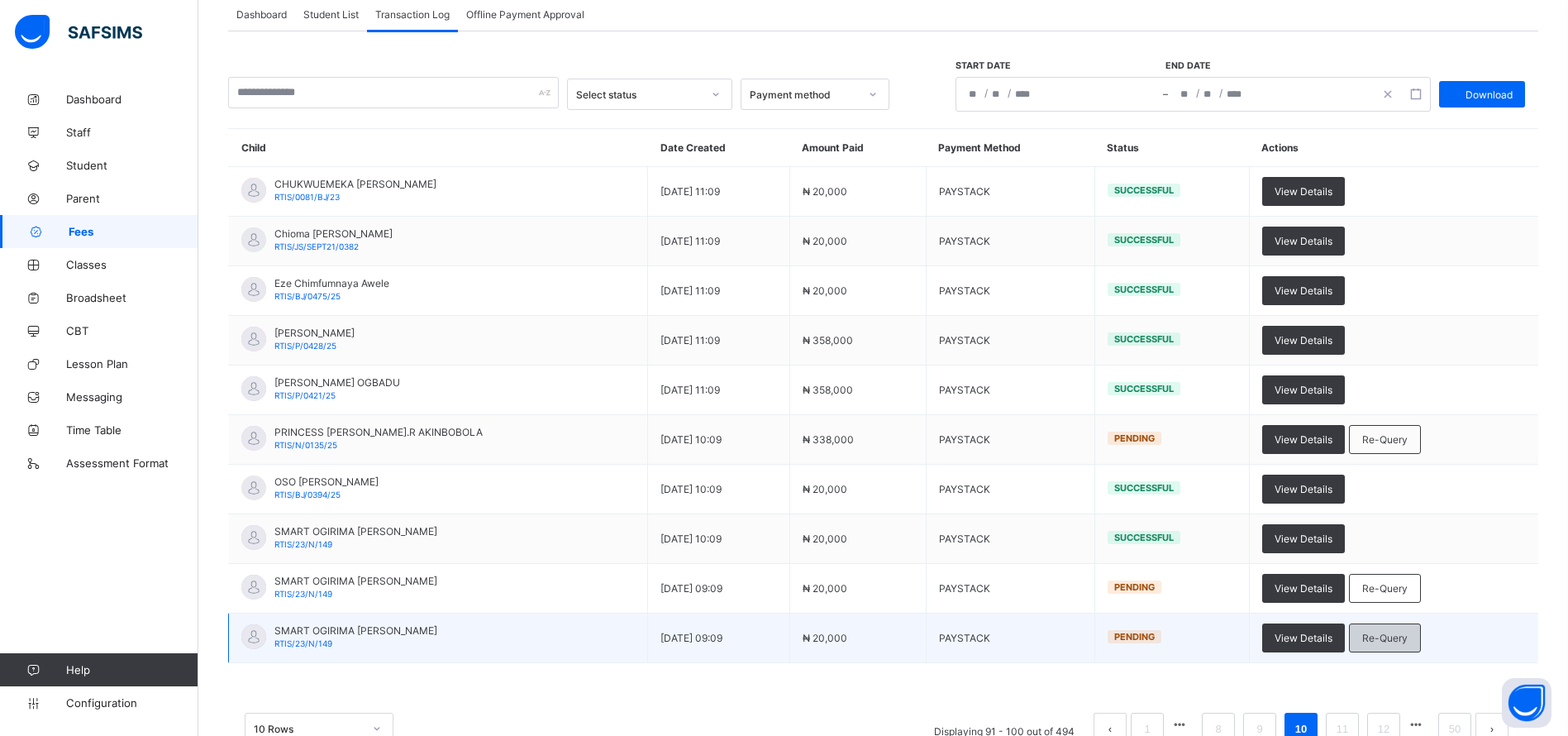
click at [1381, 630] on div "Re-Query" at bounding box center [1385, 638] width 72 height 29
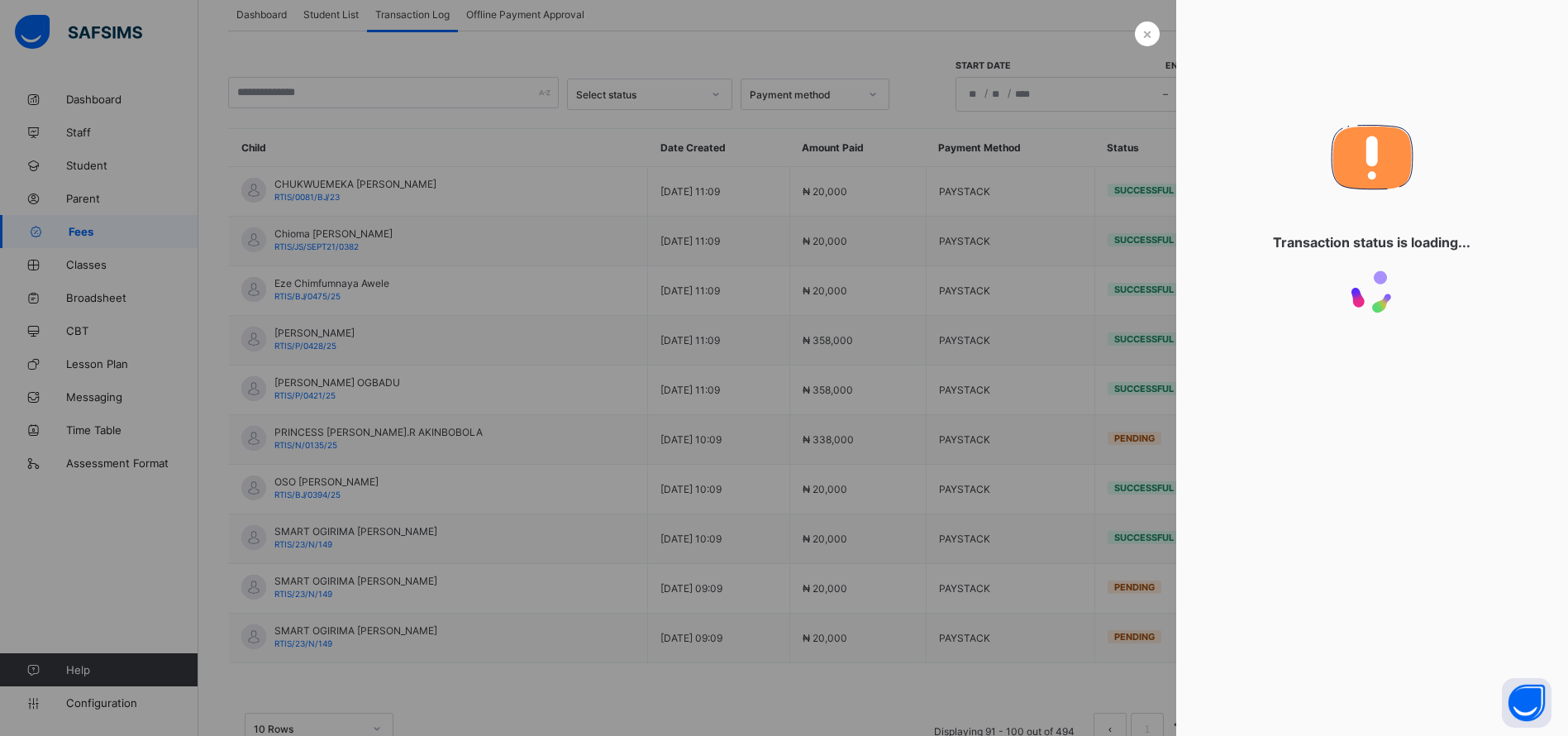
scroll to position [0, 0]
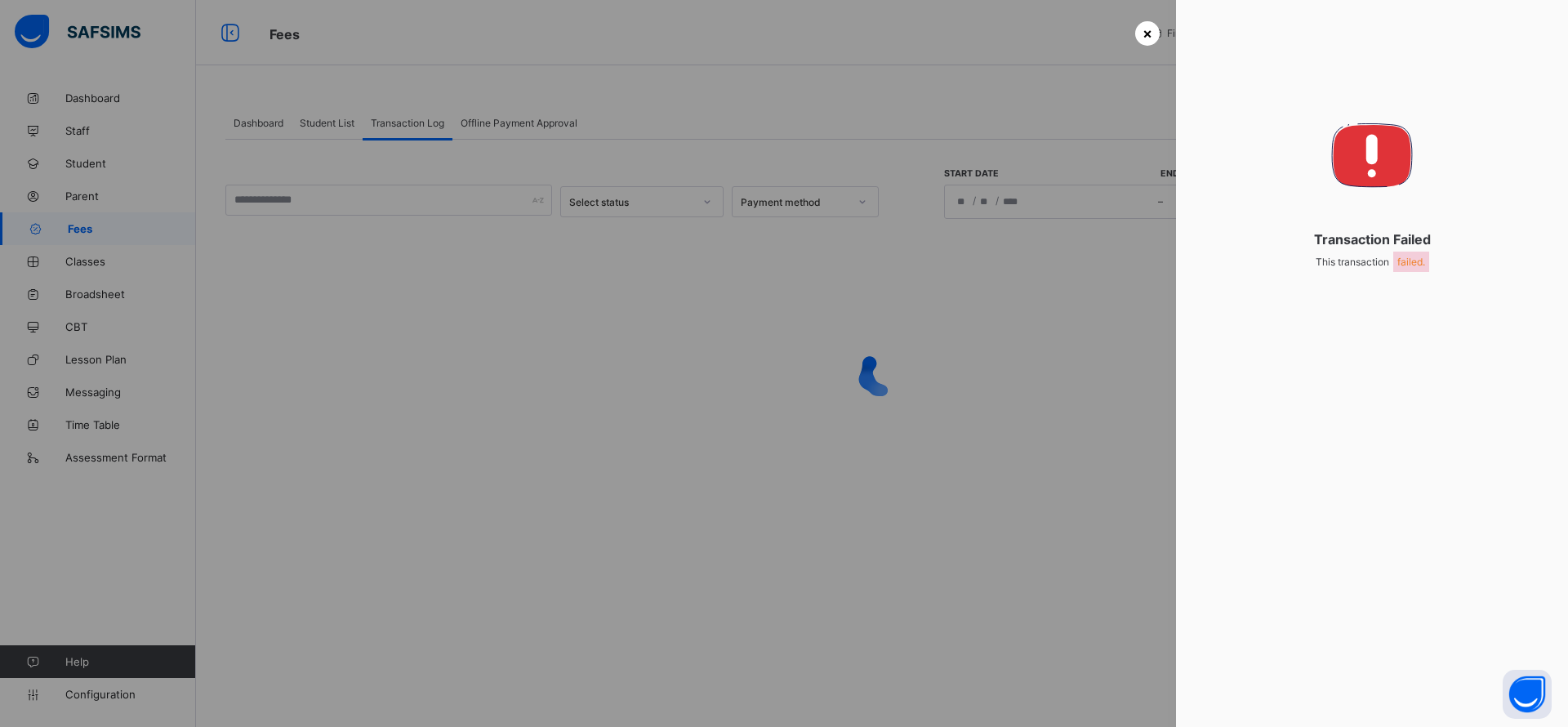
click at [1146, 28] on span "×" at bounding box center [1147, 33] width 10 height 17
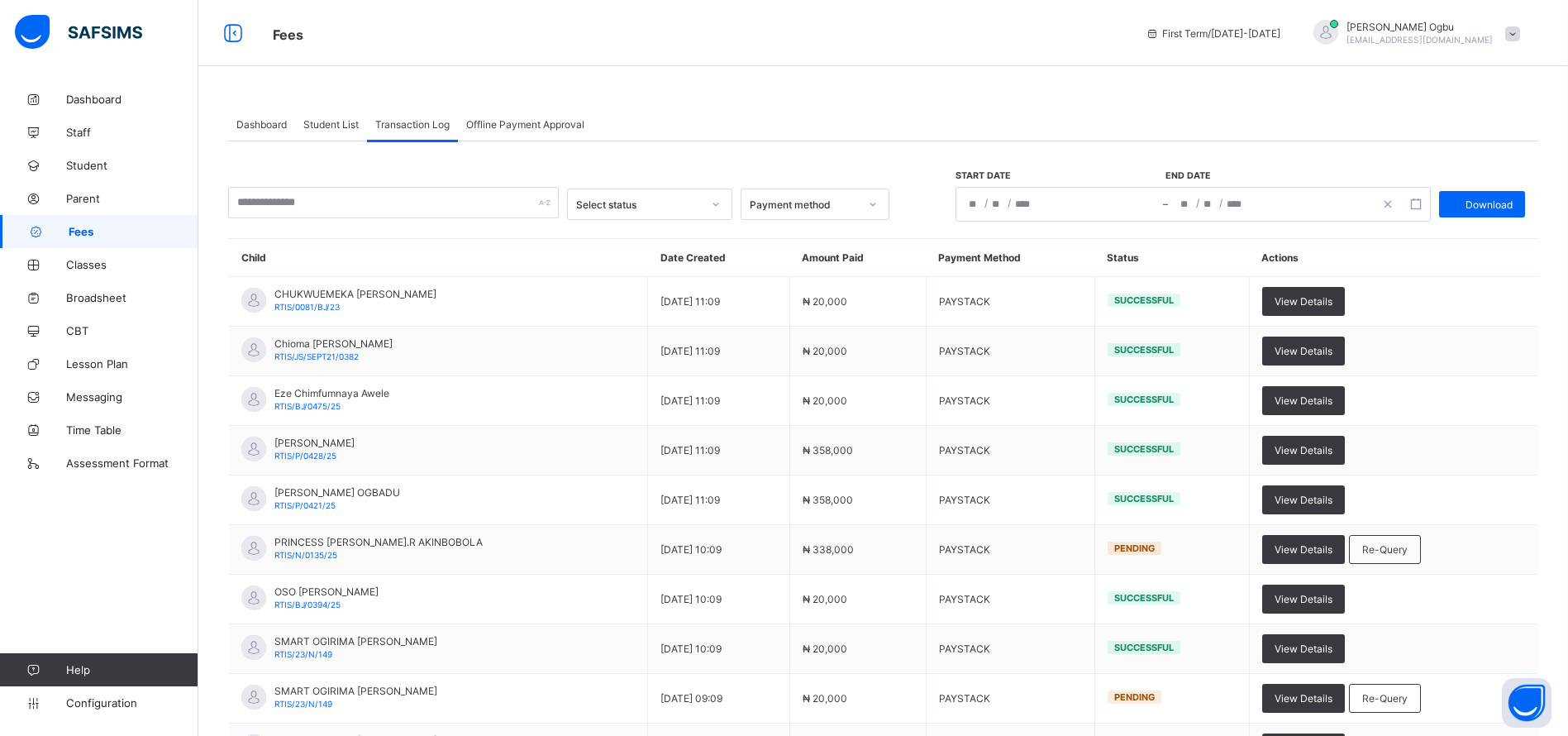
scroll to position [161, 0]
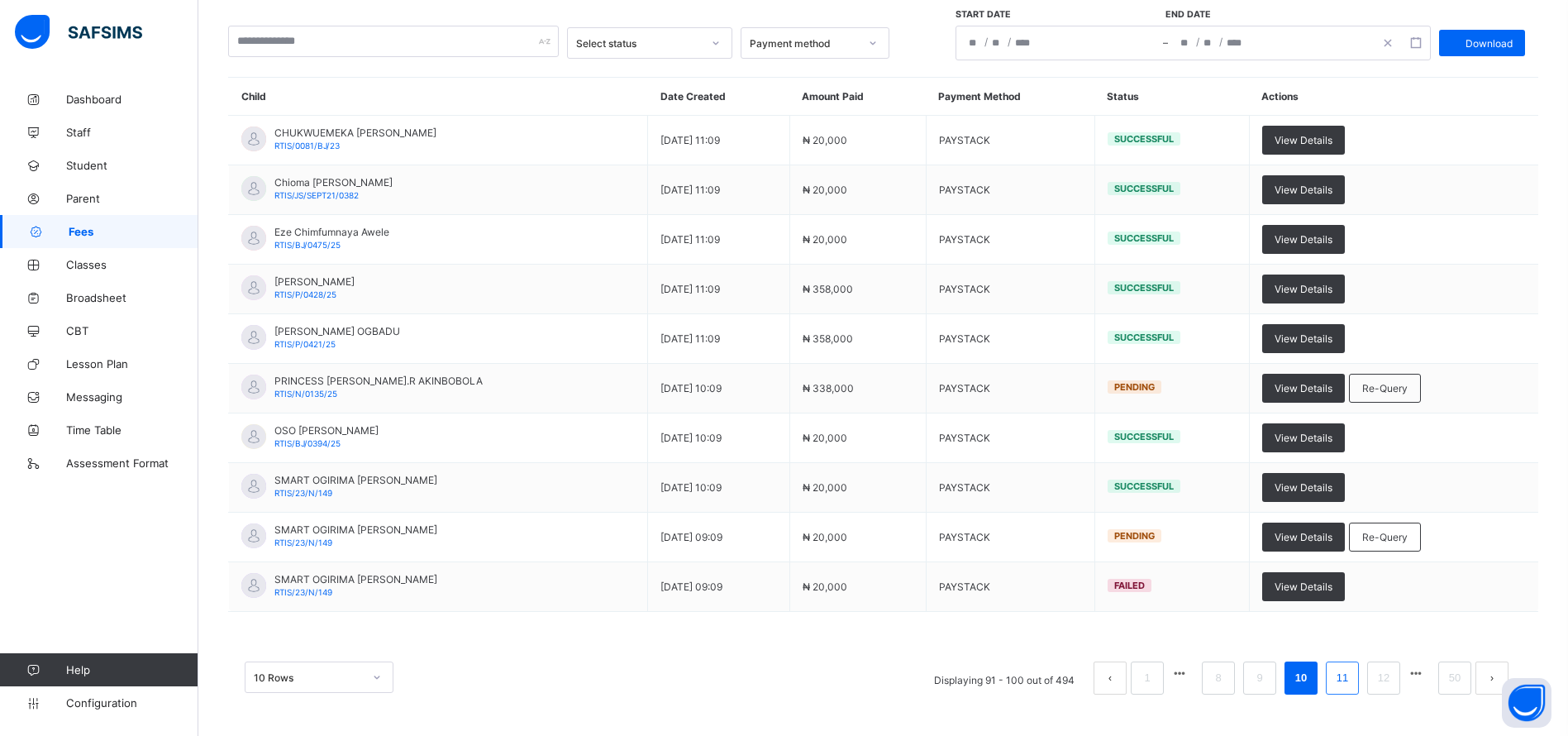
click at [1359, 673] on li "11" at bounding box center [1342, 678] width 33 height 33
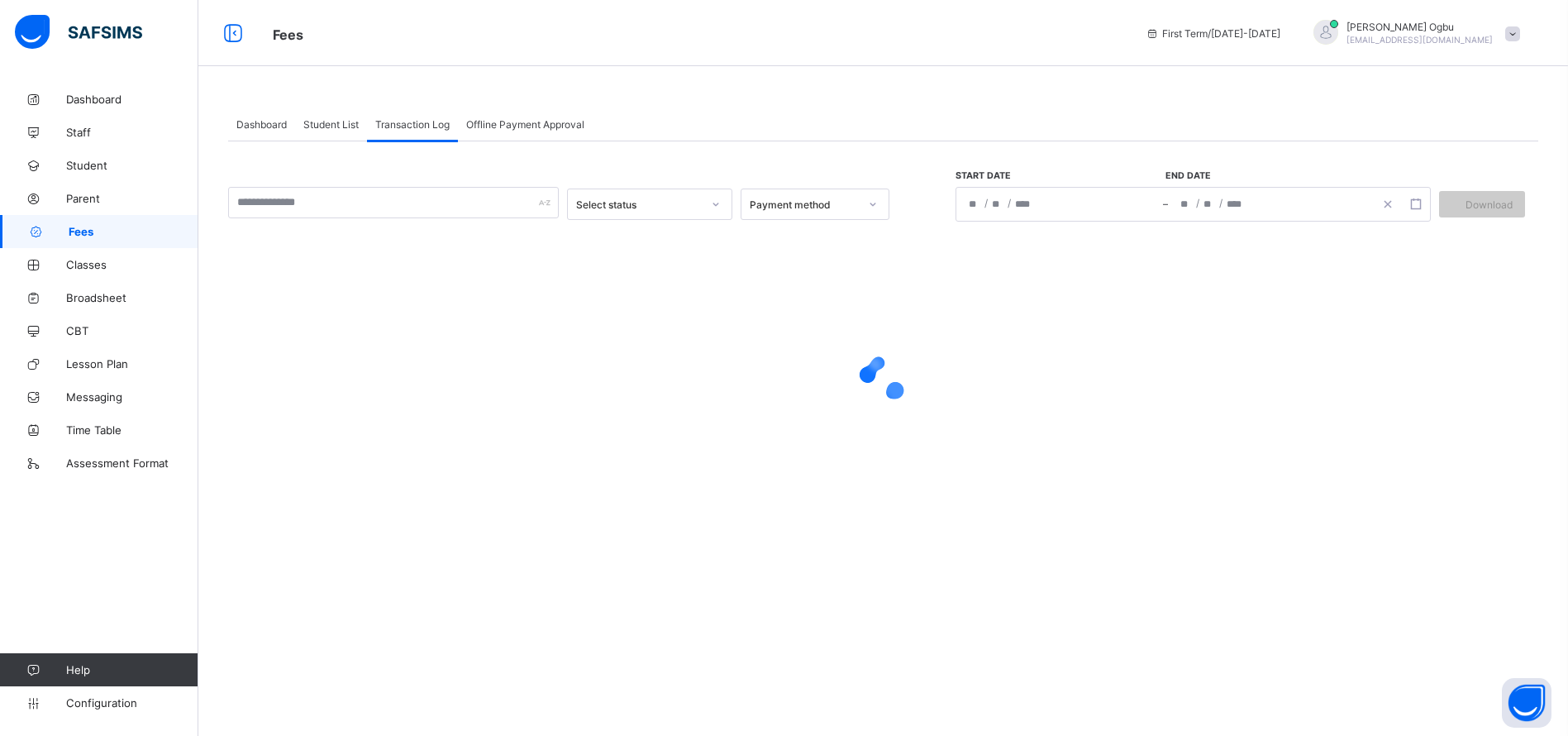
scroll to position [0, 0]
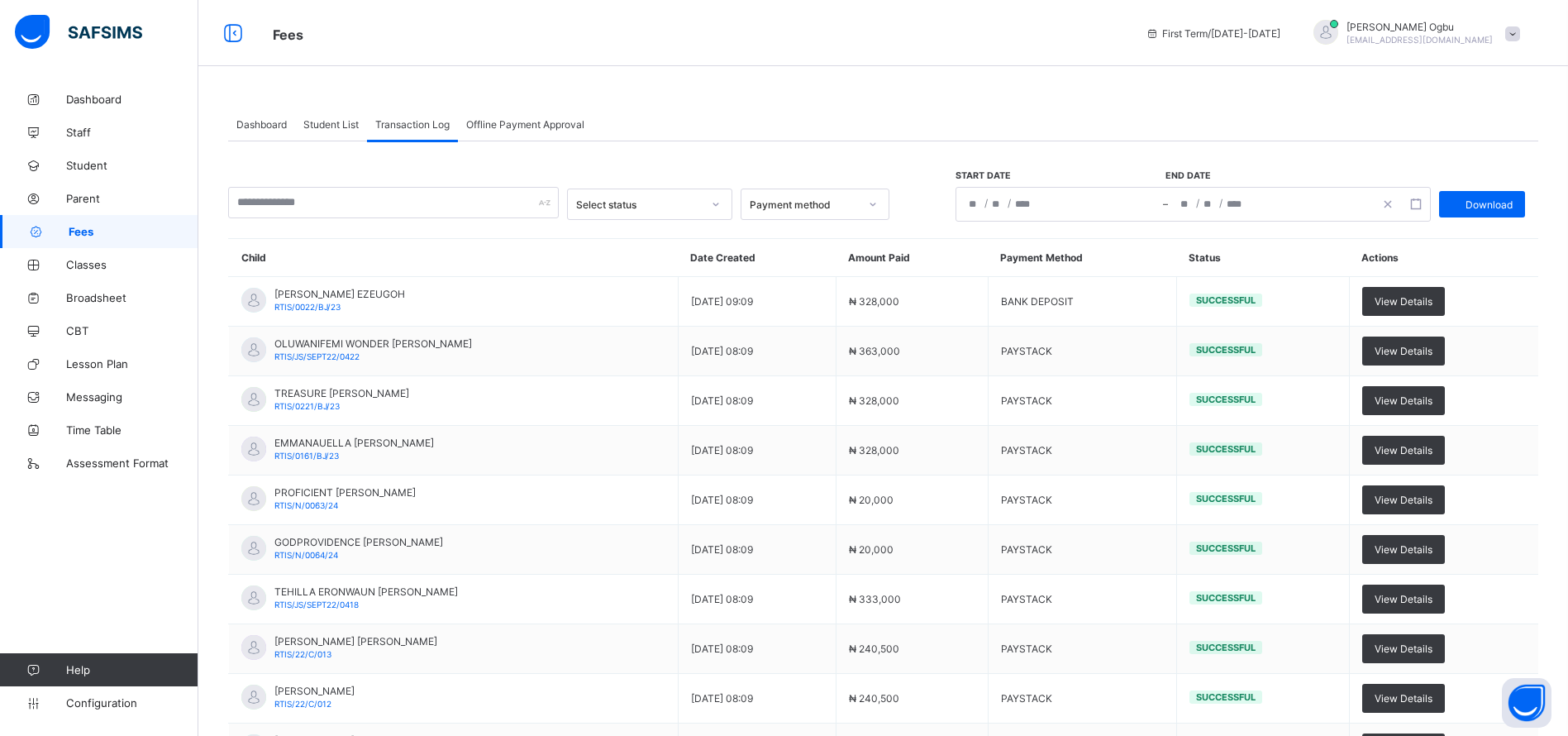
drag, startPoint x: 1582, startPoint y: 531, endPoint x: 1135, endPoint y: 79, distance: 635.7
click at [1135, 79] on div "Dashboard Student List Transaction Log Offline Payment Approval Transaction Log…" at bounding box center [883, 449] width 1370 height 897
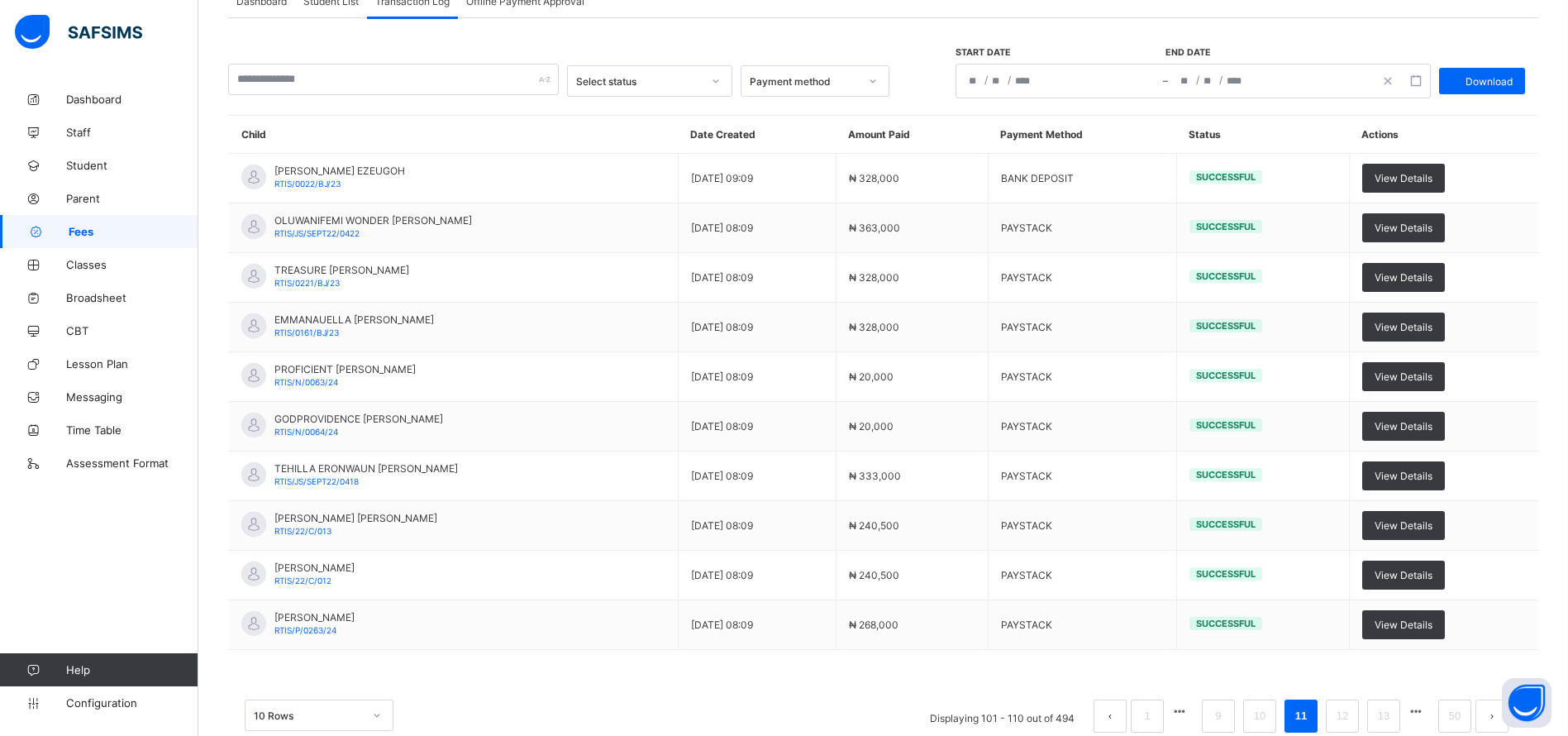
scroll to position [161, 0]
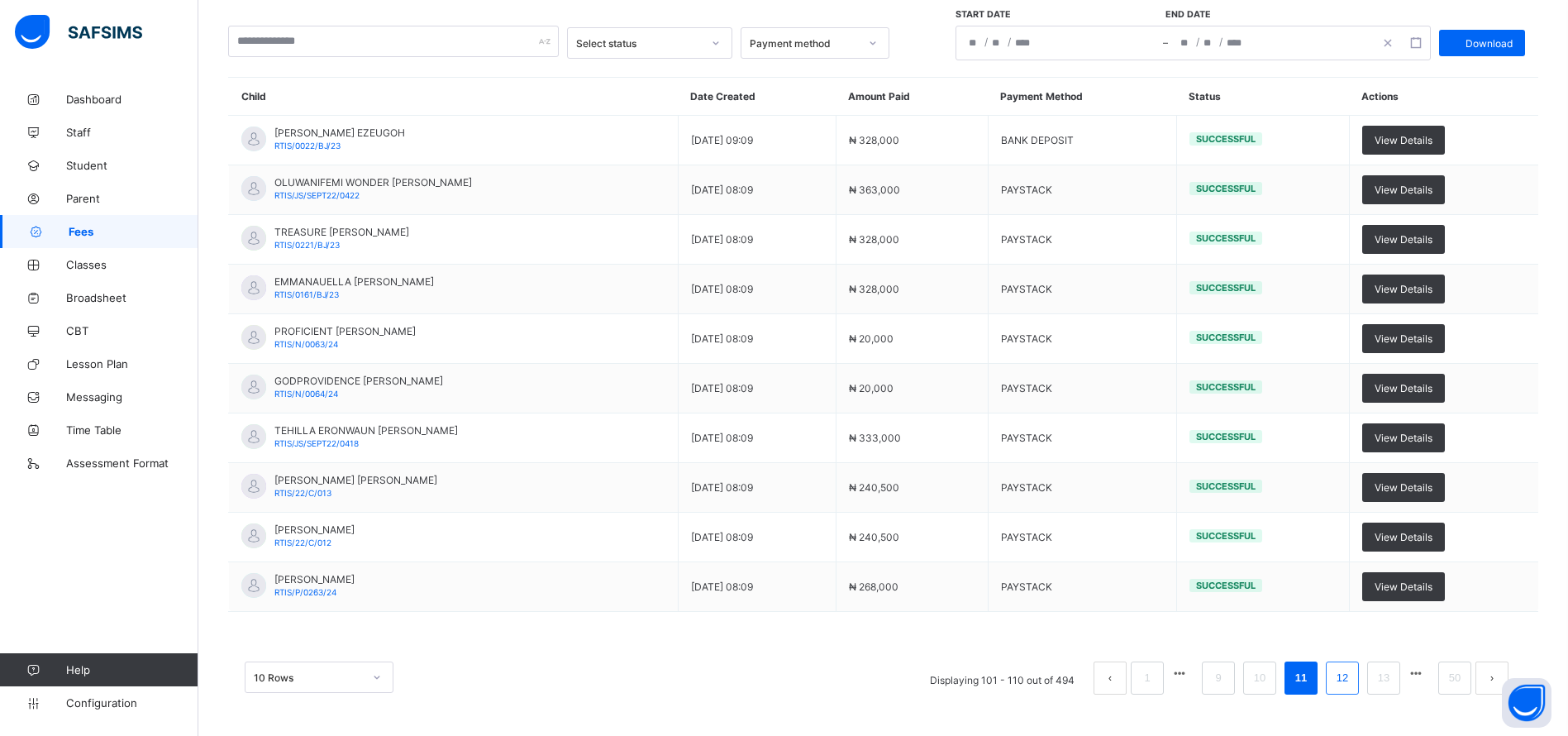
click at [1353, 681] on link "12" at bounding box center [1342, 678] width 21 height 21
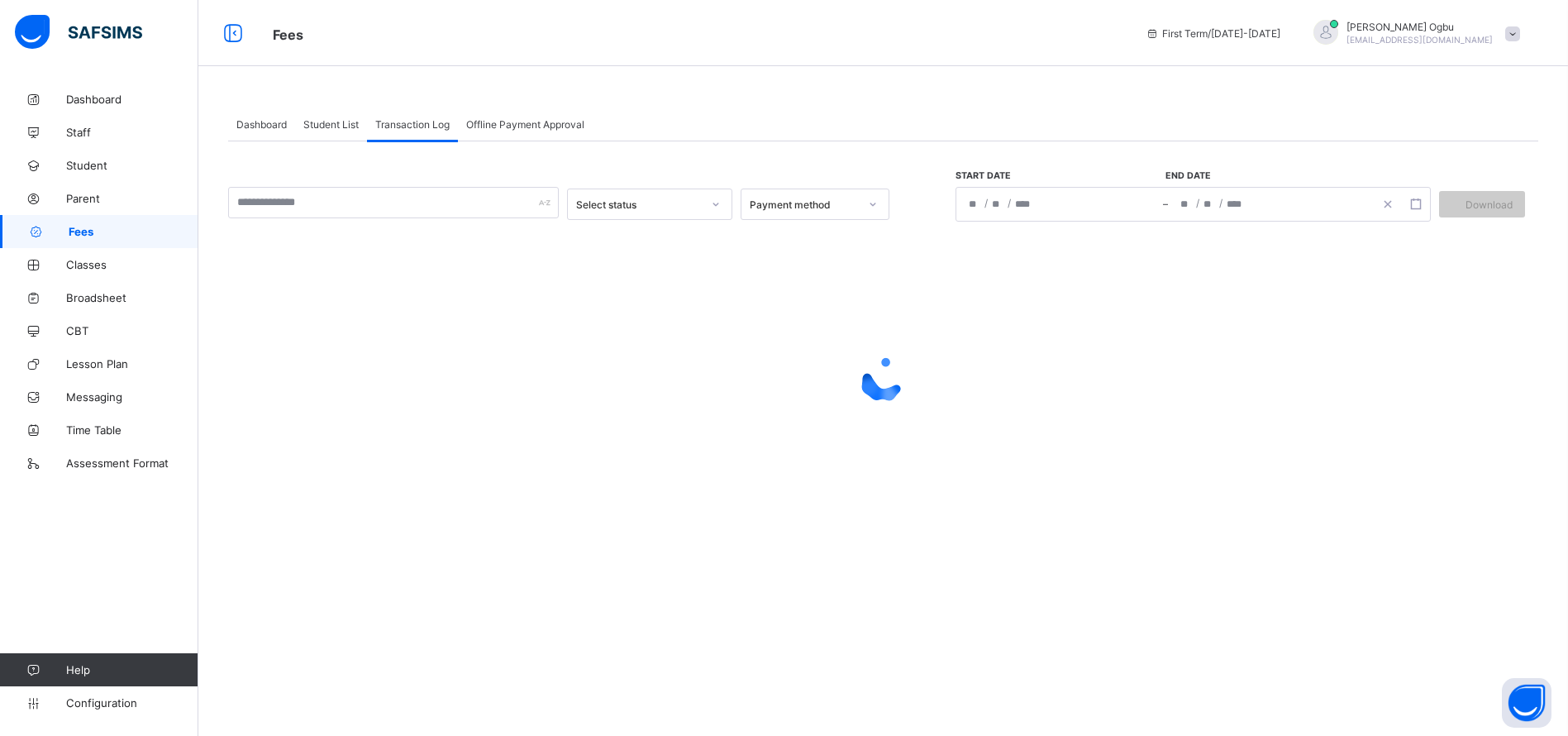
scroll to position [0, 0]
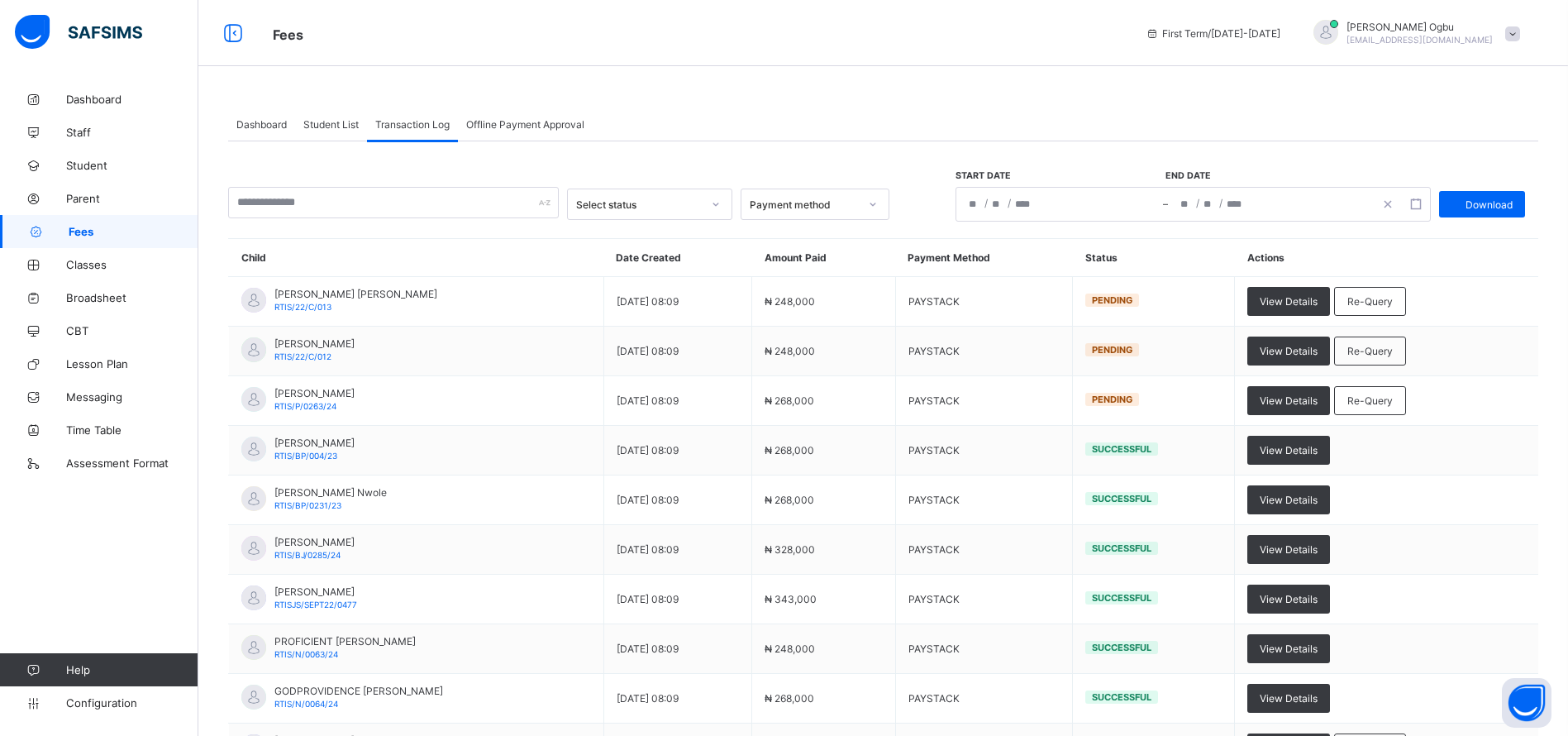
click at [1363, 681] on td "View Details" at bounding box center [1387, 698] width 304 height 49
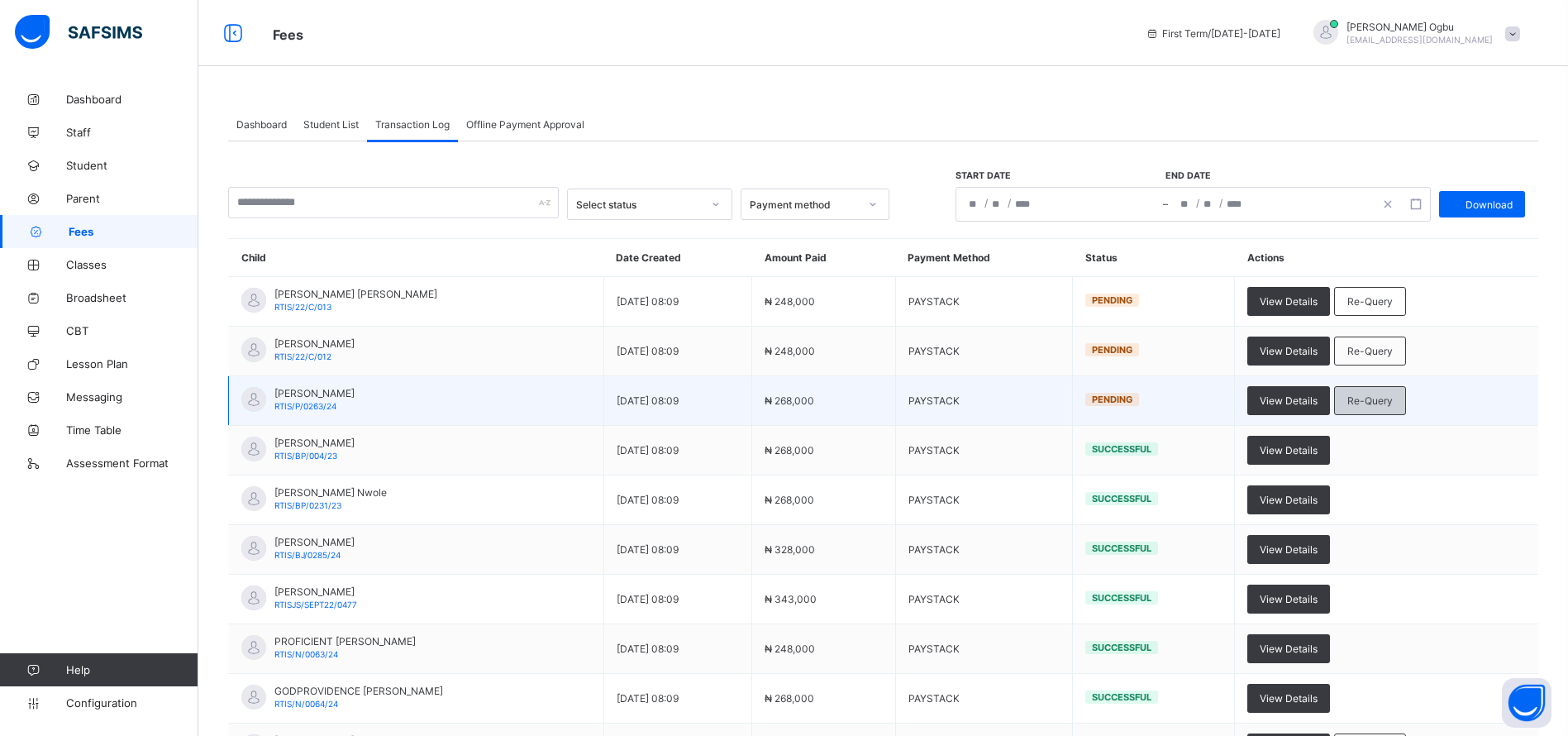
click at [1390, 396] on span "Re-Query" at bounding box center [1369, 400] width 45 height 13
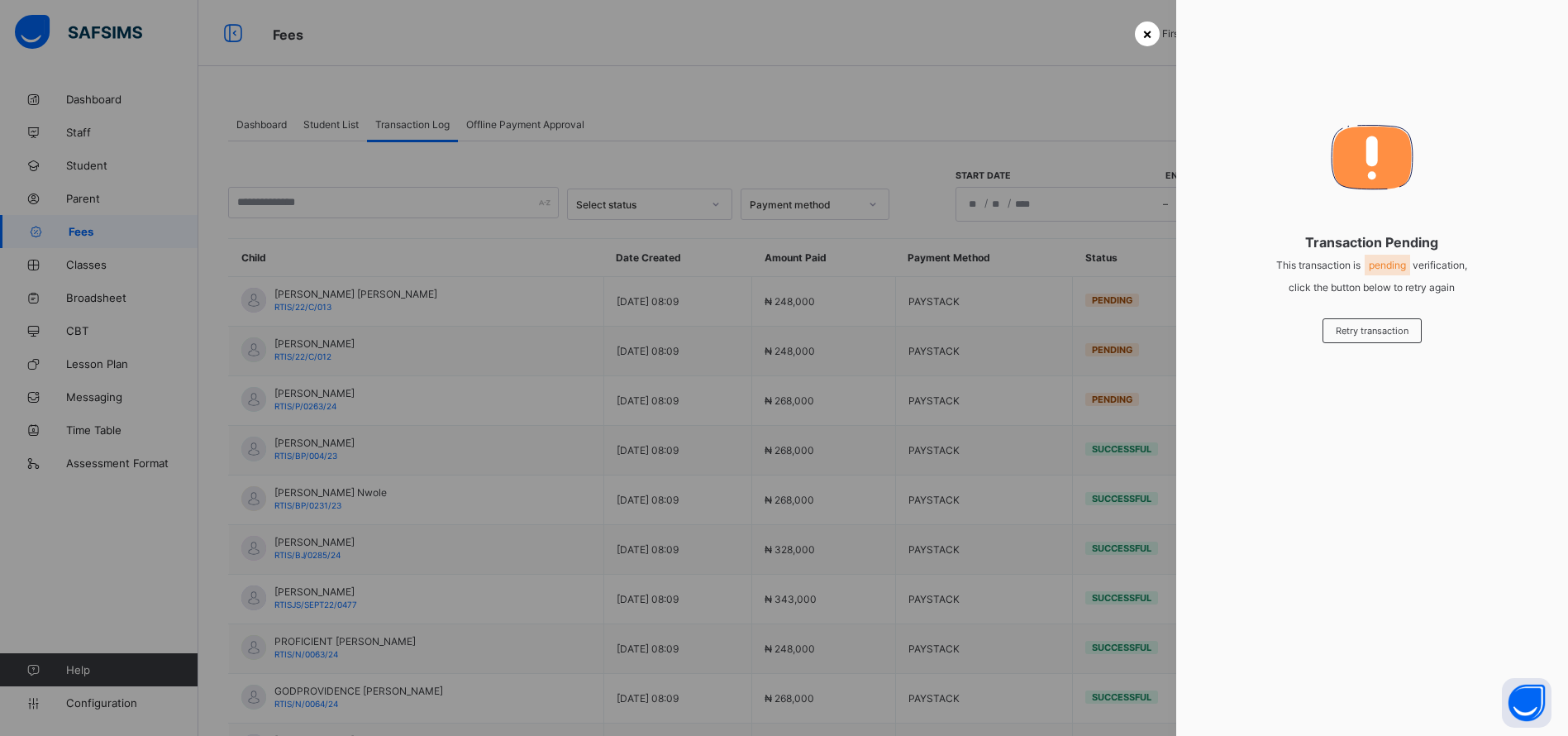
click at [1146, 28] on span "×" at bounding box center [1148, 34] width 10 height 17
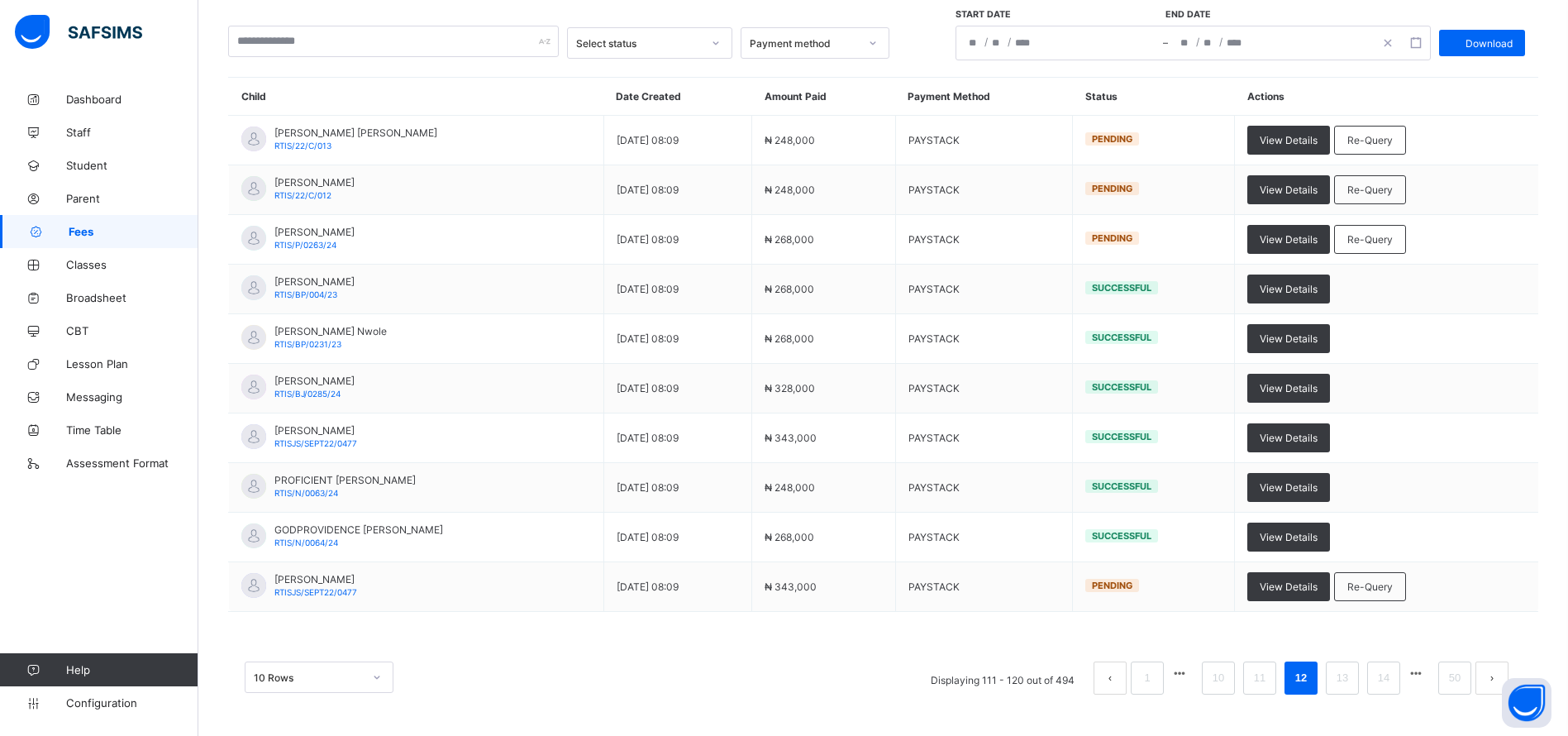
scroll to position [112, 0]
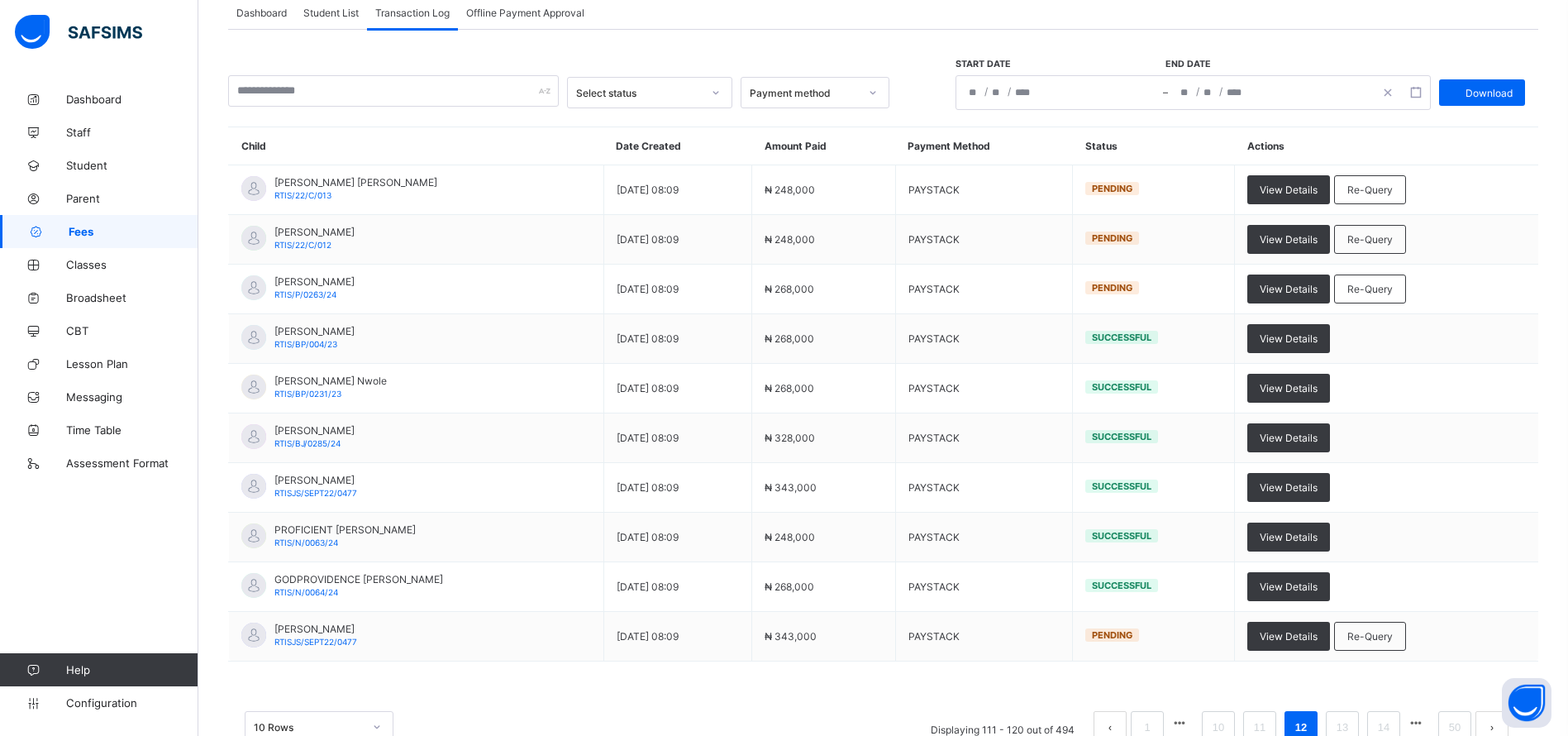
click at [257, 14] on span "Dashboard" at bounding box center [261, 13] width 50 height 13
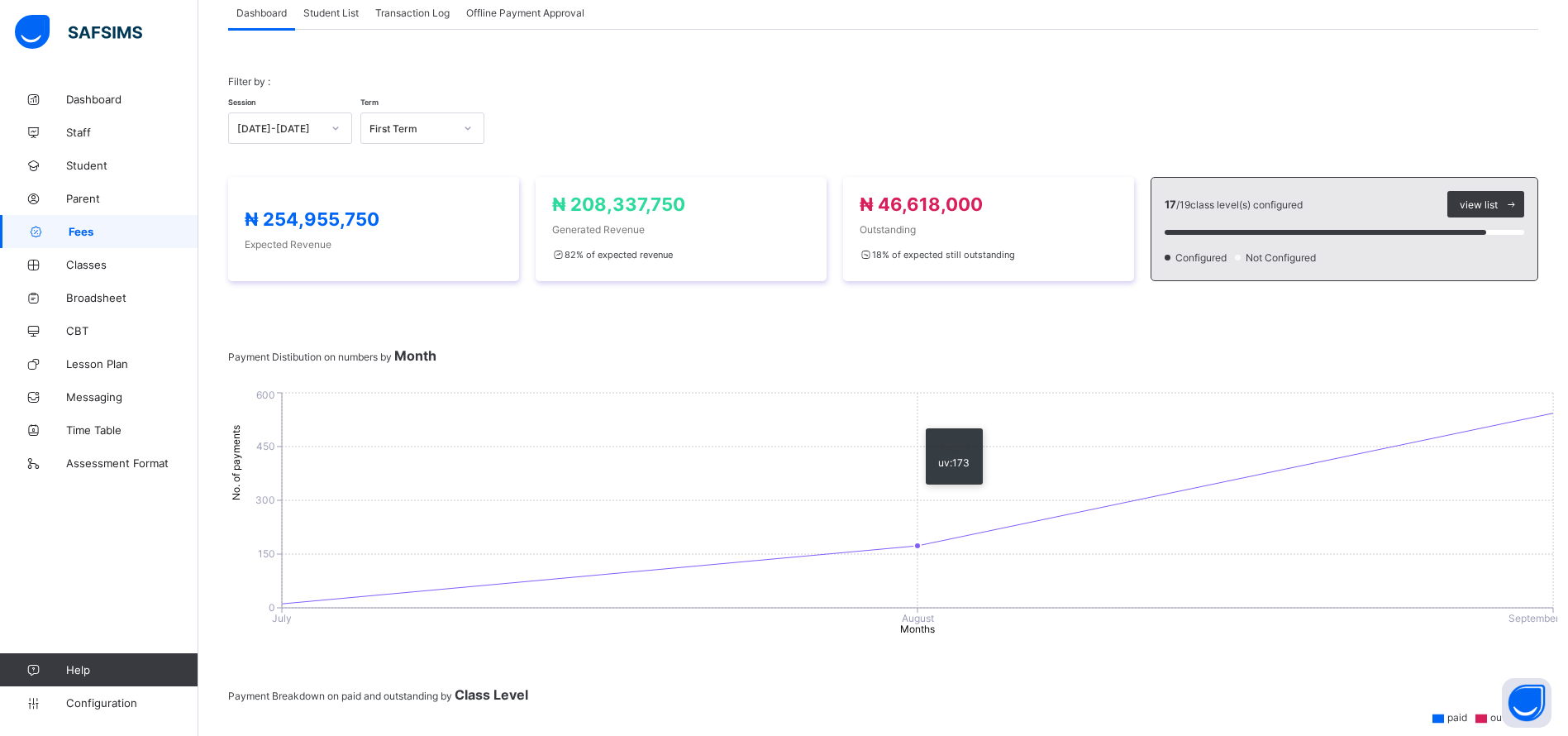
click at [899, 421] on icon "0 150 300 450 600 No. of payments July August September Months" at bounding box center [893, 512] width 1330 height 248
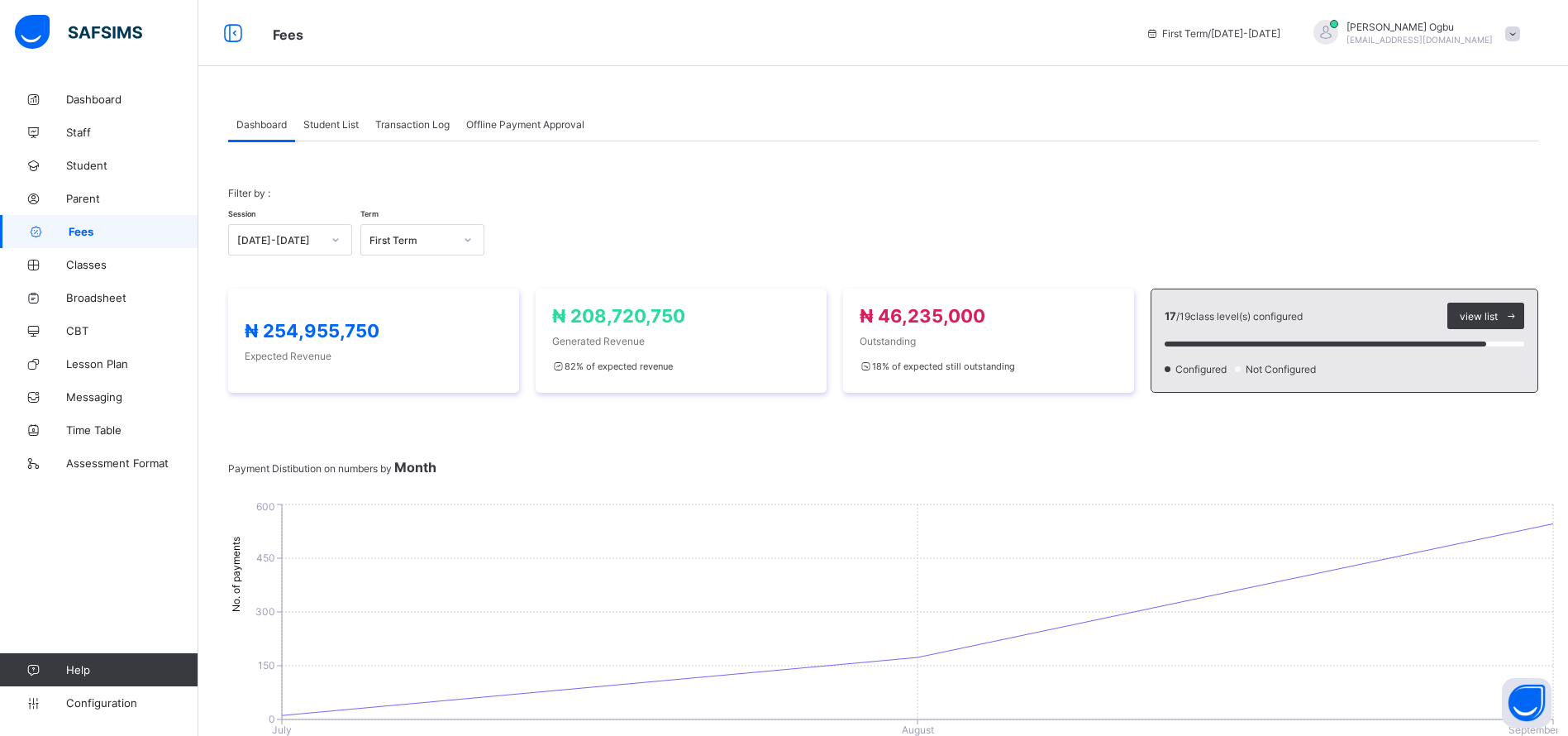
click at [332, 122] on span "Student List" at bounding box center [331, 124] width 55 height 13
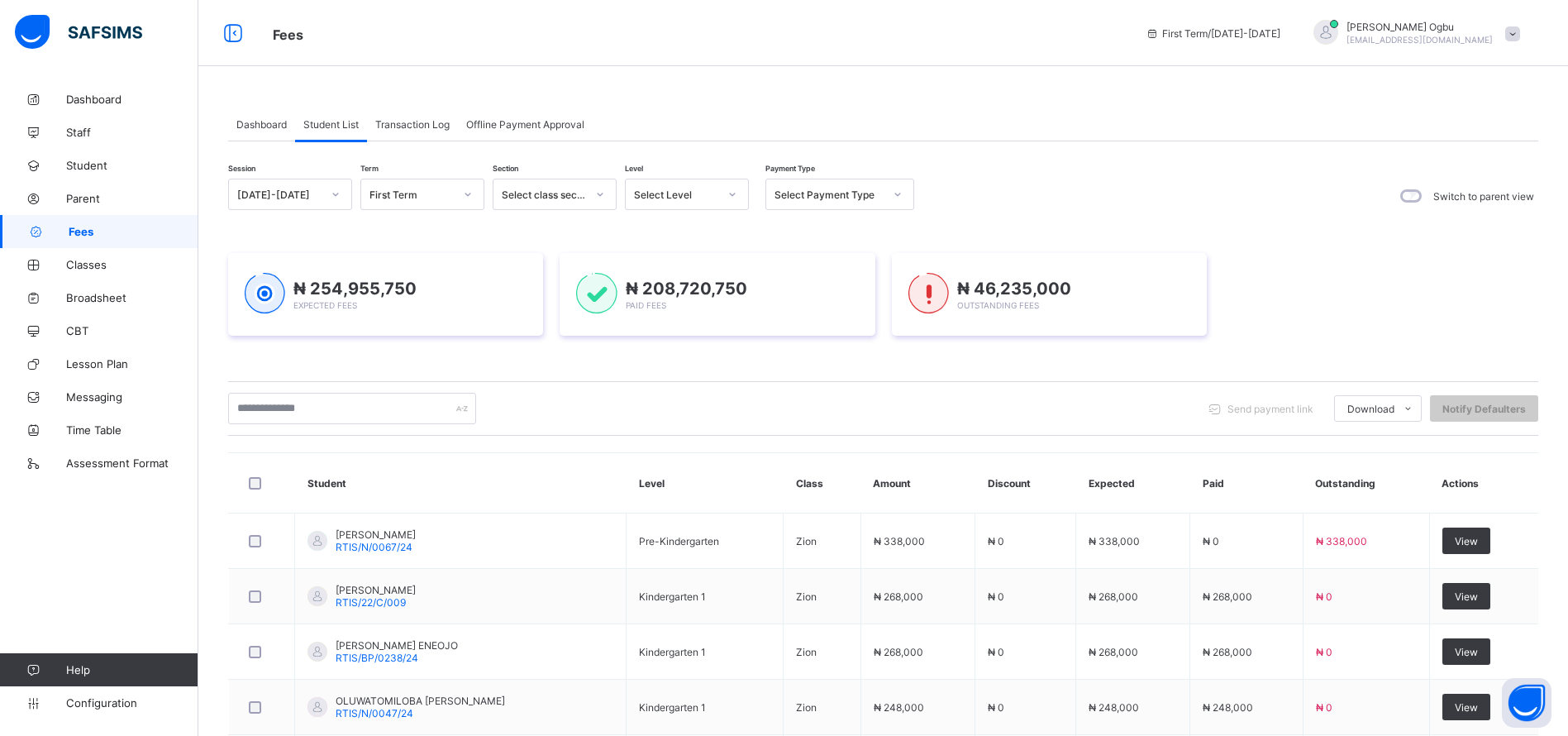
click at [796, 198] on div "Select Payment Type" at bounding box center [828, 194] width 109 height 13
click at [797, 194] on div "Select Payment Type" at bounding box center [828, 194] width 109 height 13
click at [808, 232] on div "Full" at bounding box center [840, 230] width 148 height 26
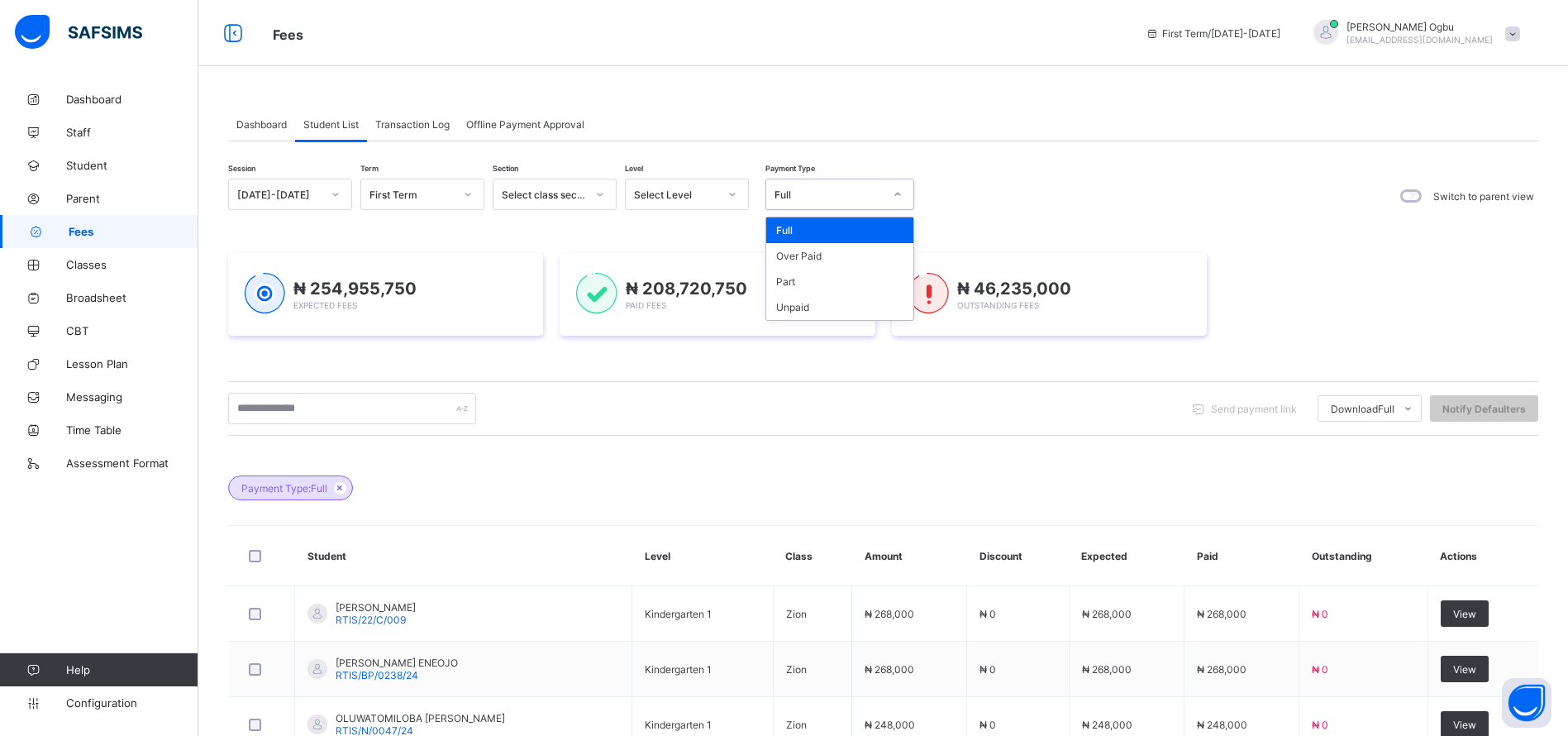
click at [802, 202] on div "Full" at bounding box center [825, 194] width 116 height 23
click at [807, 278] on div "Part" at bounding box center [840, 282] width 148 height 26
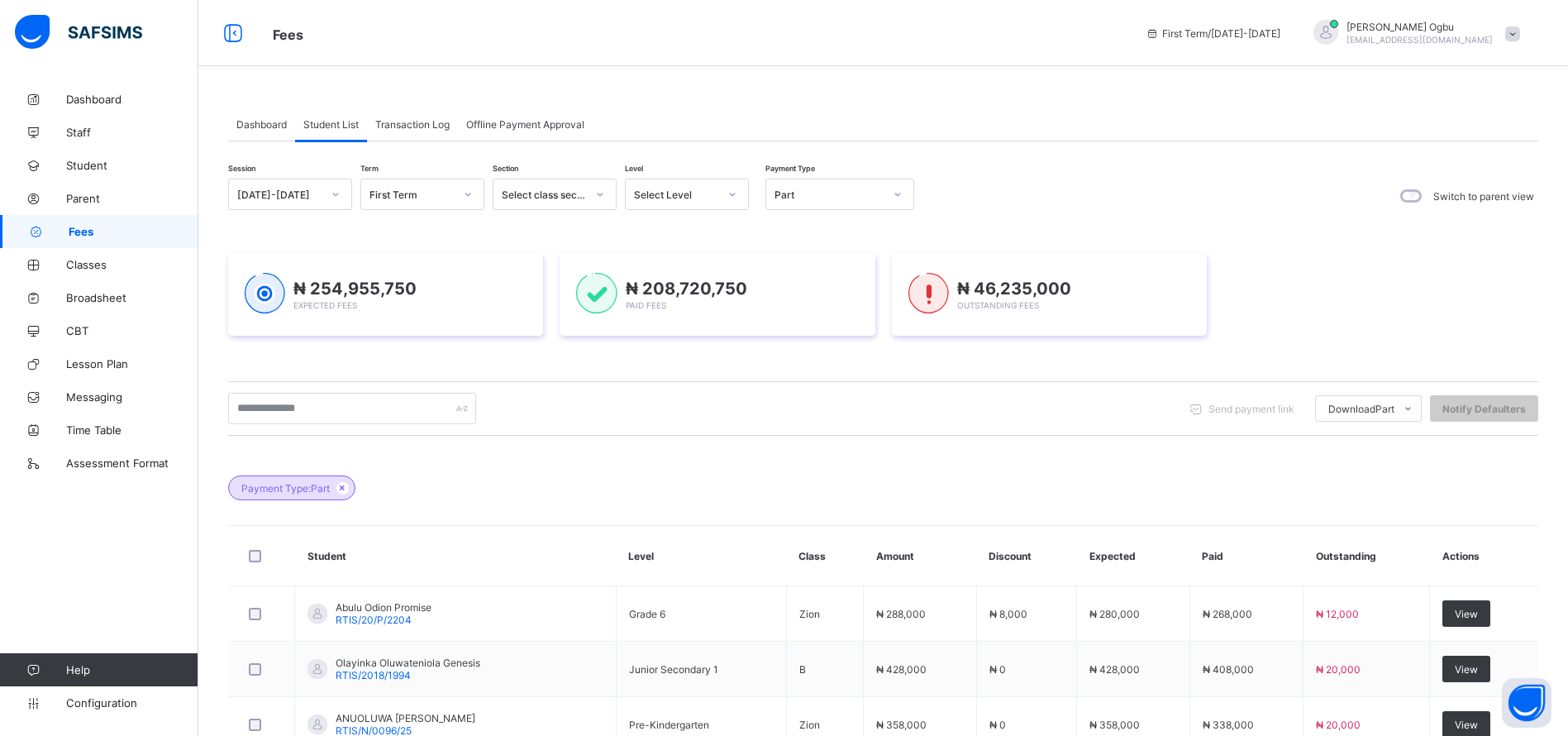
click at [1361, 281] on div "₦ 254,955,750 Expected Fees ₦ 208,720,750 Paid Fees ₦ 46,235,000 Outstanding Fe…" at bounding box center [883, 294] width 1311 height 83
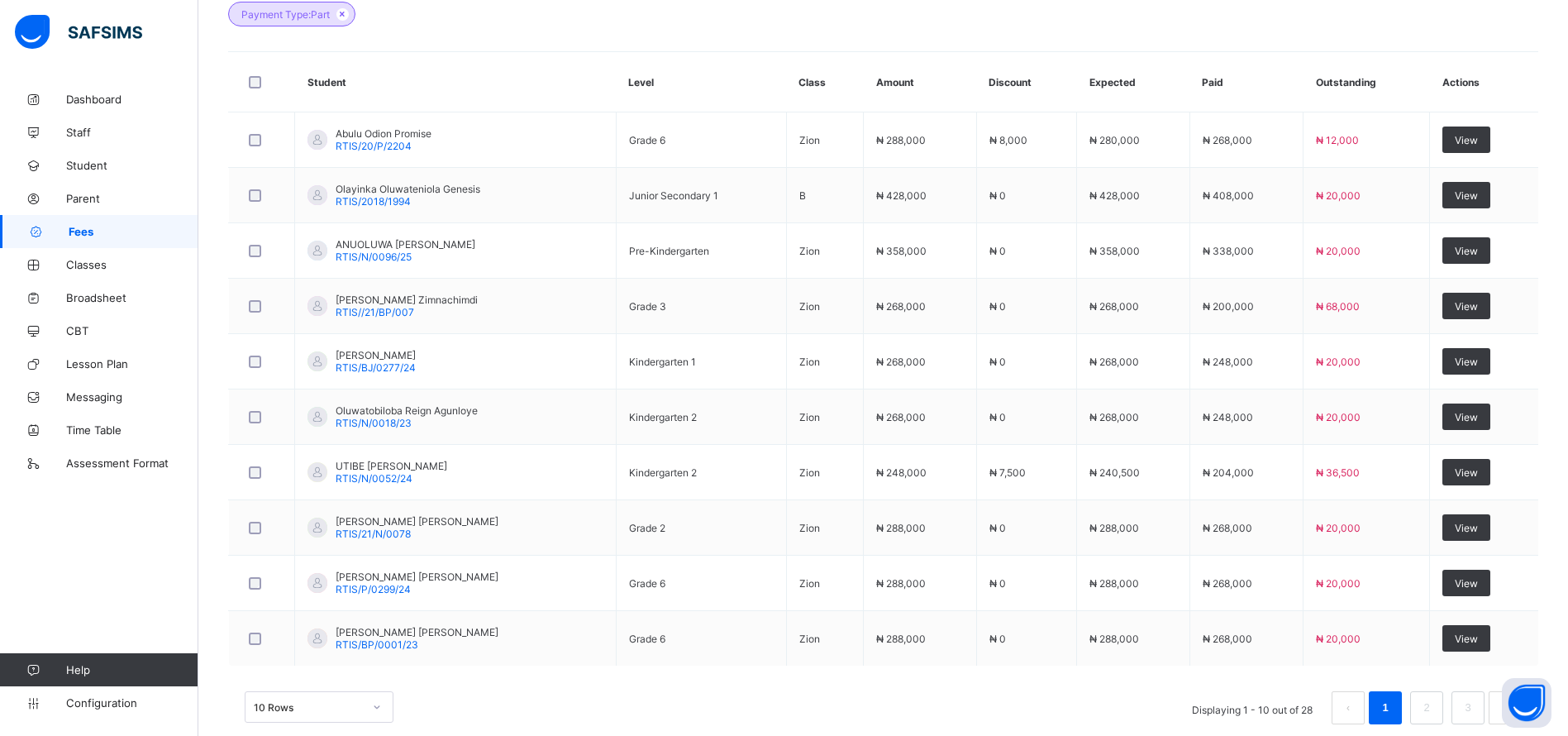
scroll to position [504, 0]
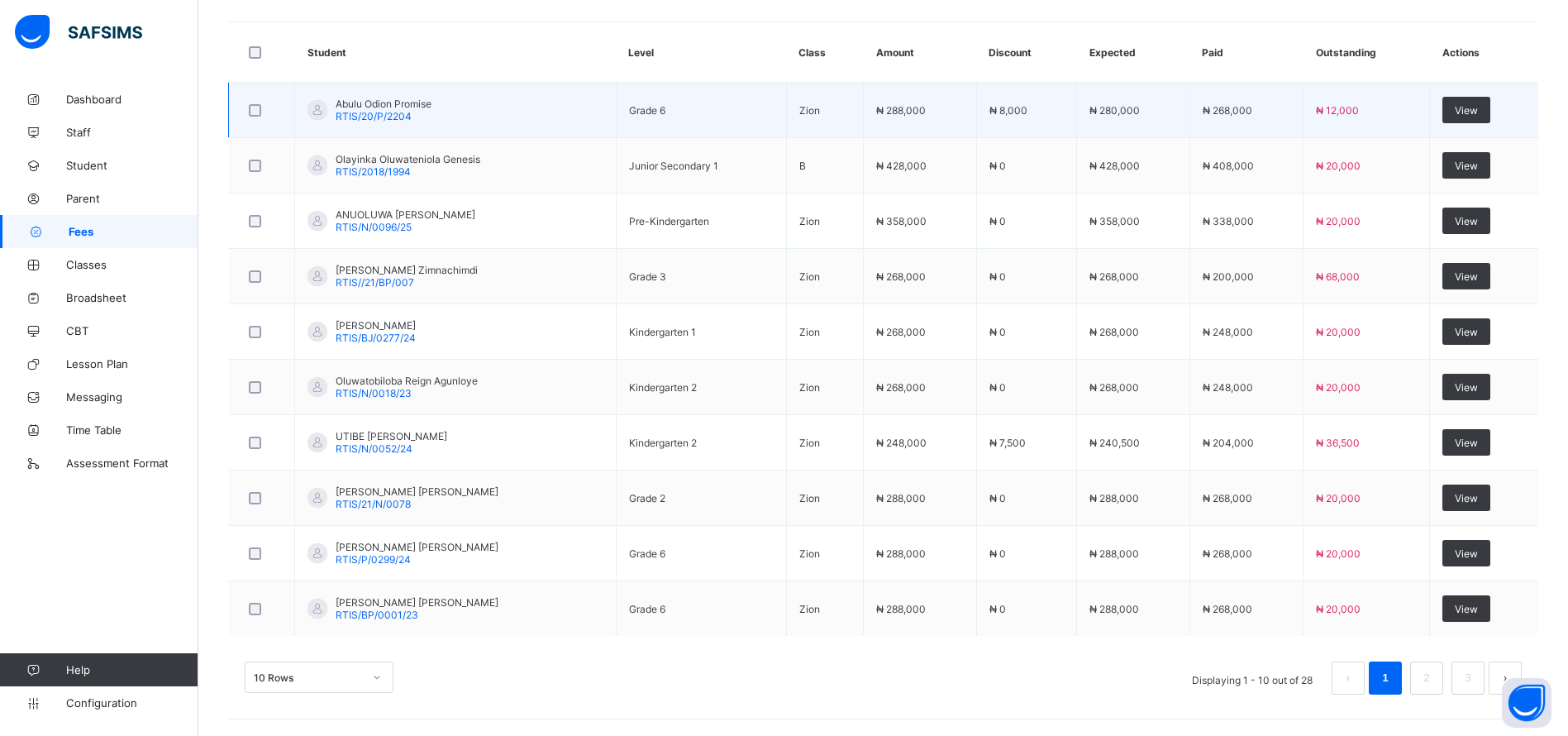
click at [1478, 84] on td "View" at bounding box center [1484, 110] width 108 height 55
